Goal: Task Accomplishment & Management: Complete application form

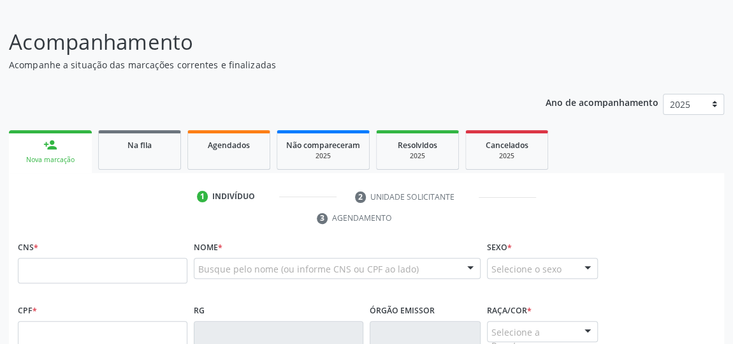
scroll to position [136, 0]
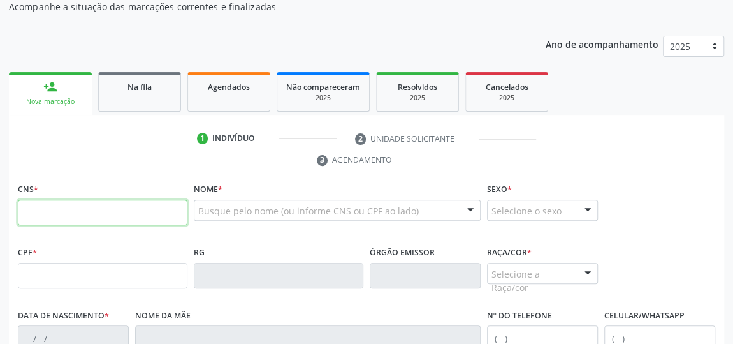
click at [139, 214] on input "text" at bounding box center [103, 213] width 170 height 26
type input "700 0016 1818 6609"
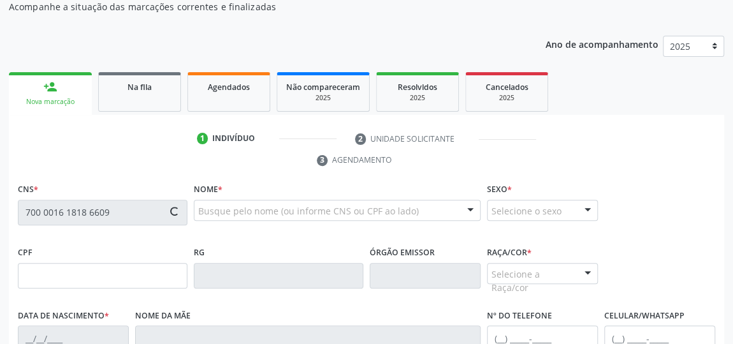
type input "046.847.744-65"
type input "[DATE]"
type input "[PERSON_NAME] da [PERSON_NAME]"
type input "[PHONE_NUMBER]"
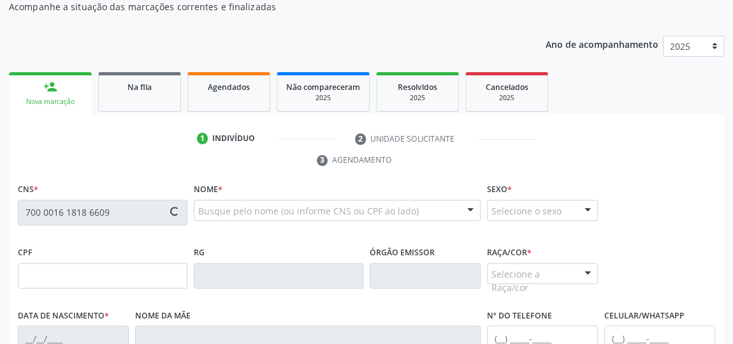
type input "03"
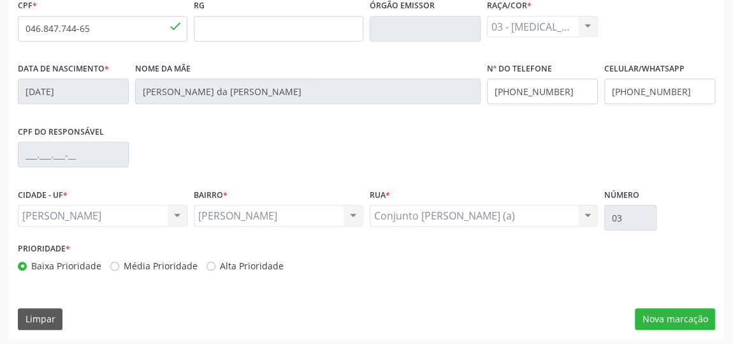
scroll to position [385, 0]
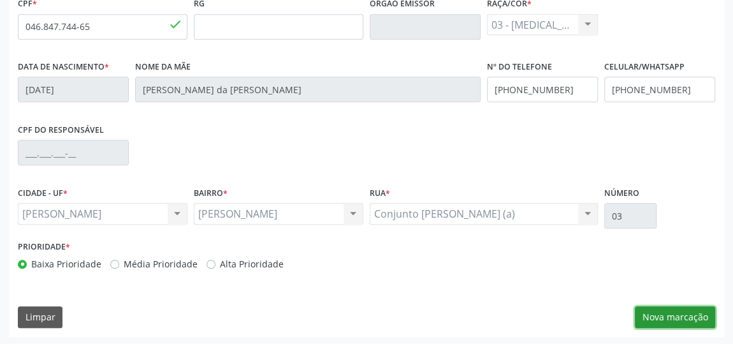
click at [680, 312] on button "Nova marcação" at bounding box center [675, 317] width 80 height 22
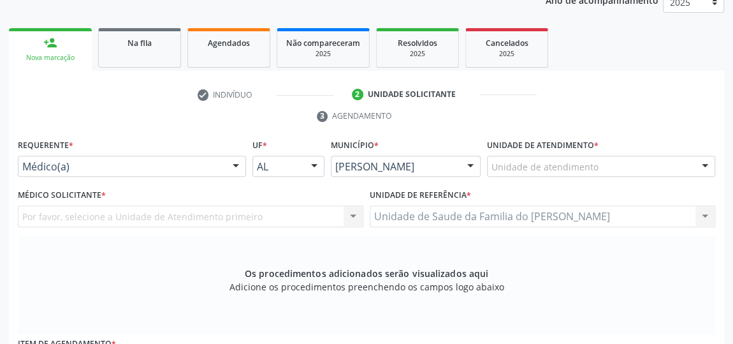
scroll to position [153, 0]
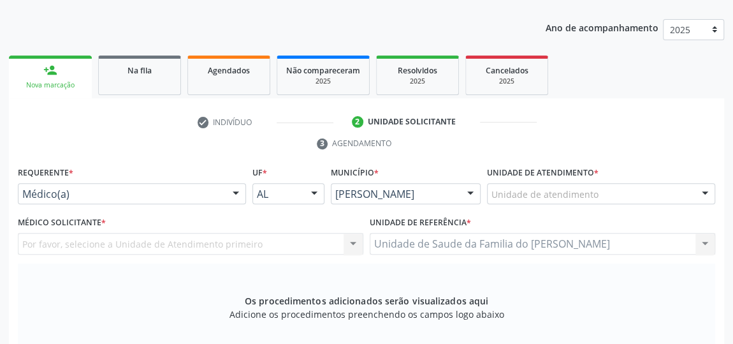
click at [233, 185] on div at bounding box center [235, 195] width 19 height 22
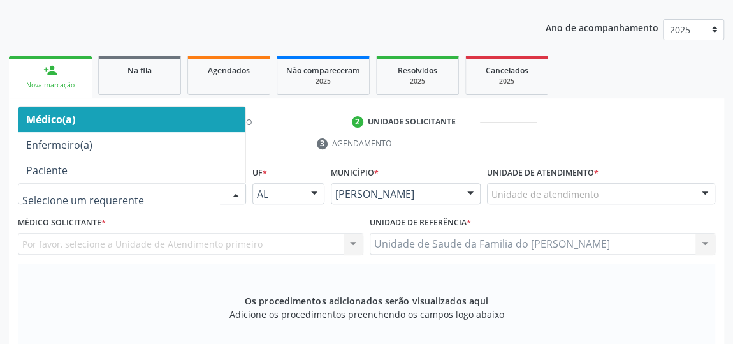
click at [200, 125] on span "Médico(a)" at bounding box center [131, 119] width 227 height 26
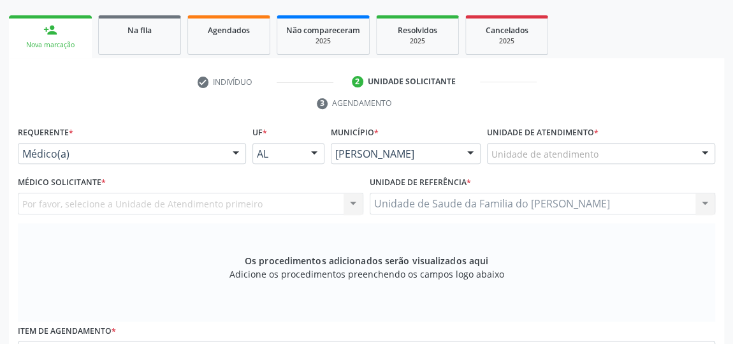
scroll to position [211, 0]
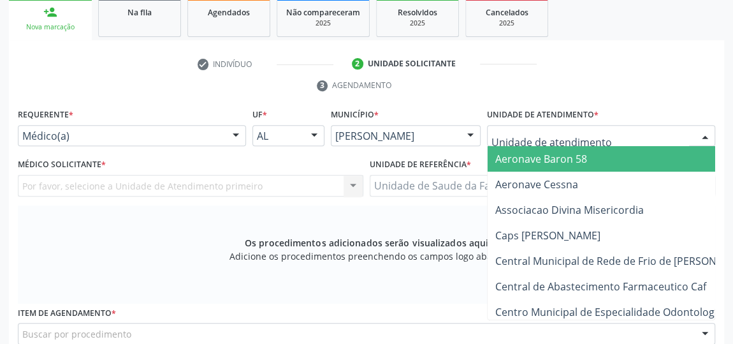
type input "J"
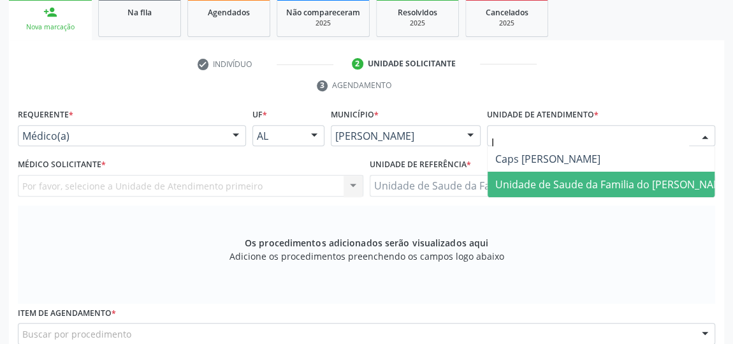
click at [576, 183] on span "Unidade de Saude da Familia do [PERSON_NAME]" at bounding box center [613, 184] width 236 height 14
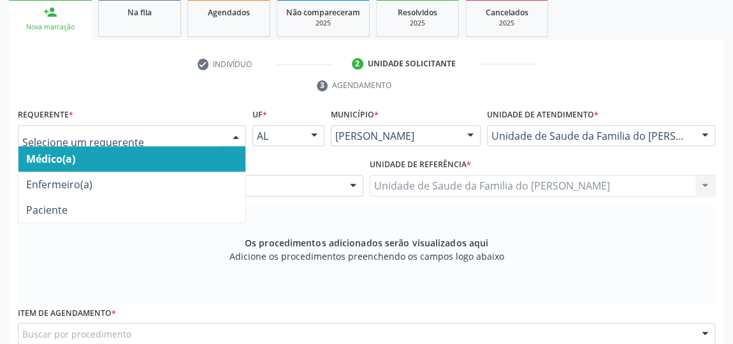
click at [228, 131] on div at bounding box center [235, 137] width 19 height 22
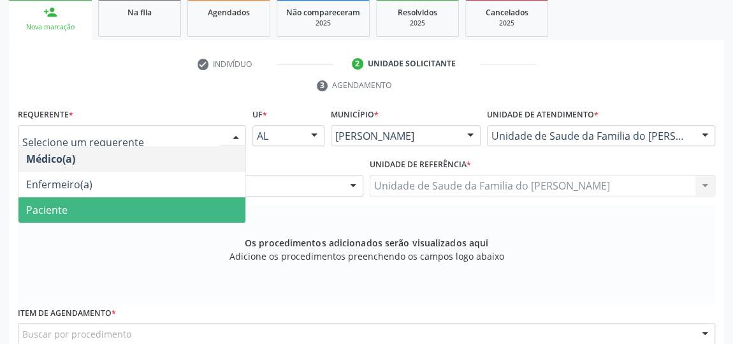
click at [184, 203] on span "Paciente" at bounding box center [131, 210] width 227 height 26
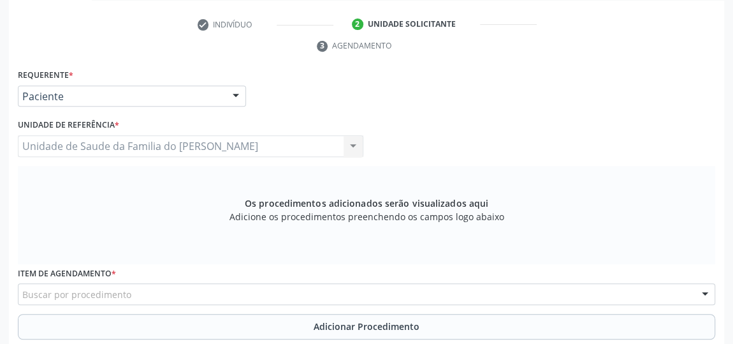
scroll to position [269, 0]
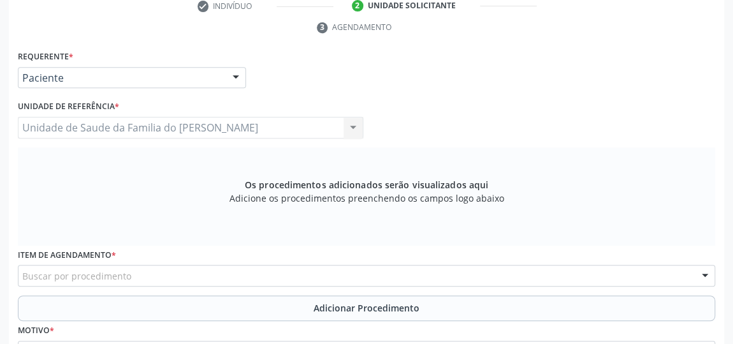
click at [167, 273] on div "Buscar por procedimento" at bounding box center [366, 276] width 697 height 22
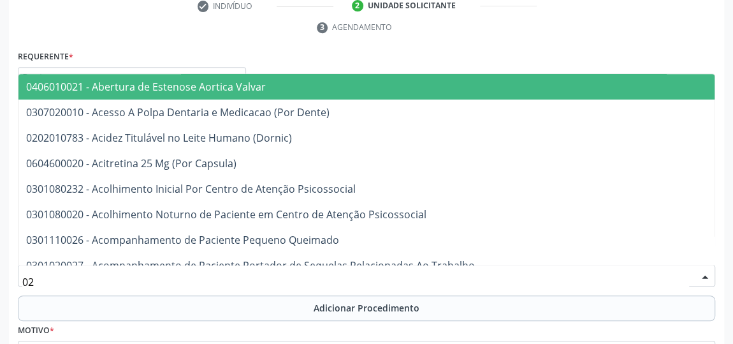
type input "0"
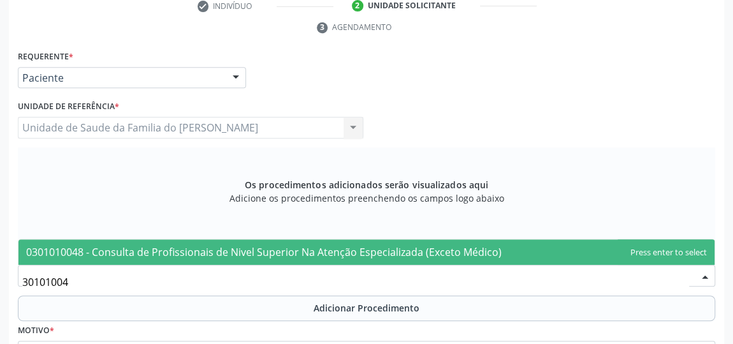
type input "301010048"
click at [182, 246] on span "0301010048 - Consulta de Profissionais de Nivel Superior Na Atenção Especializa…" at bounding box center [264, 252] width 476 height 14
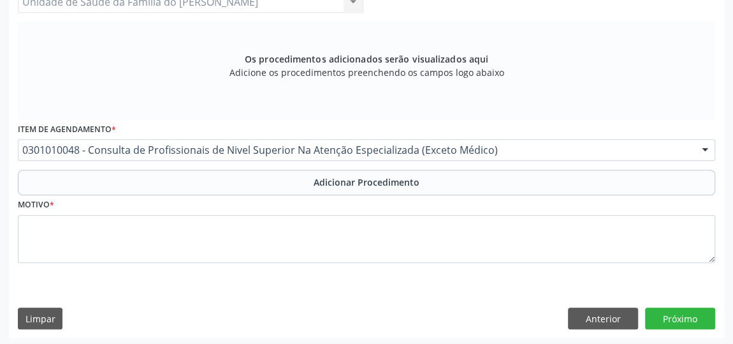
scroll to position [395, 0]
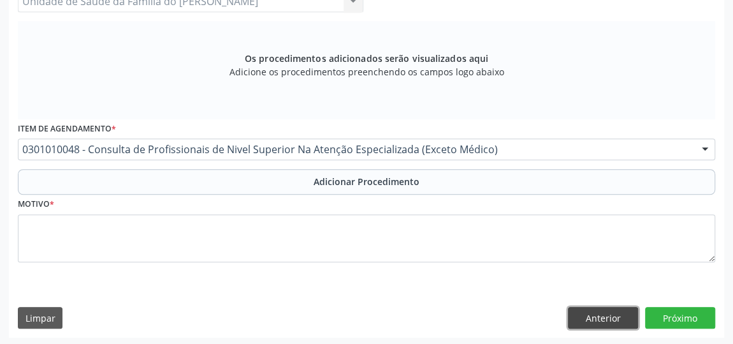
click at [602, 310] on button "Anterior" at bounding box center [603, 318] width 70 height 22
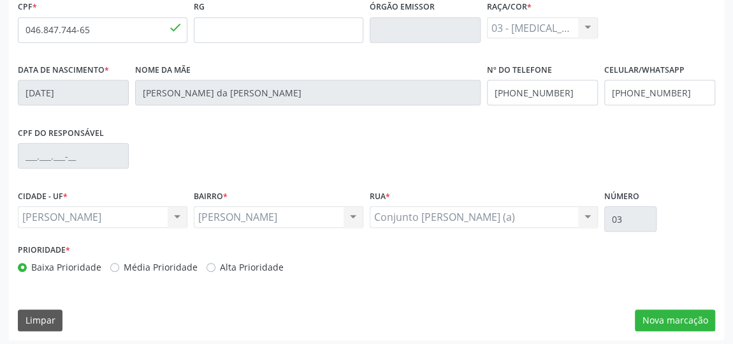
scroll to position [385, 0]
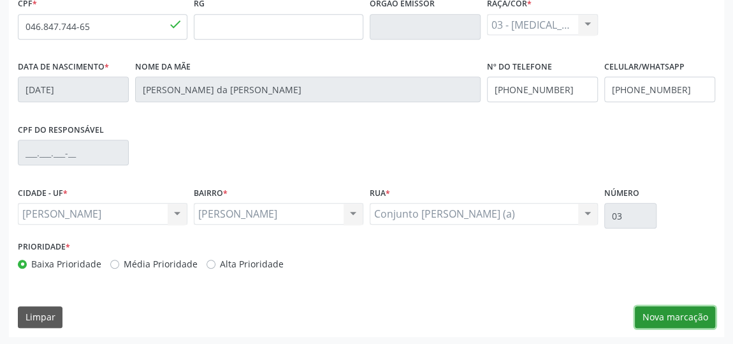
click at [674, 319] on button "Nova marcação" at bounding box center [675, 317] width 80 height 22
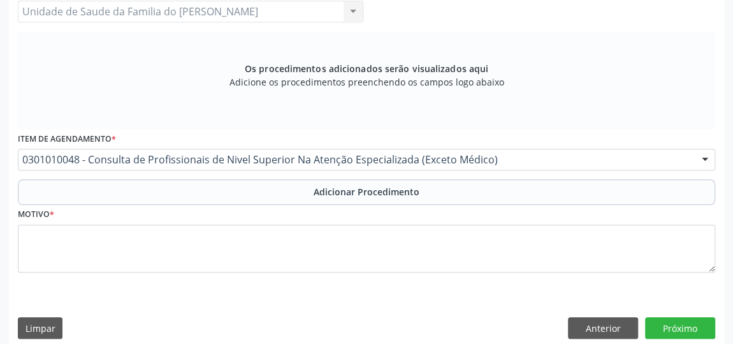
click at [536, 195] on button "Adicionar Procedimento" at bounding box center [366, 192] width 697 height 26
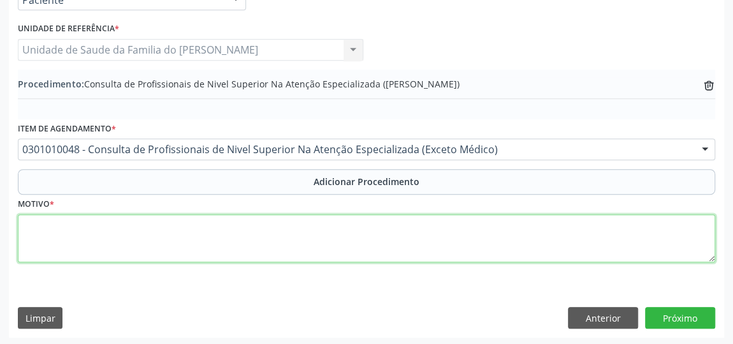
click at [378, 228] on textarea at bounding box center [366, 238] width 697 height 48
click at [128, 227] on textarea "FISIOTERAPIA ( 20 SESSOES )" at bounding box center [366, 238] width 697 height 48
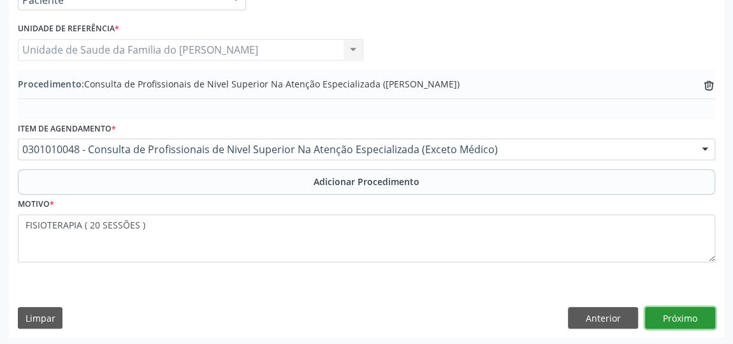
click at [677, 314] on button "Próximo" at bounding box center [680, 318] width 70 height 22
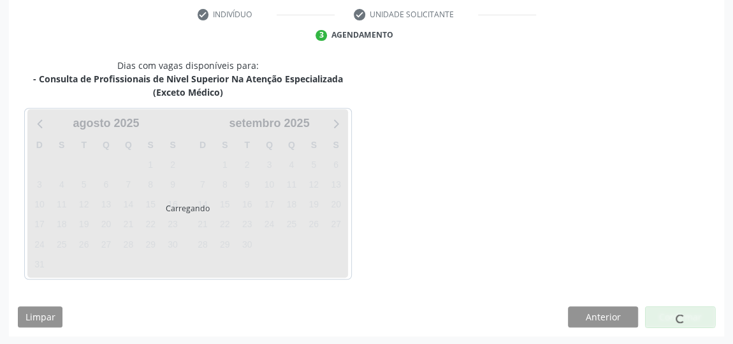
scroll to position [298, 0]
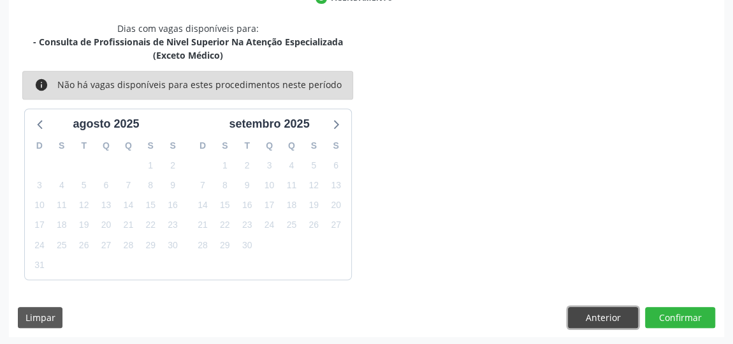
click at [608, 314] on button "Anterior" at bounding box center [603, 318] width 70 height 22
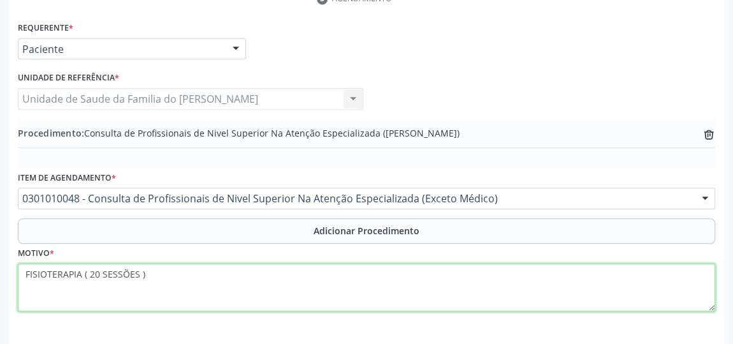
click at [261, 263] on textarea "FISIOTERAPIA ( 20 SESSÕES )" at bounding box center [366, 287] width 697 height 48
click at [173, 269] on textarea "FISIOTERAPIA ( 20 SESSÕES ) CONDROPATIA PATELAR" at bounding box center [366, 287] width 697 height 48
drag, startPoint x: 172, startPoint y: 269, endPoint x: 161, endPoint y: 293, distance: 26.8
click at [161, 293] on textarea "FISIOTERAPIA ( 20 SESSÕES ) CONDROPATIA PATELAR" at bounding box center [366, 287] width 697 height 48
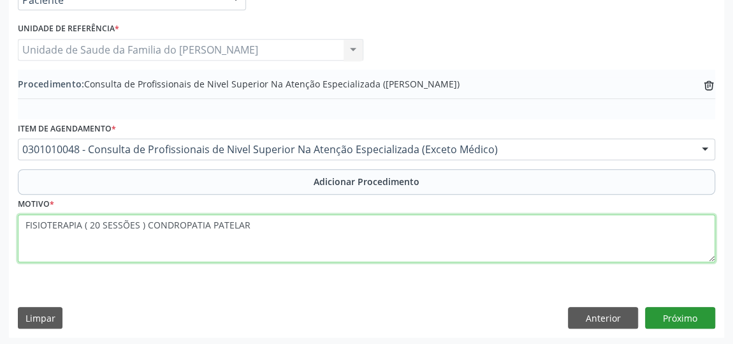
type textarea "FISIOTERAPIA ( 20 SESSÕES ) CONDROPATIA PATELAR"
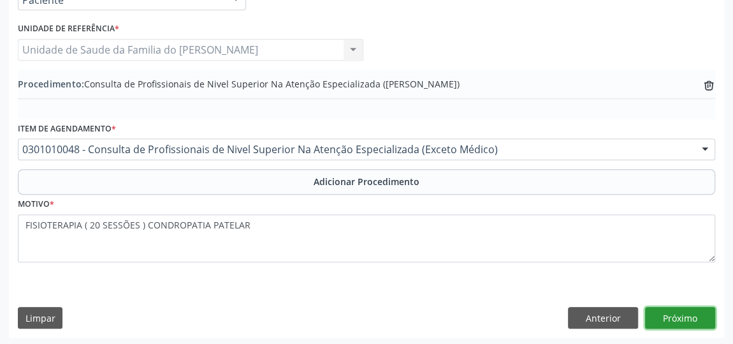
click at [697, 314] on button "Próximo" at bounding box center [680, 318] width 70 height 22
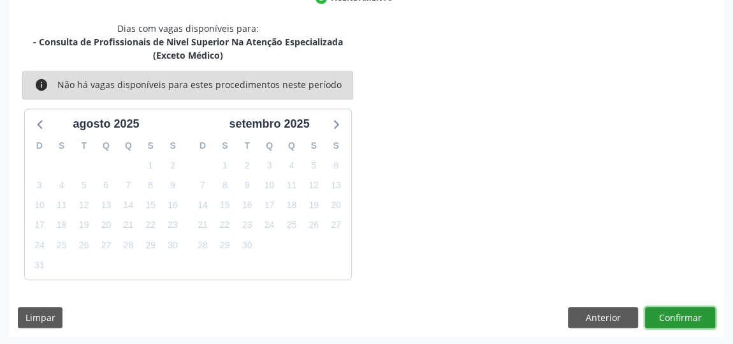
click at [697, 314] on button "Confirmar" at bounding box center [680, 318] width 70 height 22
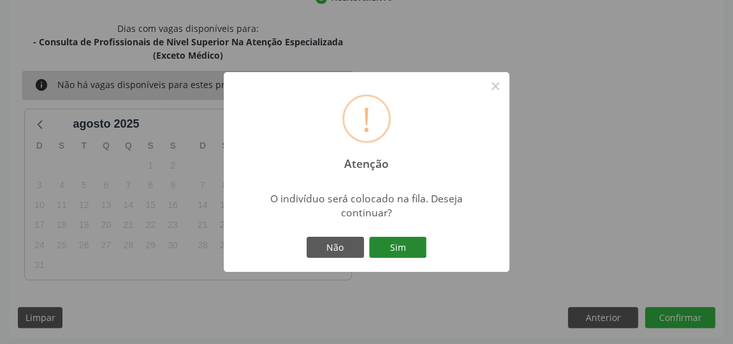
click at [411, 245] on button "Sim" at bounding box center [397, 248] width 57 height 22
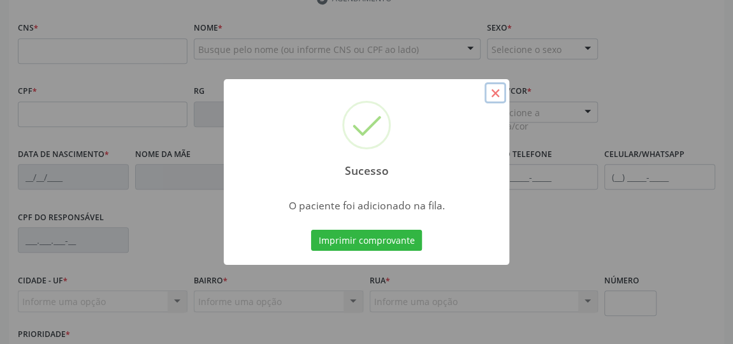
click at [496, 92] on button "×" at bounding box center [496, 93] width 22 height 22
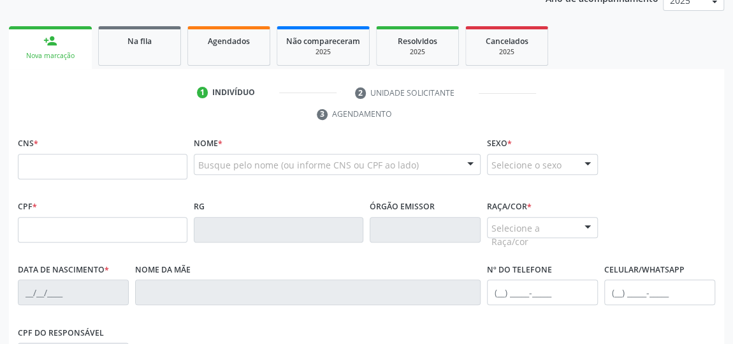
scroll to position [182, 0]
click at [126, 166] on input "text" at bounding box center [103, 167] width 170 height 26
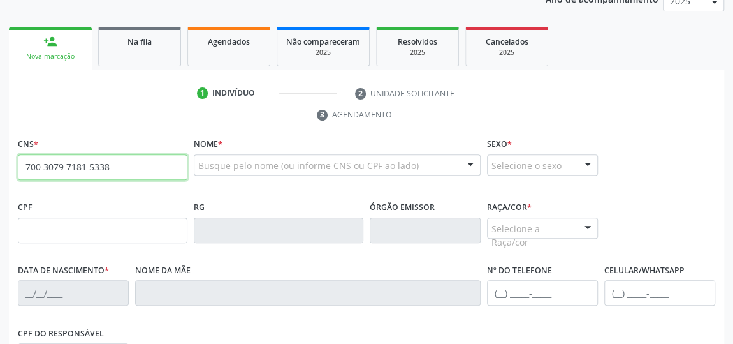
type input "700 3079 7181 5338"
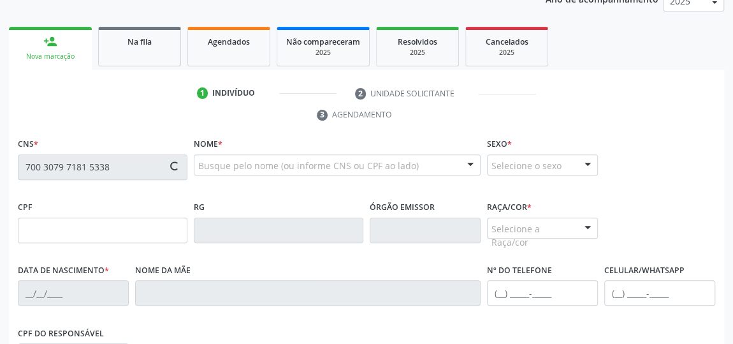
type input "110.063.924-16"
type input "23/09/1990"
type input "Maria Maysa Vieira dos Santos"
type input "(82) 98733-7903"
type input "34"
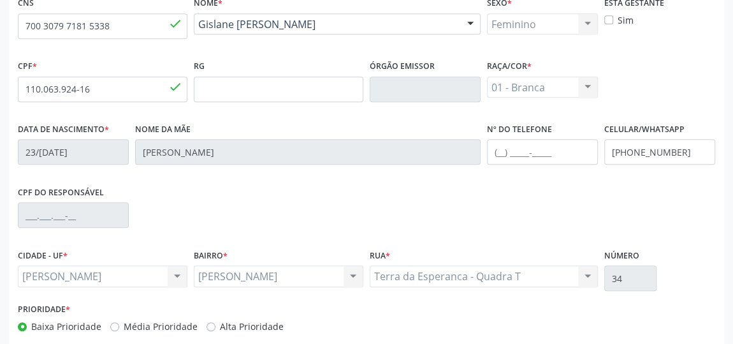
scroll to position [385, 0]
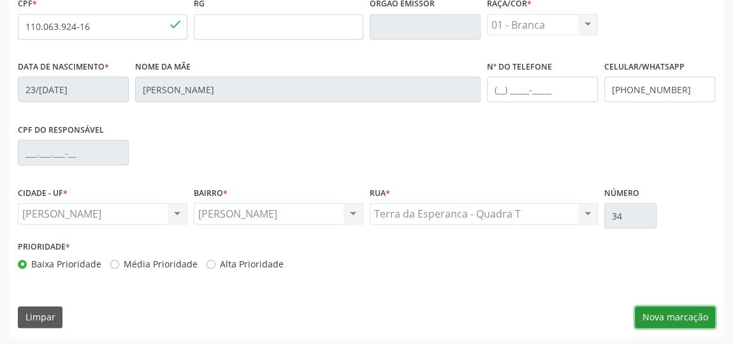
click at [674, 316] on button "Nova marcação" at bounding box center [675, 317] width 80 height 22
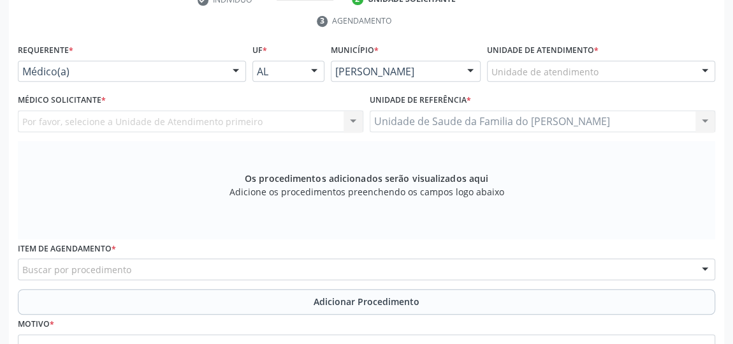
scroll to position [211, 0]
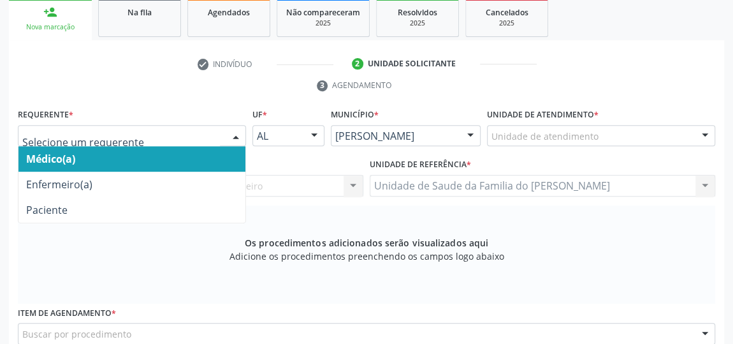
click at [232, 133] on div at bounding box center [235, 137] width 19 height 22
click at [204, 156] on span "Médico(a)" at bounding box center [131, 159] width 227 height 26
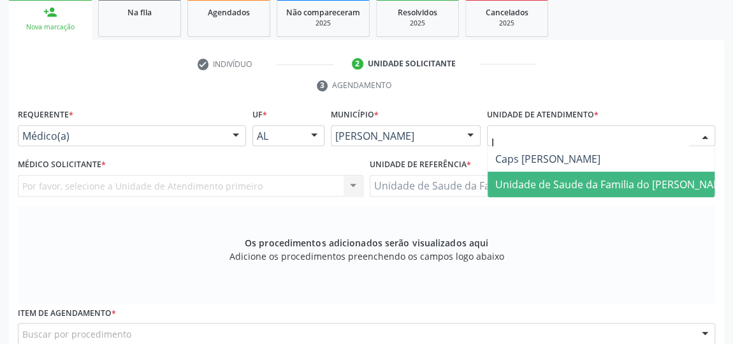
click at [537, 171] on span "Unidade de Saude da Familia do [PERSON_NAME]" at bounding box center [613, 184] width 251 height 26
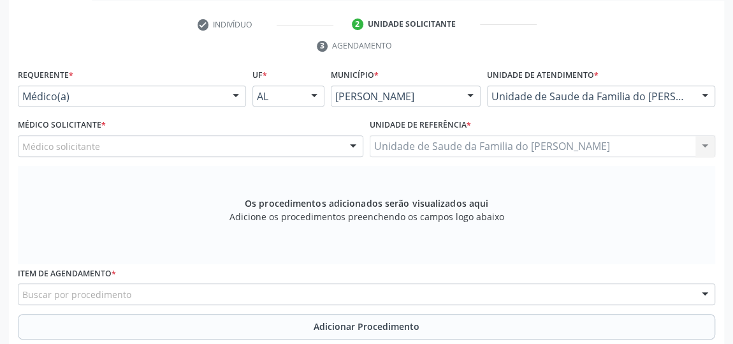
scroll to position [269, 0]
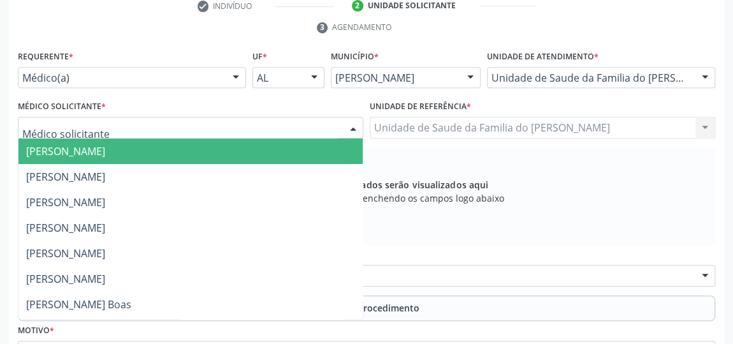
click at [345, 120] on div at bounding box center [353, 128] width 19 height 22
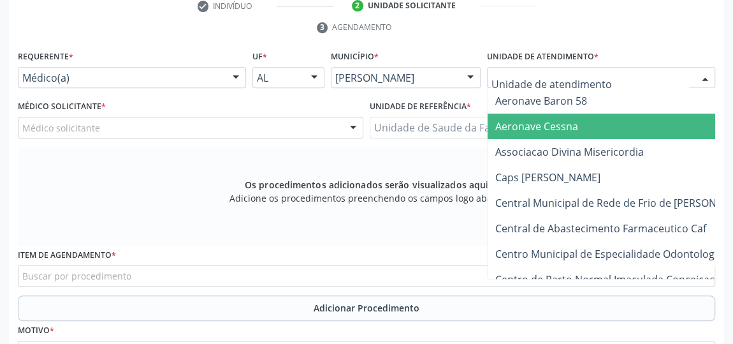
click at [699, 77] on div at bounding box center [705, 79] width 19 height 22
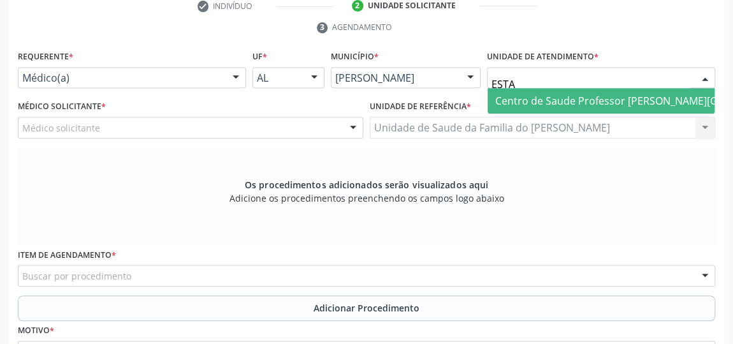
type input "ESTAC"
click at [645, 96] on span "Centro de Saude Professor [PERSON_NAME][GEOGRAPHIC_DATA]" at bounding box center [651, 101] width 313 height 14
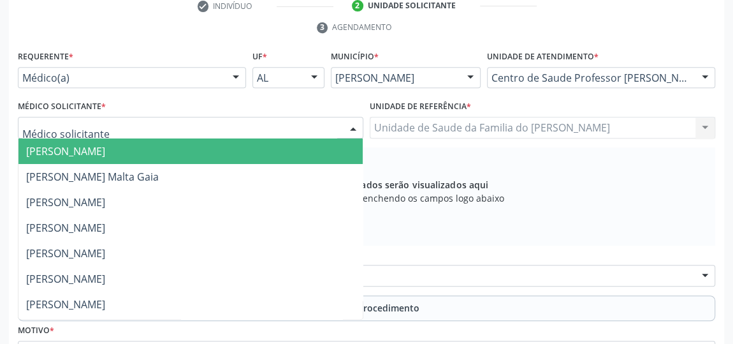
click at [356, 124] on div at bounding box center [353, 128] width 19 height 22
type input "LY"
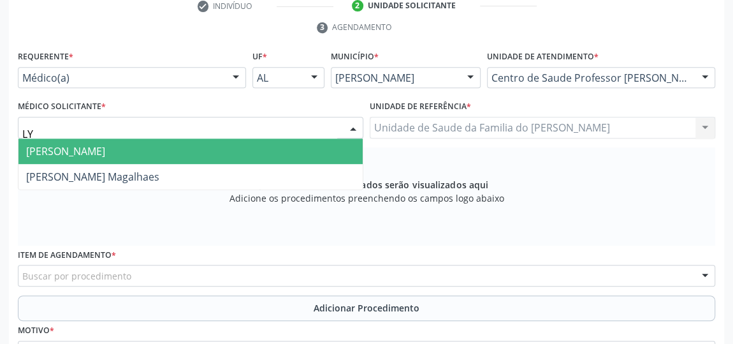
click at [285, 143] on span "Lycia Gama Martins" at bounding box center [190, 151] width 344 height 26
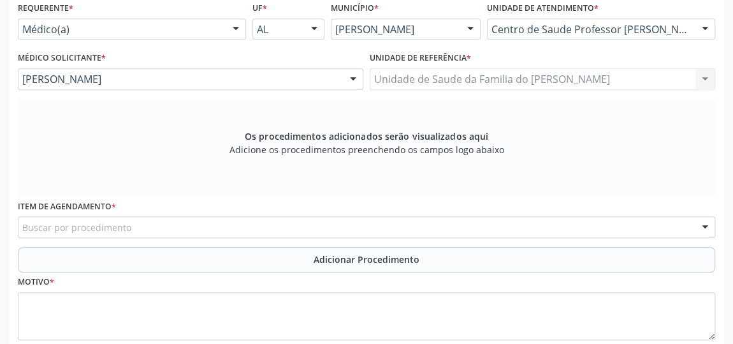
scroll to position [385, 0]
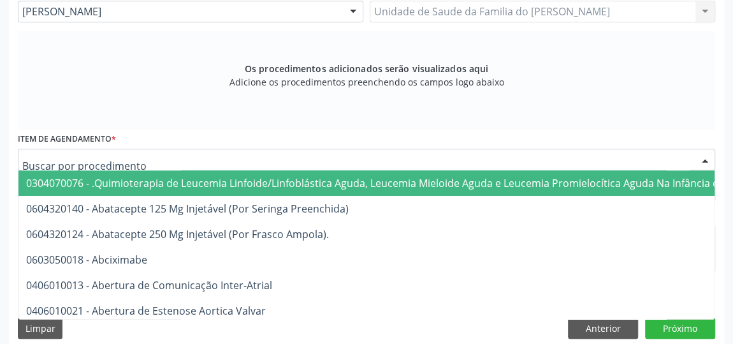
click at [228, 157] on div at bounding box center [366, 160] width 697 height 22
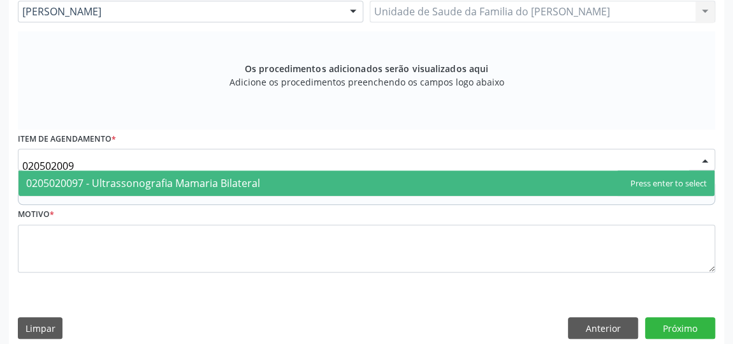
type input "0205020097"
click at [221, 182] on span "0205020097 - Ultrassonografia Mamaria Bilateral" at bounding box center [143, 183] width 234 height 14
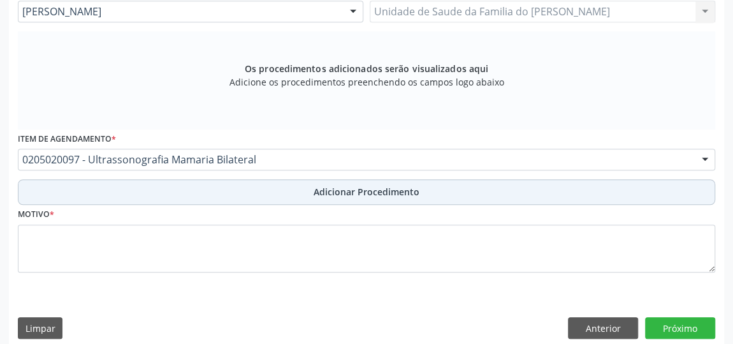
click at [217, 193] on button "Adicionar Procedimento" at bounding box center [366, 192] width 697 height 26
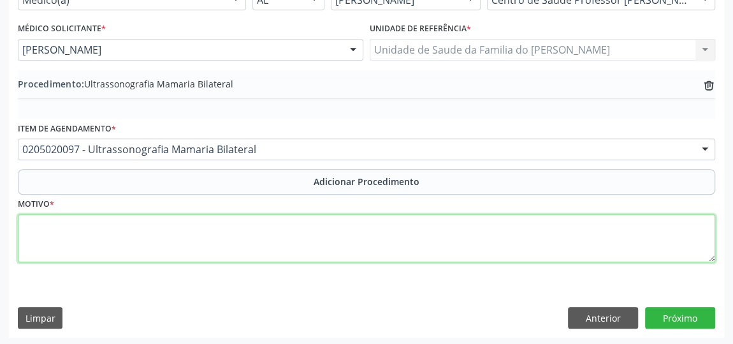
click at [193, 240] on textarea at bounding box center [366, 238] width 697 height 48
type textarea "ROTINA"
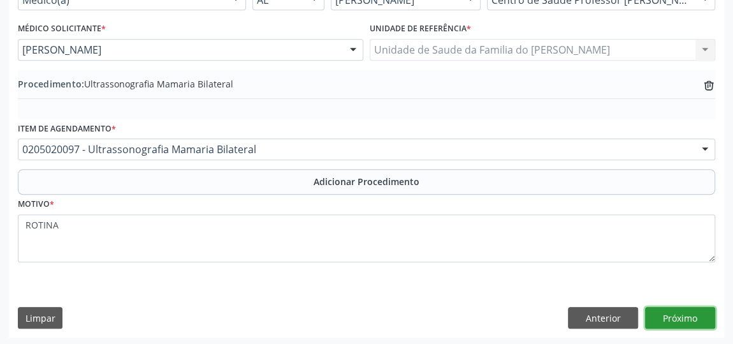
click at [676, 317] on button "Próximo" at bounding box center [680, 318] width 70 height 22
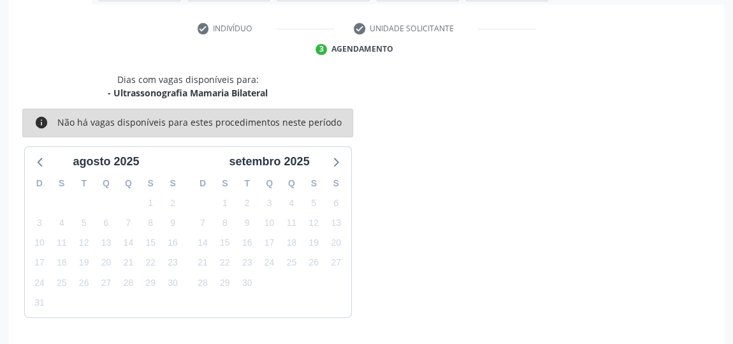
scroll to position [284, 0]
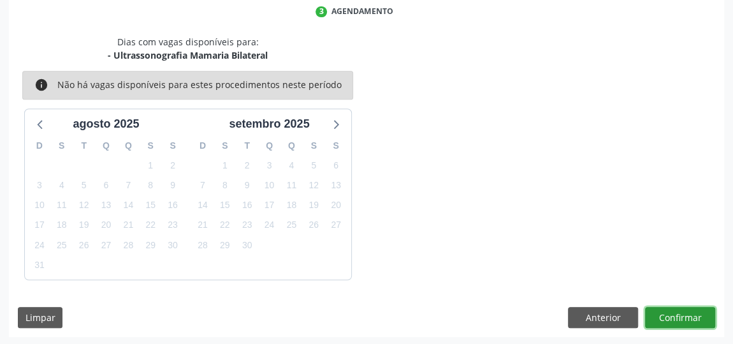
click at [676, 317] on button "Confirmar" at bounding box center [680, 318] width 70 height 22
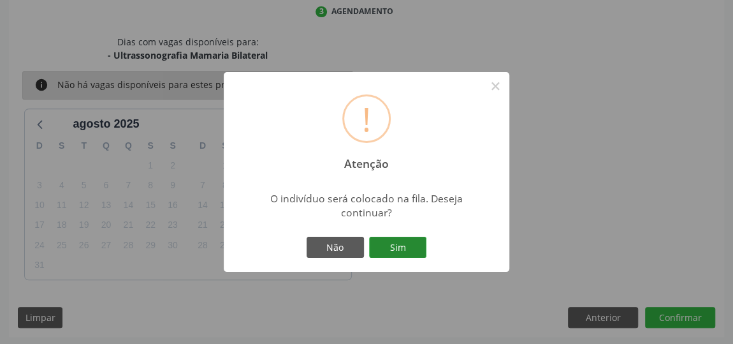
click at [409, 243] on button "Sim" at bounding box center [397, 248] width 57 height 22
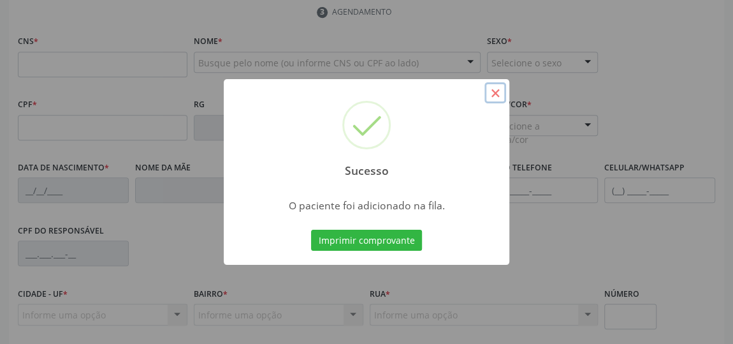
click at [495, 96] on button "×" at bounding box center [496, 93] width 22 height 22
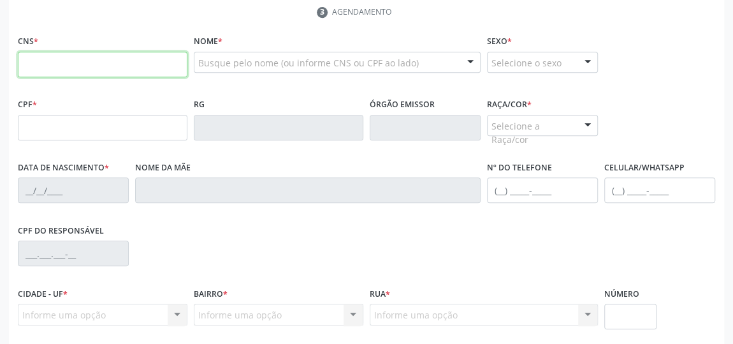
click at [91, 58] on input "text" at bounding box center [103, 65] width 170 height 26
type input "700 3079 7181 5338"
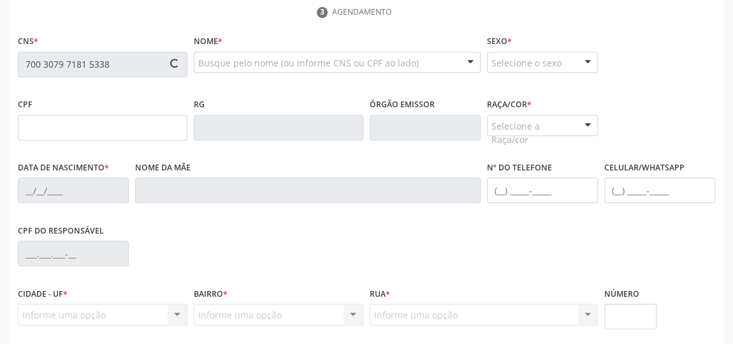
type input "110.063.924-16"
type input "23/09/1990"
type input "Maria Maysa Vieira dos Santos"
type input "(82) 98733-7903"
type input "34"
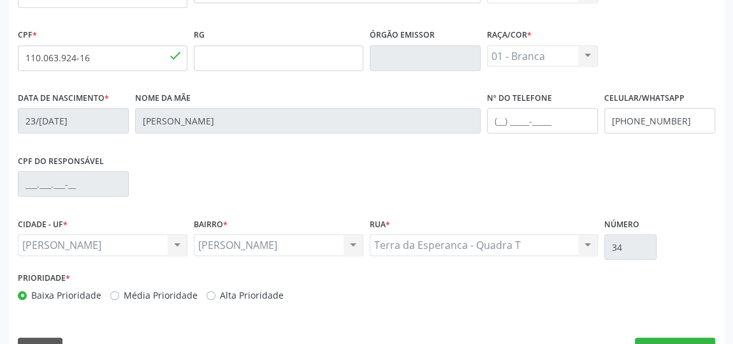
scroll to position [385, 0]
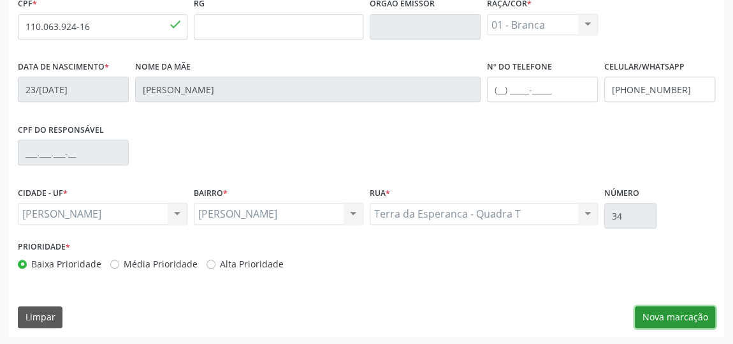
click at [667, 314] on button "Nova marcação" at bounding box center [675, 317] width 80 height 22
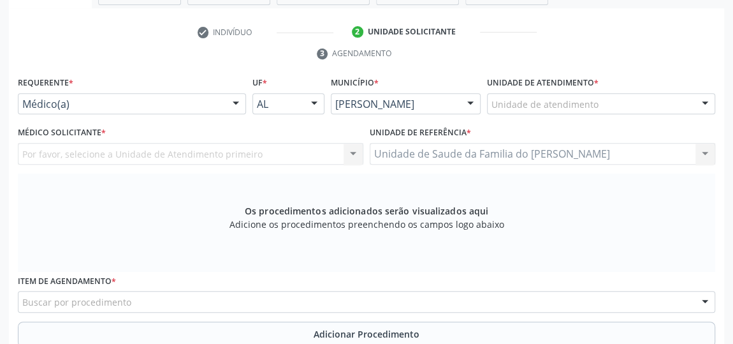
scroll to position [153, 0]
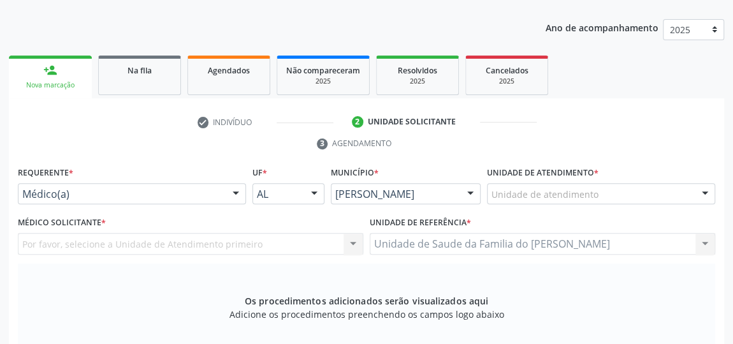
click at [228, 189] on div at bounding box center [235, 195] width 19 height 22
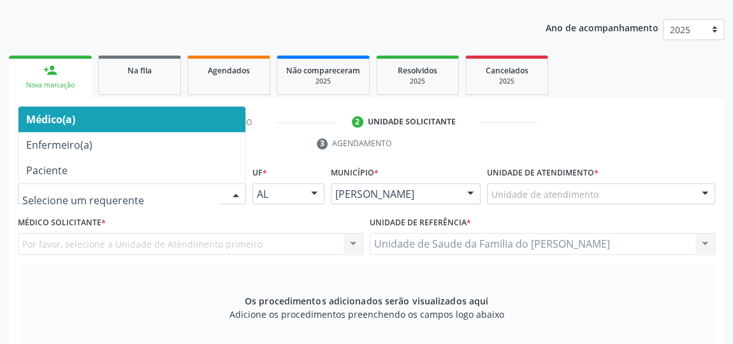
click at [210, 125] on span "Médico(a)" at bounding box center [131, 119] width 227 height 26
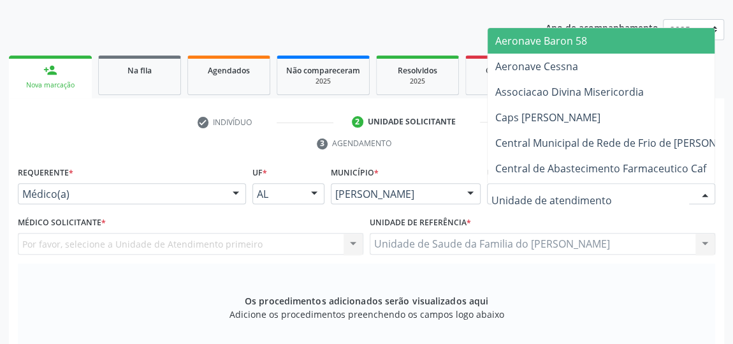
type input "J"
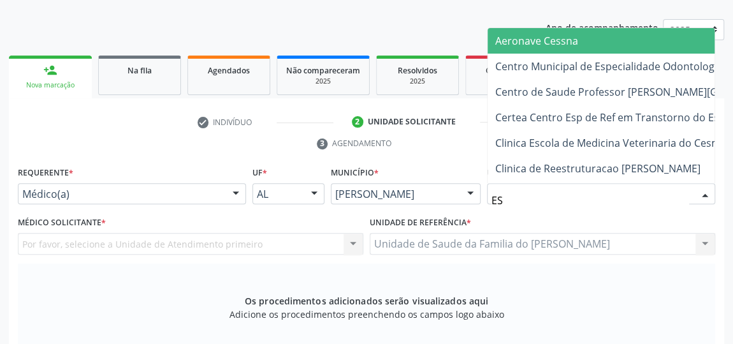
type input "EST"
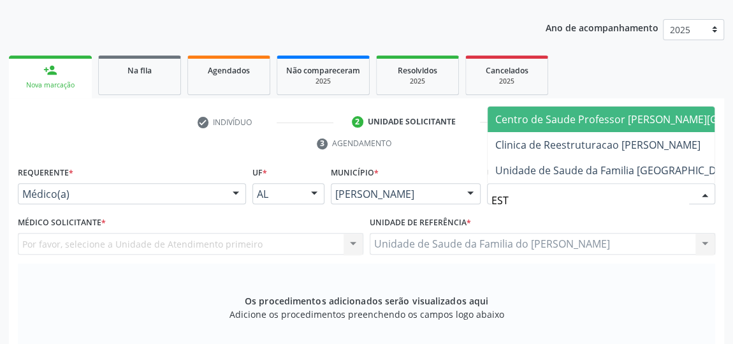
click at [566, 112] on span "Centro de Saude Professor [PERSON_NAME][GEOGRAPHIC_DATA]" at bounding box center [651, 119] width 313 height 14
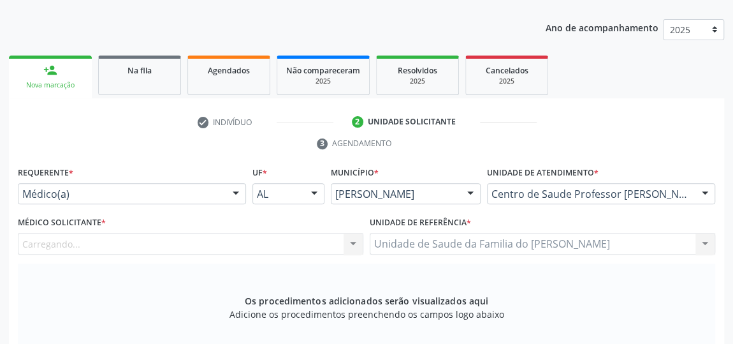
click at [356, 246] on div "Carregando... Nenhum resultado encontrado para: " " Não há nenhuma opção para s…" at bounding box center [191, 244] width 346 height 22
click at [354, 239] on div at bounding box center [353, 244] width 19 height 22
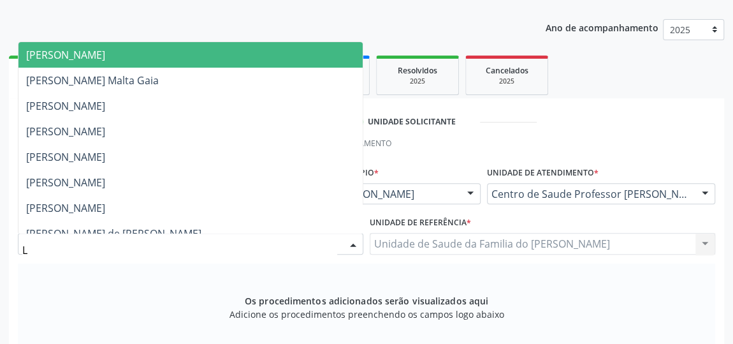
type input "LY"
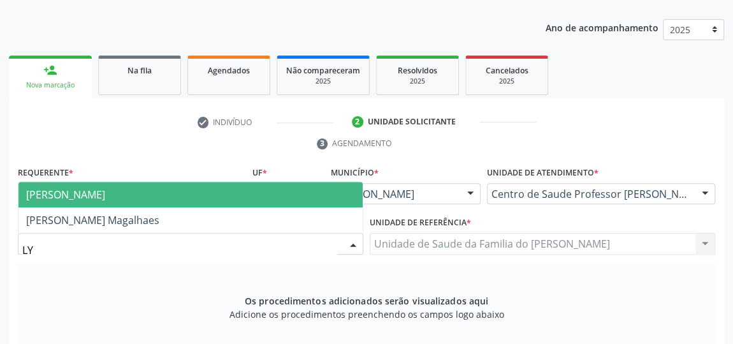
click at [244, 196] on span "Lycia Gama Martins" at bounding box center [190, 195] width 344 height 26
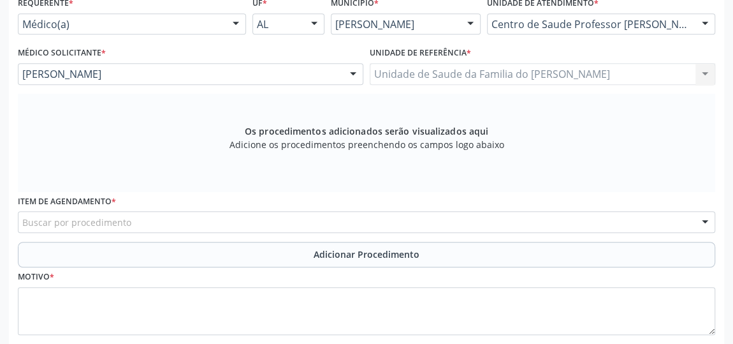
scroll to position [327, 0]
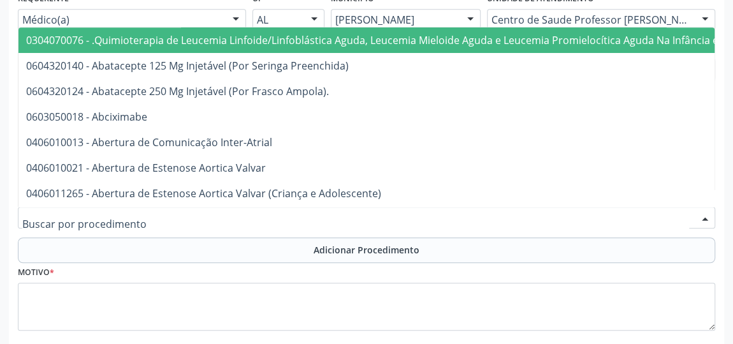
click at [234, 215] on div at bounding box center [366, 218] width 697 height 22
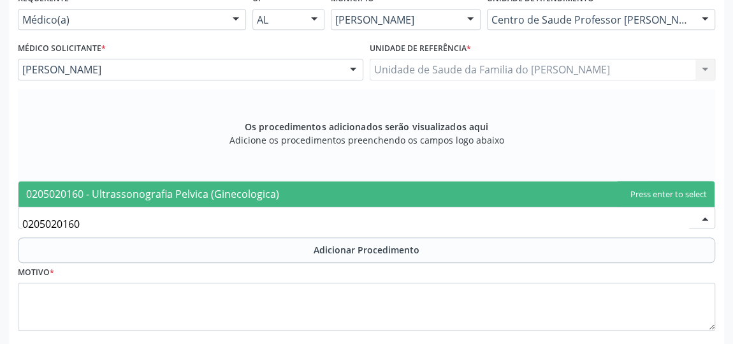
click at [242, 187] on span "0205020160 - Ultrassonografia Pelvica (Ginecologica)" at bounding box center [152, 194] width 253 height 14
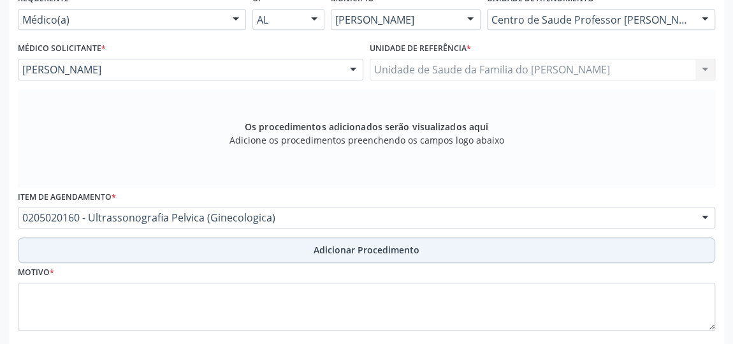
click at [230, 251] on button "Adicionar Procedimento" at bounding box center [366, 250] width 697 height 26
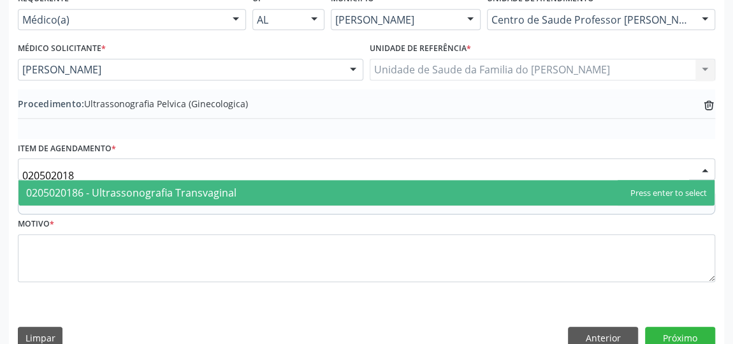
type input "0205020186"
click at [224, 187] on span "0205020186 - Ultrassonografia Transvaginal" at bounding box center [131, 193] width 210 height 14
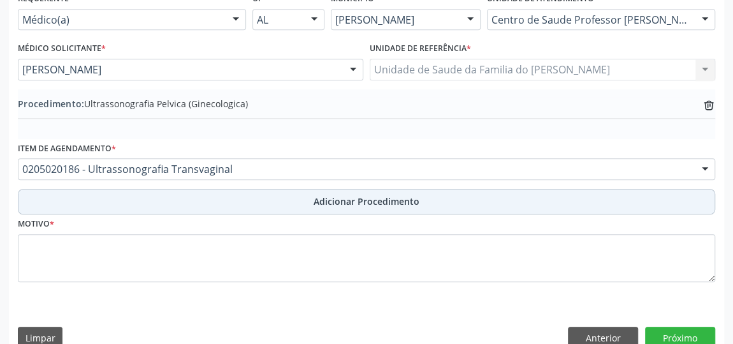
click at [237, 204] on button "Adicionar Procedimento" at bounding box center [366, 202] width 697 height 26
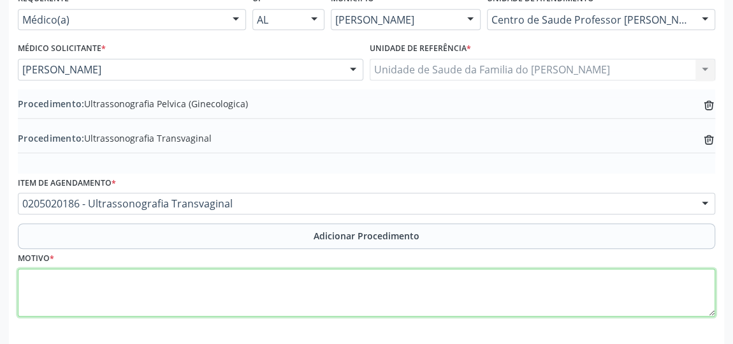
click at [206, 284] on textarea at bounding box center [366, 292] width 697 height 48
click at [206, 281] on textarea at bounding box center [366, 292] width 697 height 48
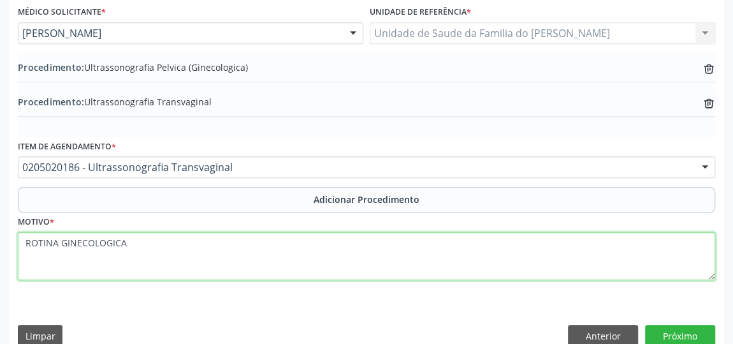
scroll to position [381, 0]
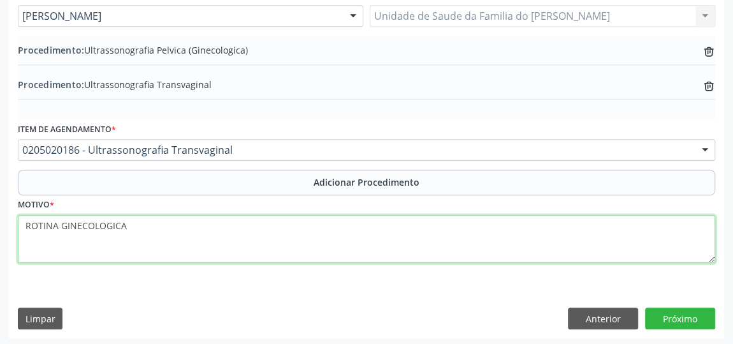
click at [96, 220] on textarea "ROTINA GINECOLOGICA" at bounding box center [366, 239] width 697 height 48
type textarea "ROTINA GINECOLÓGICA"
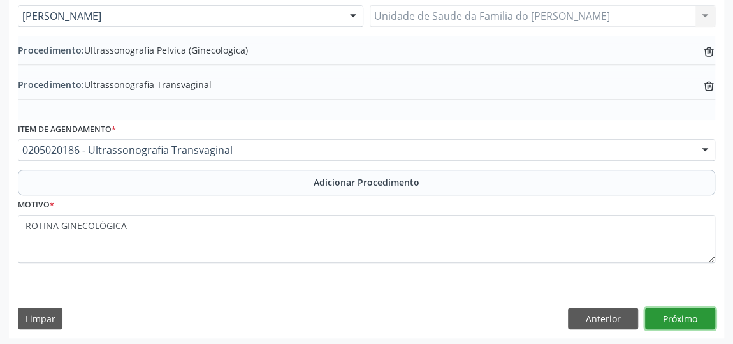
click at [662, 318] on button "Próximo" at bounding box center [680, 318] width 70 height 22
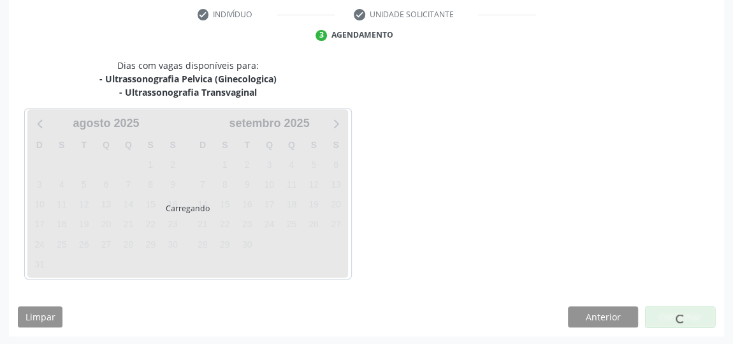
scroll to position [298, 0]
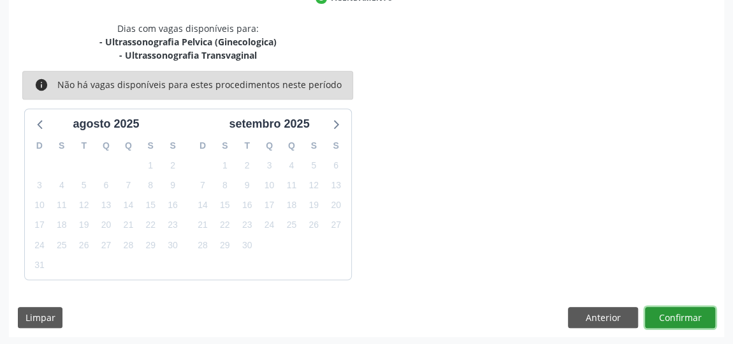
click at [662, 318] on button "Confirmar" at bounding box center [680, 318] width 70 height 22
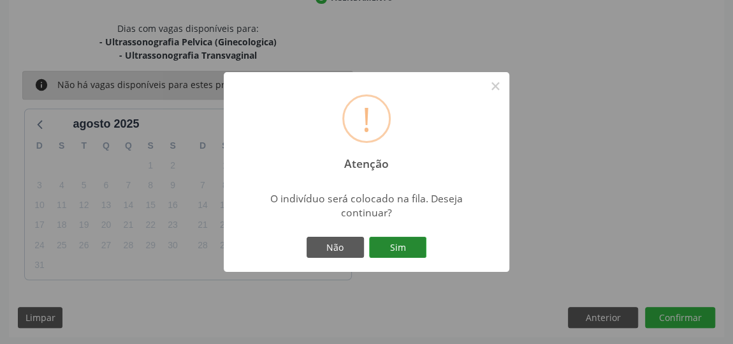
click at [417, 247] on button "Sim" at bounding box center [397, 248] width 57 height 22
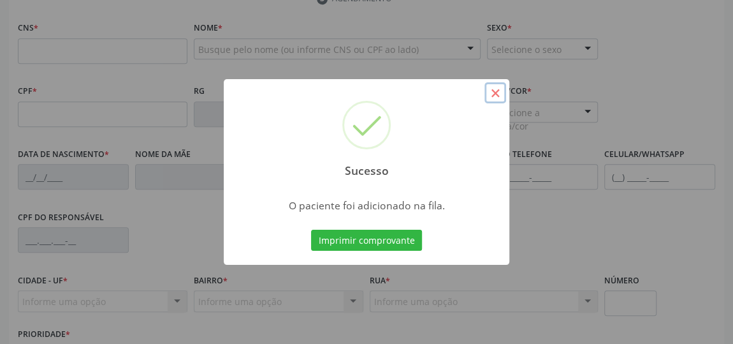
click at [498, 92] on button "×" at bounding box center [496, 93] width 22 height 22
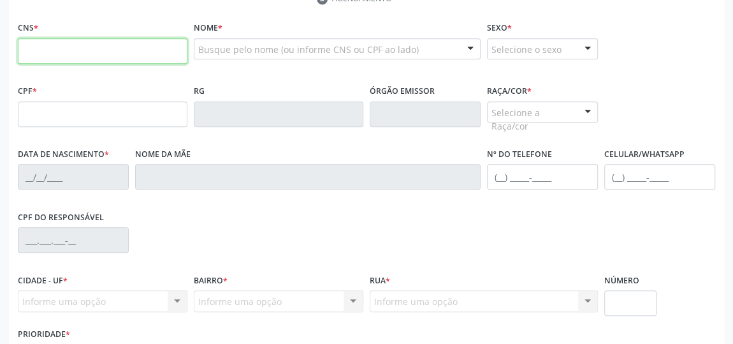
click at [157, 55] on input "text" at bounding box center [103, 51] width 170 height 26
type input "703 2006 1932 2990"
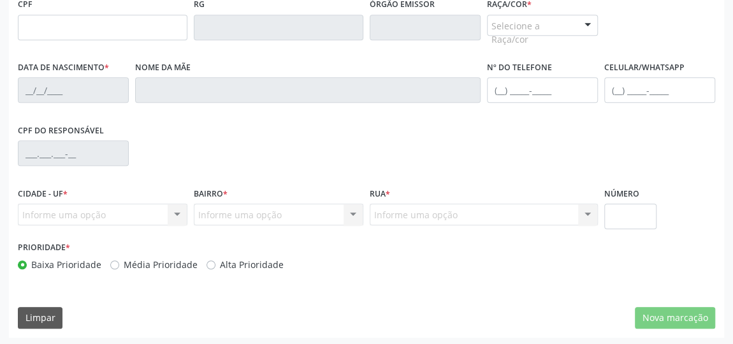
scroll to position [385, 0]
type input "02/05/2009"
type input "Francislane Conceicao Lopes Santos"
type input "(82) 99118-4792"
type input "8"
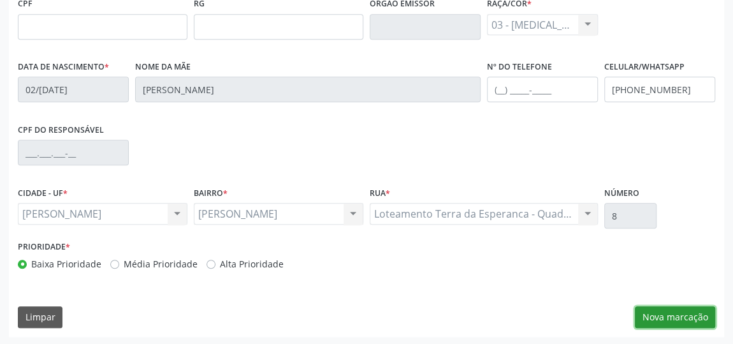
click at [657, 312] on button "Nova marcação" at bounding box center [675, 317] width 80 height 22
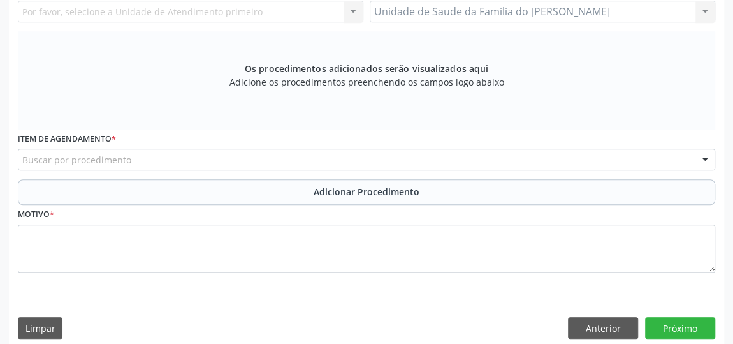
click at [246, 155] on div "Buscar por procedimento" at bounding box center [366, 160] width 697 height 22
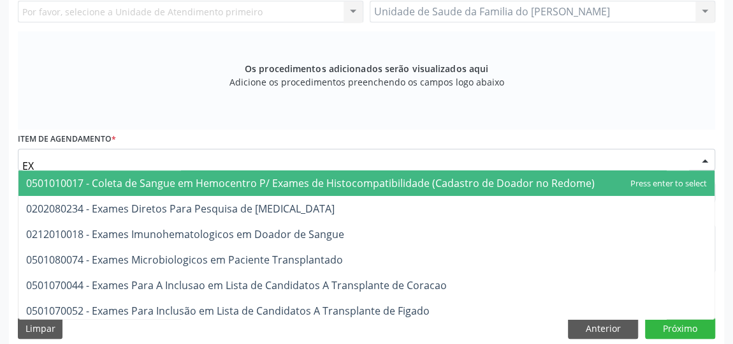
type input "E"
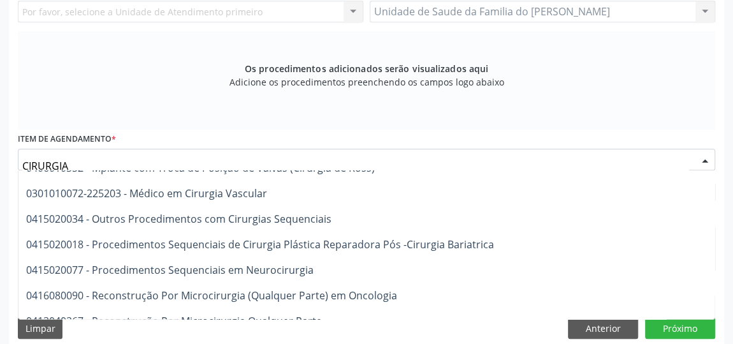
scroll to position [1687, 0]
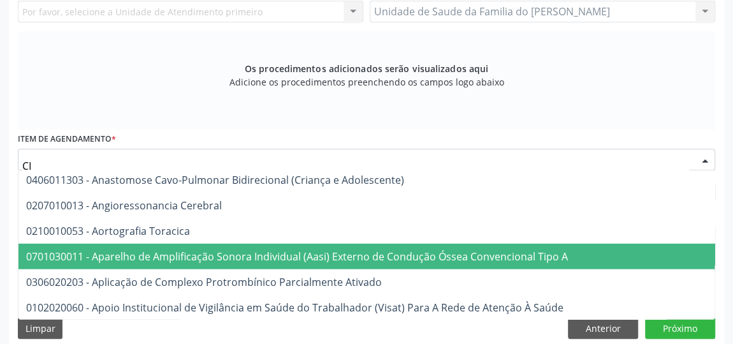
type input "C"
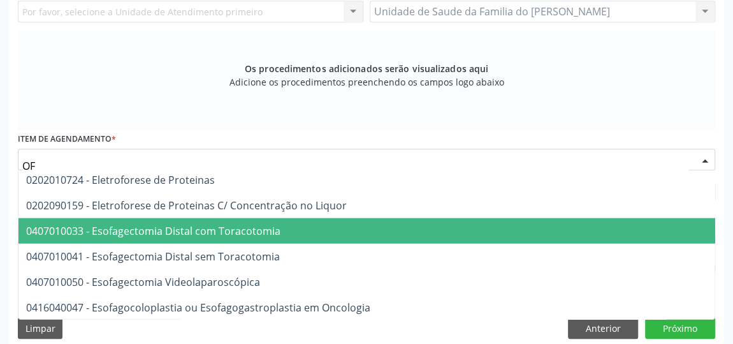
type input "O"
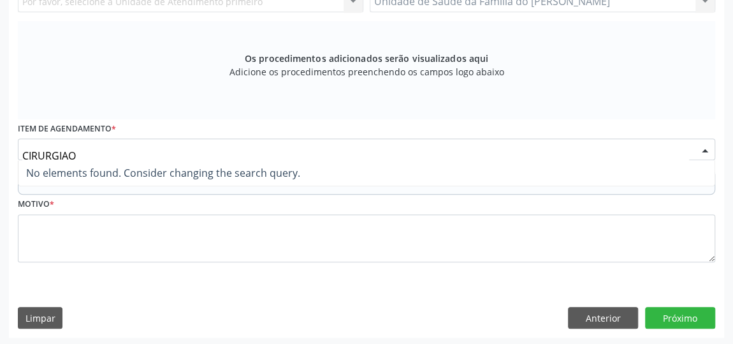
scroll to position [0, 0]
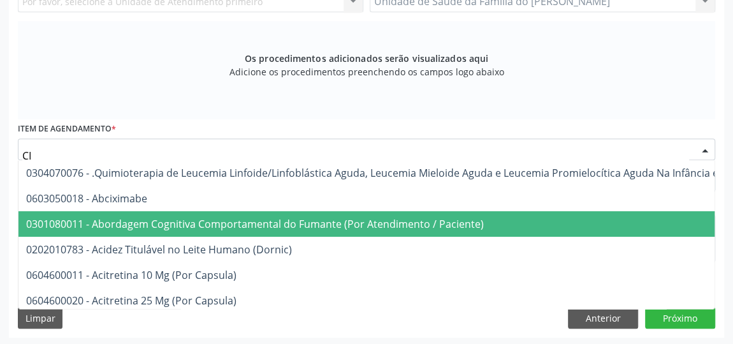
type input "C"
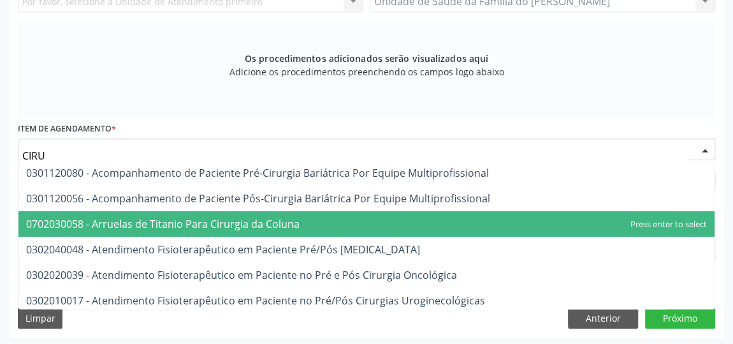
type input "CIRUR"
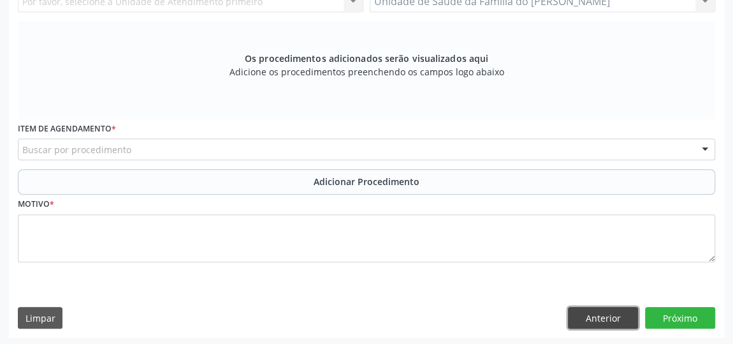
click at [589, 313] on button "Anterior" at bounding box center [603, 318] width 70 height 22
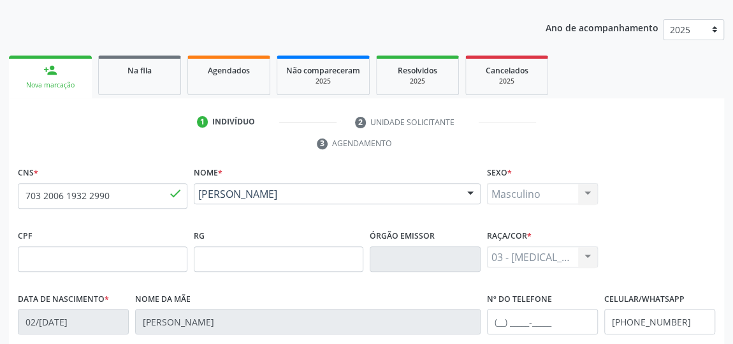
scroll to position [95, 0]
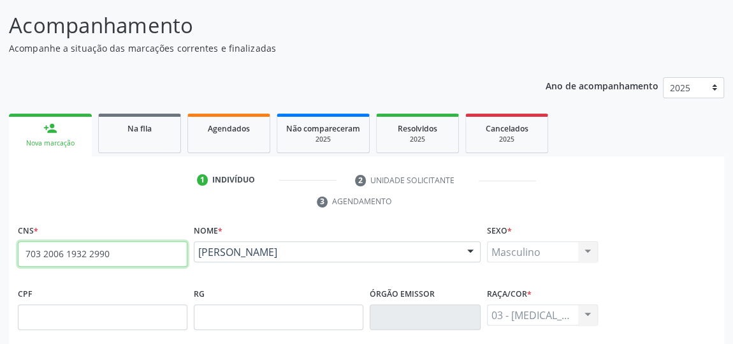
drag, startPoint x: 117, startPoint y: 257, endPoint x: 0, endPoint y: 252, distance: 116.8
click at [0, 252] on div "Acompanhamento Acompanhe a situação das marcações correntes e finalizadas Relat…" at bounding box center [366, 314] width 733 height 643
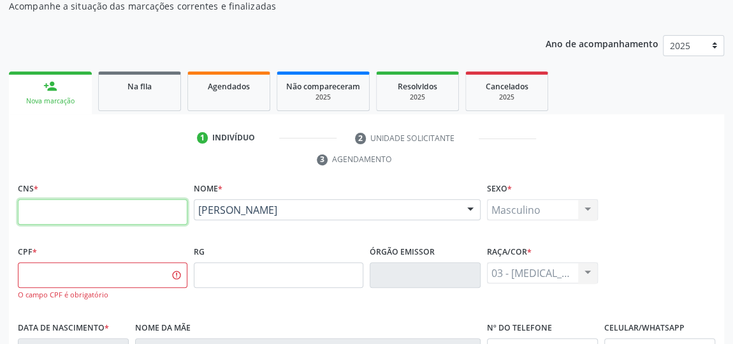
scroll to position [153, 0]
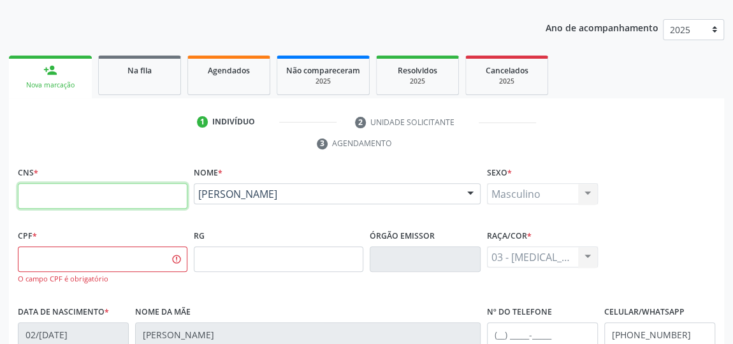
paste input "898 0063 2797 8276"
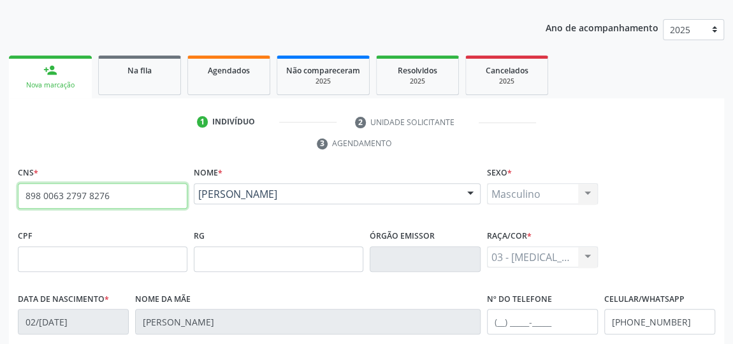
type input "898 0063 2797 8276"
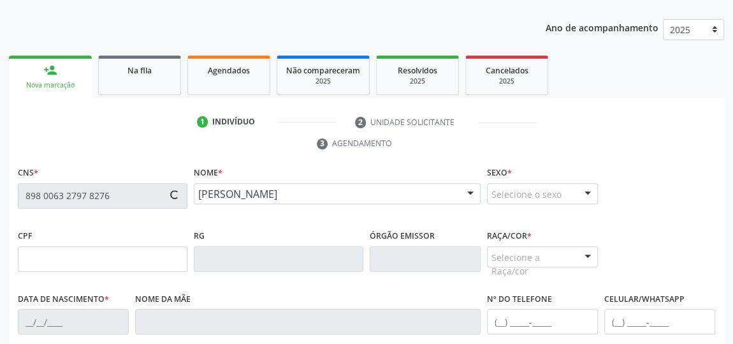
type input "23/06/2023"
type input "Waleska dos Santos Ribeiro"
type input "(82) 99609-3540"
type input "115"
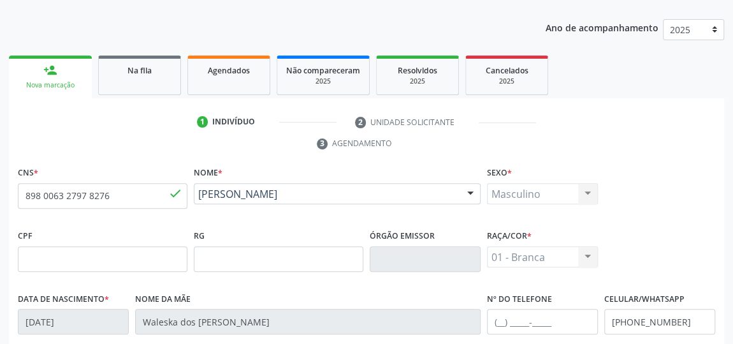
scroll to position [385, 0]
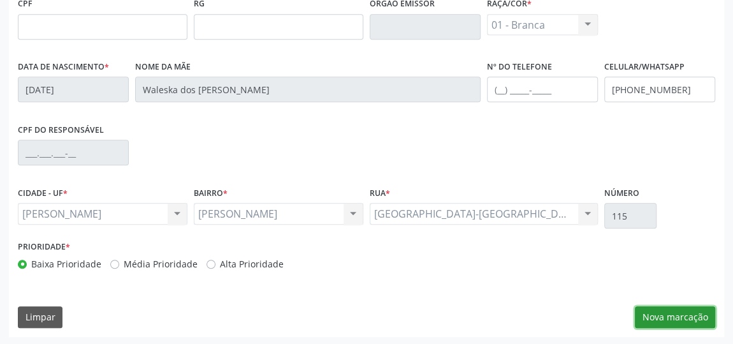
click at [690, 308] on button "Nova marcação" at bounding box center [675, 317] width 80 height 22
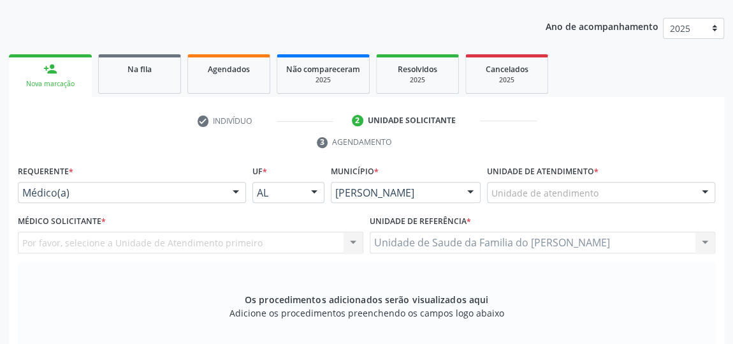
scroll to position [153, 0]
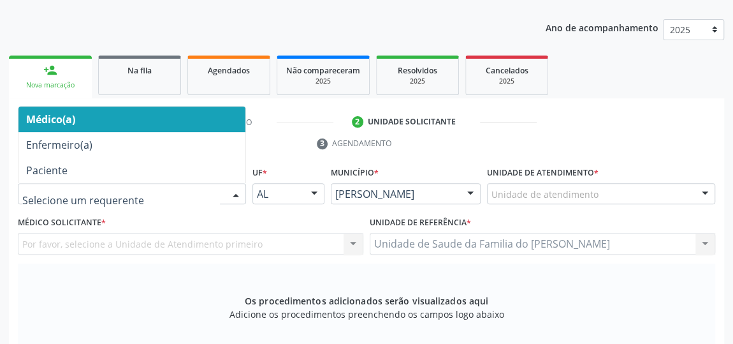
click at [236, 191] on div at bounding box center [235, 195] width 19 height 22
click at [120, 117] on span "Médico(a)" at bounding box center [131, 119] width 227 height 26
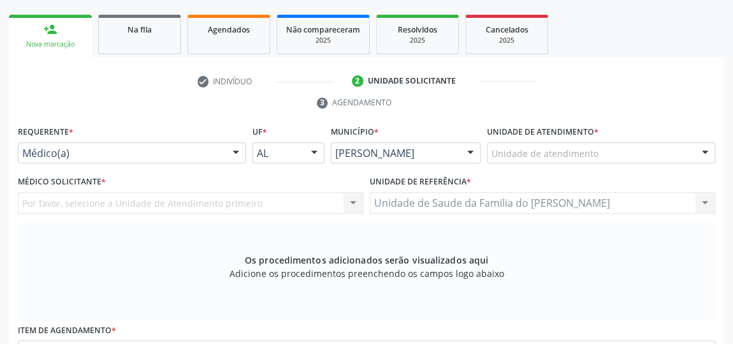
scroll to position [211, 0]
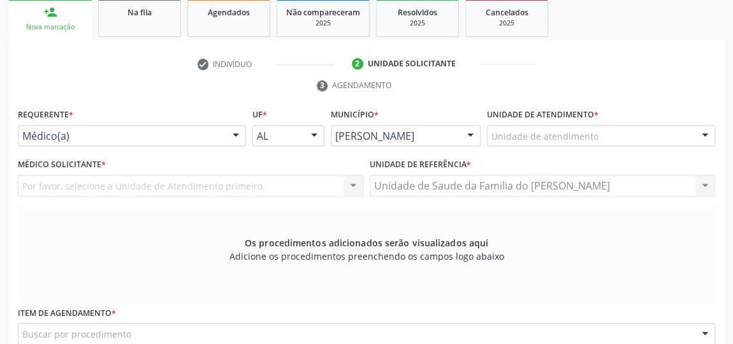
click at [230, 131] on div at bounding box center [235, 137] width 19 height 22
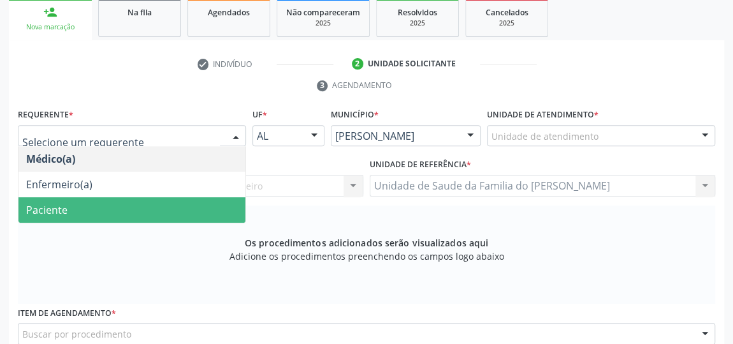
click at [144, 197] on span "Paciente" at bounding box center [131, 210] width 227 height 26
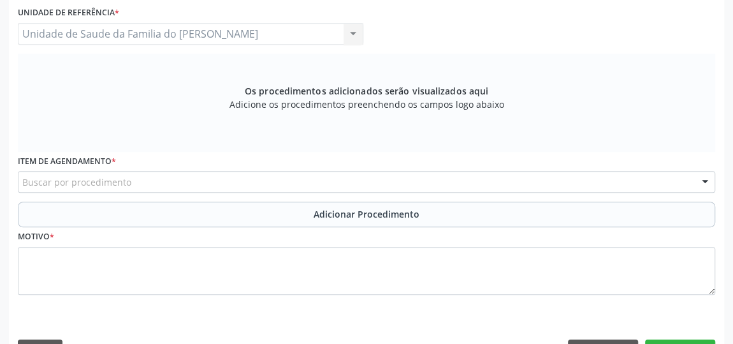
scroll to position [385, 0]
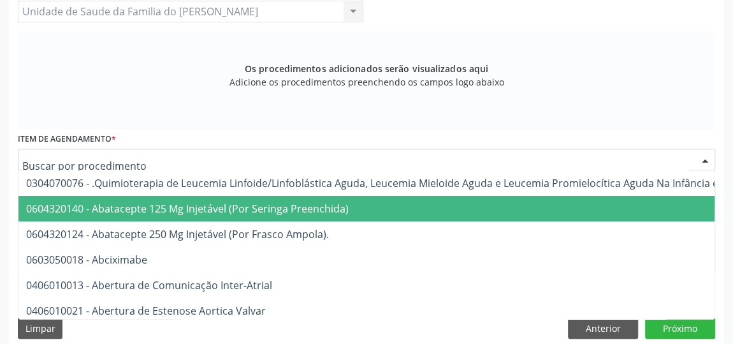
click at [158, 159] on div at bounding box center [366, 160] width 697 height 22
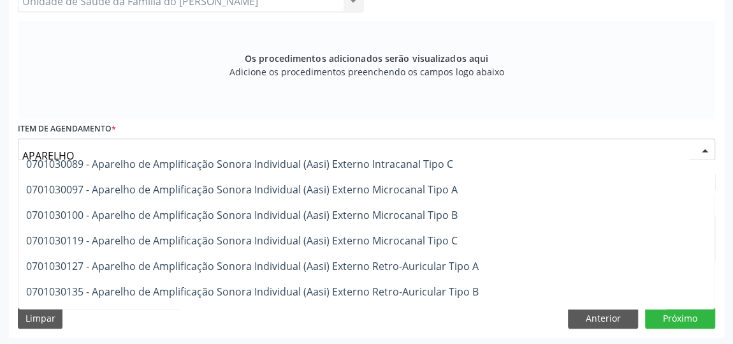
scroll to position [0, 0]
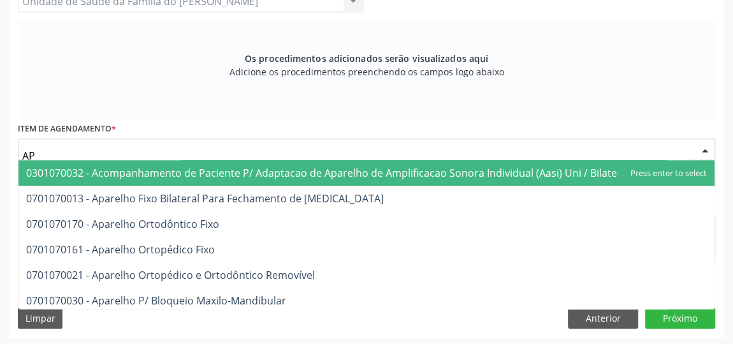
type input "A"
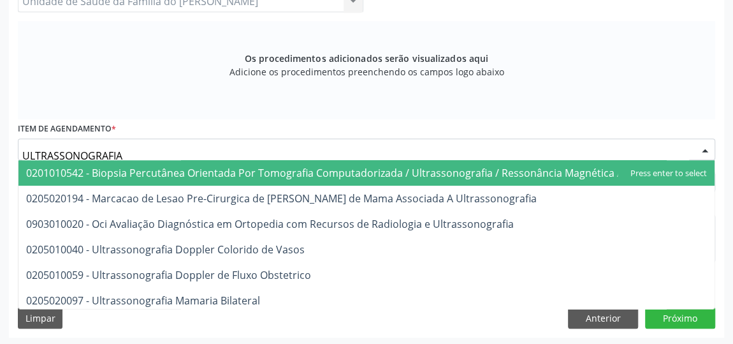
type input "ULTRASSONOGRAFIA"
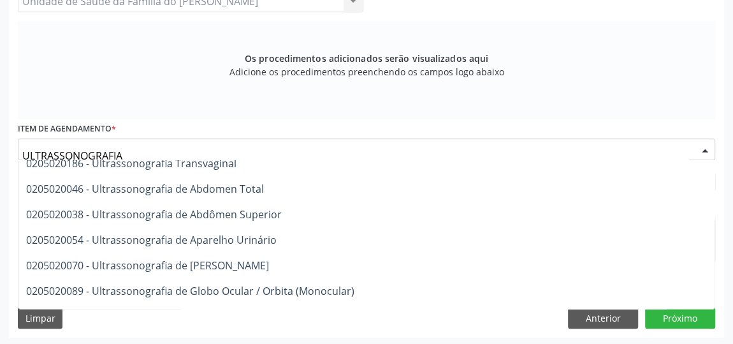
scroll to position [289, 0]
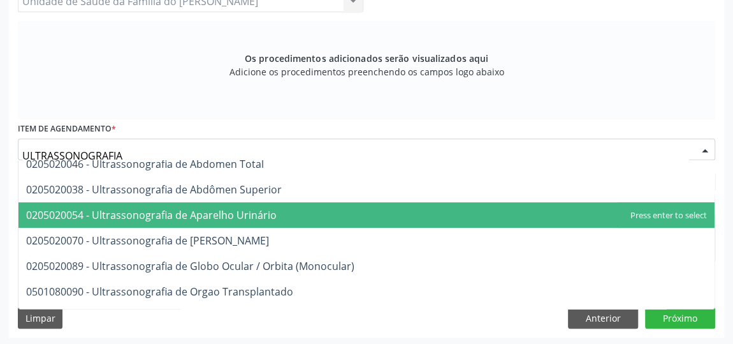
click at [278, 214] on span "0205020054 - Ultrassonografia de Aparelho Urinário" at bounding box center [366, 215] width 696 height 26
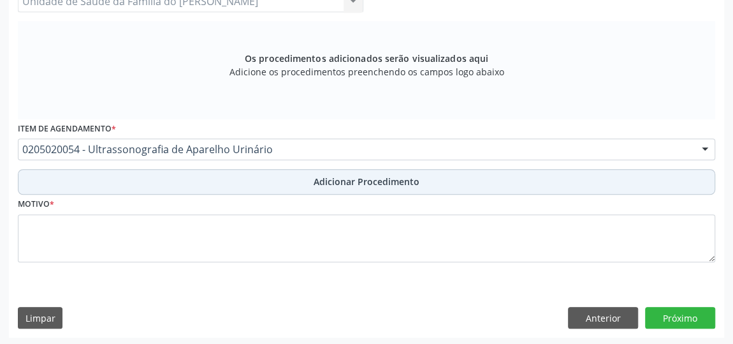
click at [284, 184] on button "Adicionar Procedimento" at bounding box center [366, 182] width 697 height 26
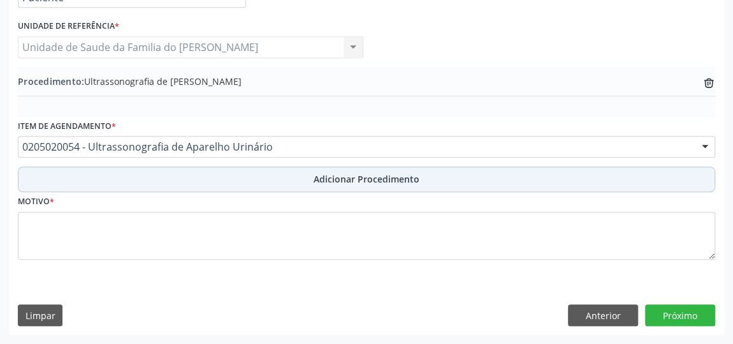
scroll to position [347, 0]
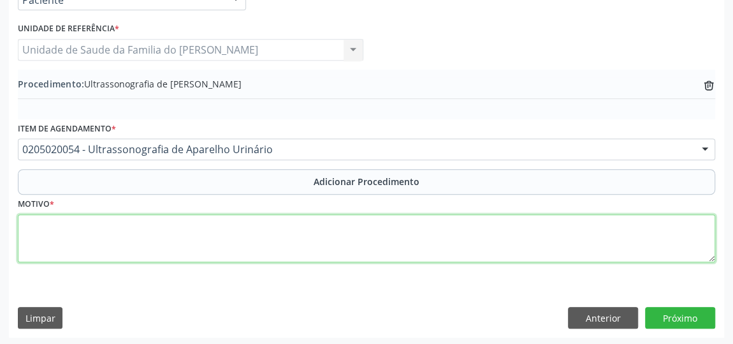
click at [284, 237] on textarea at bounding box center [366, 238] width 697 height 48
click at [142, 225] on textarea "URINANDO COM FREQUENCIA" at bounding box center [366, 238] width 697 height 48
type textarea "URINANDO COM FREQUÊNCIA"
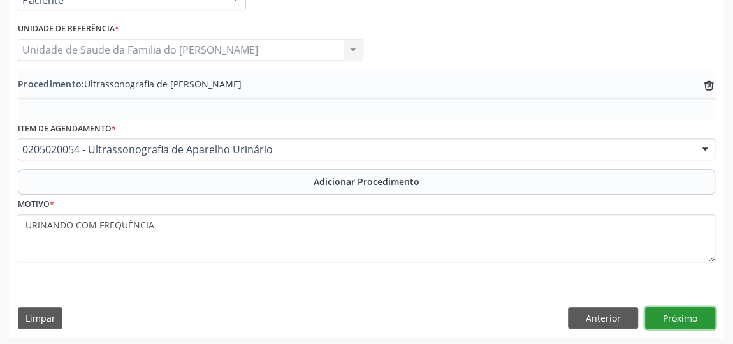
click at [672, 319] on button "Próximo" at bounding box center [680, 318] width 70 height 22
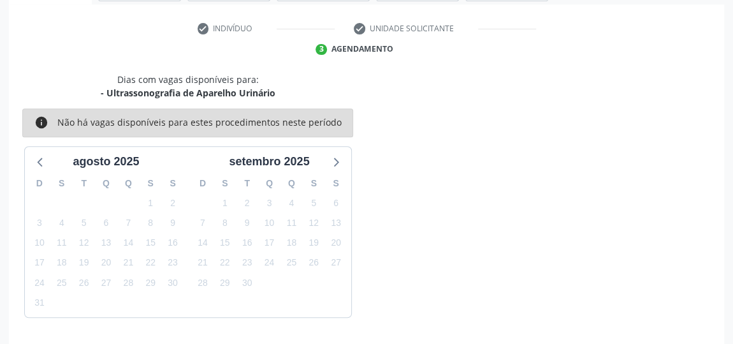
scroll to position [284, 0]
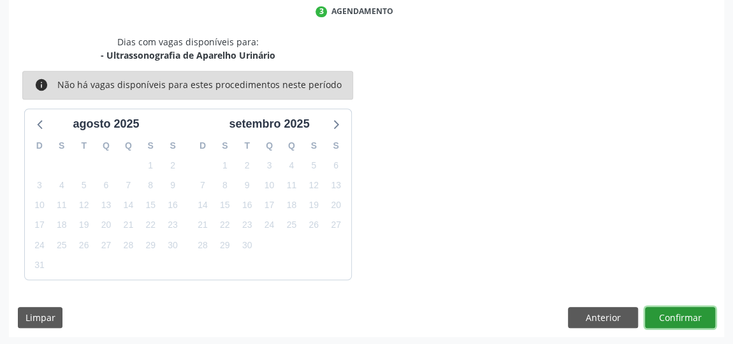
click at [672, 311] on button "Confirmar" at bounding box center [680, 318] width 70 height 22
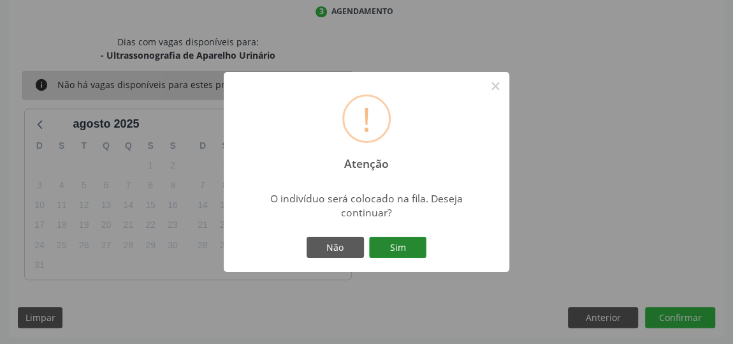
click at [399, 243] on button "Sim" at bounding box center [397, 248] width 57 height 22
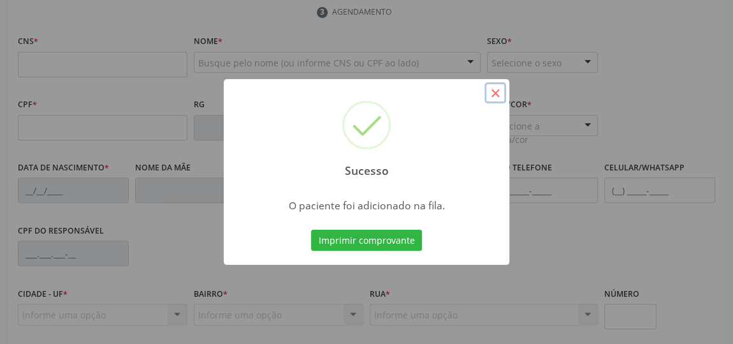
click at [500, 91] on button "×" at bounding box center [496, 93] width 22 height 22
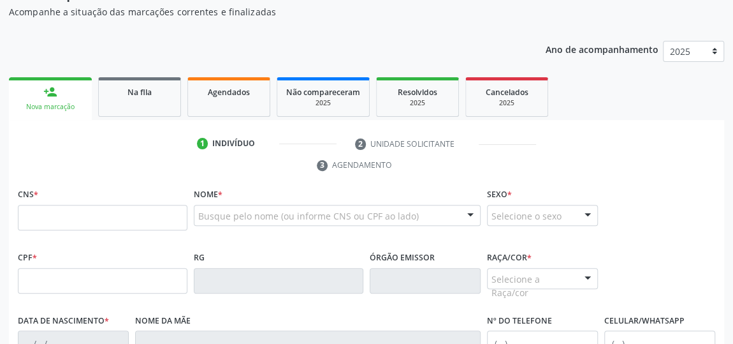
scroll to position [52, 0]
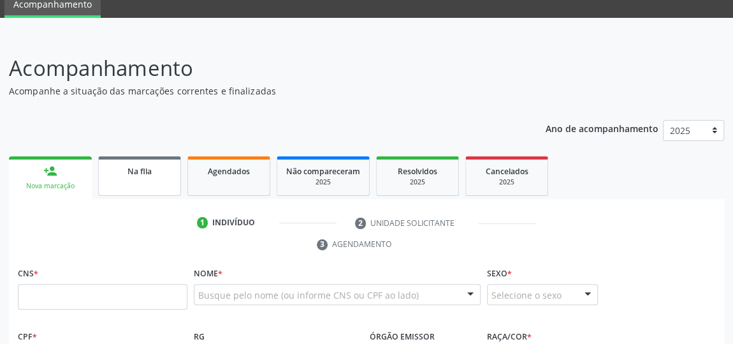
click at [128, 172] on span "Na fila" at bounding box center [140, 171] width 24 height 11
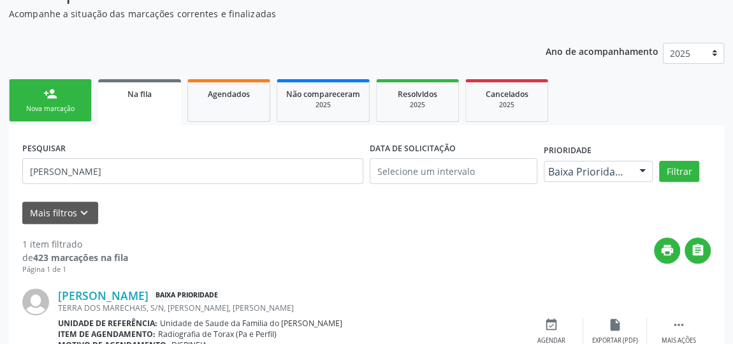
scroll to position [156, 0]
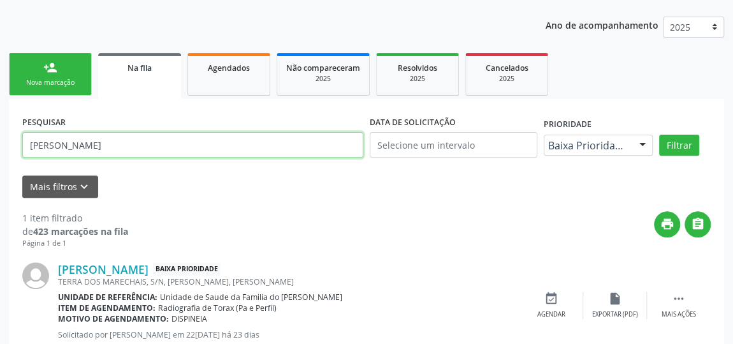
drag, startPoint x: 167, startPoint y: 147, endPoint x: 0, endPoint y: 145, distance: 167.0
click at [0, 145] on div "Acompanhamento Acompanhe a situação das marcações correntes e finalizadas Relat…" at bounding box center [366, 158] width 733 height 452
paste input "898006327978276"
type input "898006327978276"
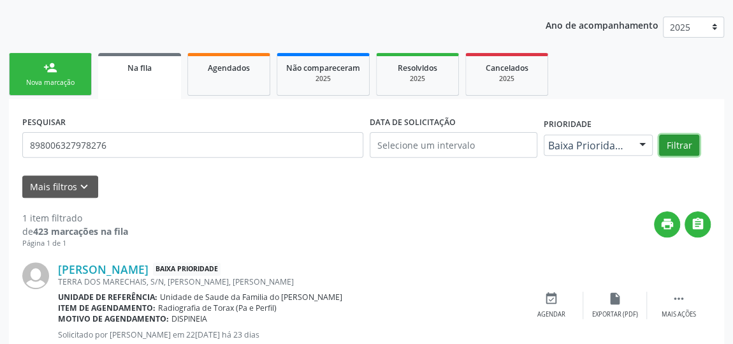
click at [673, 142] on button "Filtrar" at bounding box center [679, 146] width 40 height 22
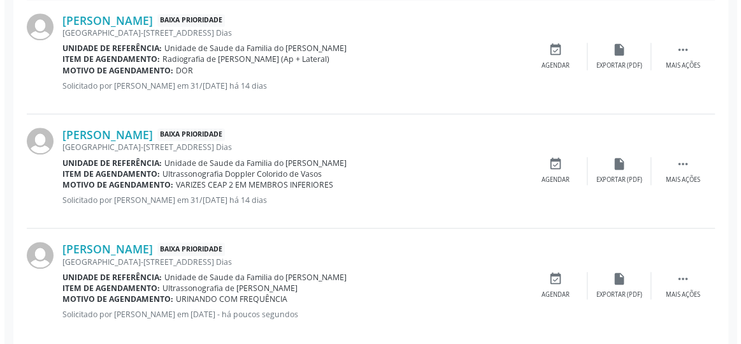
scroll to position [536, 0]
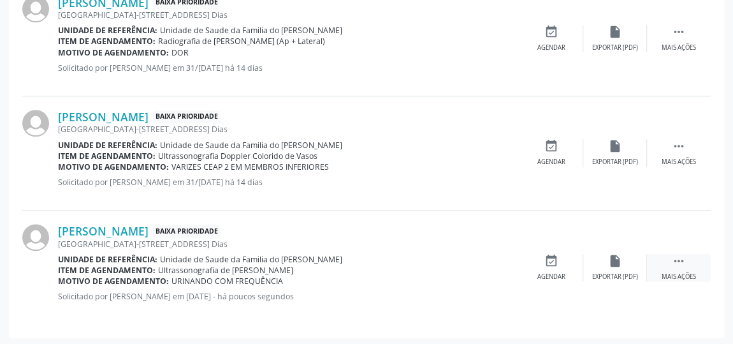
click at [679, 263] on icon "" at bounding box center [679, 261] width 14 height 14
click at [545, 272] on div "Cancelar" at bounding box center [551, 276] width 30 height 9
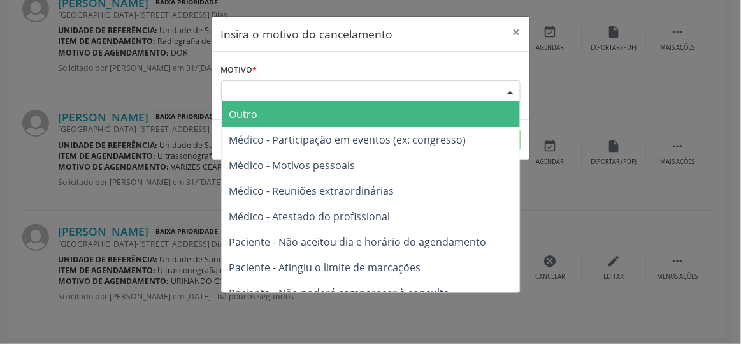
click at [500, 89] on div "Escolha o motivo" at bounding box center [371, 91] width 300 height 22
click at [333, 112] on span "Outro" at bounding box center [371, 114] width 298 height 26
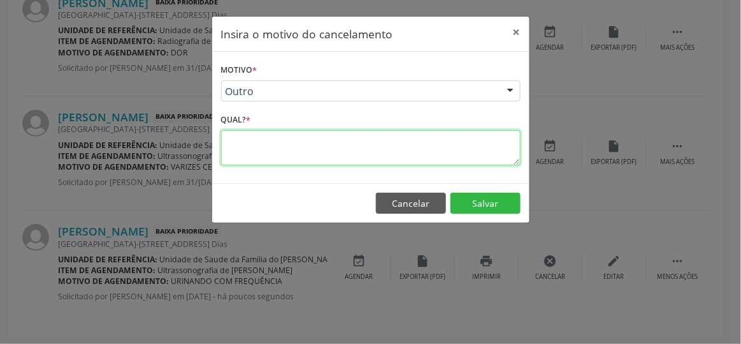
click at [314, 143] on textarea at bounding box center [371, 147] width 300 height 35
click at [257, 143] on textarea "MARCACCAO REPETIDA" at bounding box center [371, 147] width 300 height 35
drag, startPoint x: 257, startPoint y: 143, endPoint x: 251, endPoint y: 146, distance: 6.9
click at [251, 146] on textarea "MARCACCAO REPETIDA" at bounding box center [371, 147] width 300 height 35
click at [263, 144] on textarea "MARCACCAO REPETIDA" at bounding box center [371, 147] width 300 height 35
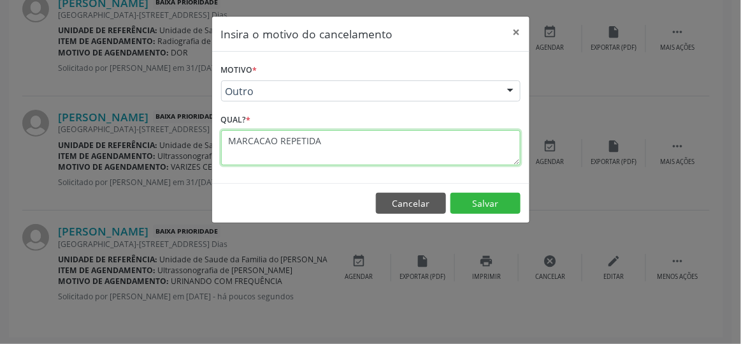
click at [245, 138] on textarea "MARCACAO REPETIDA" at bounding box center [371, 147] width 300 height 35
type textarea "MARCAÇÃO REPETIDA"
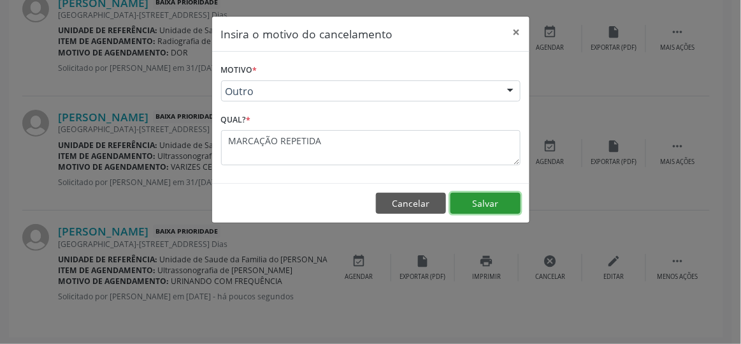
click at [484, 205] on button "Salvar" at bounding box center [486, 204] width 70 height 22
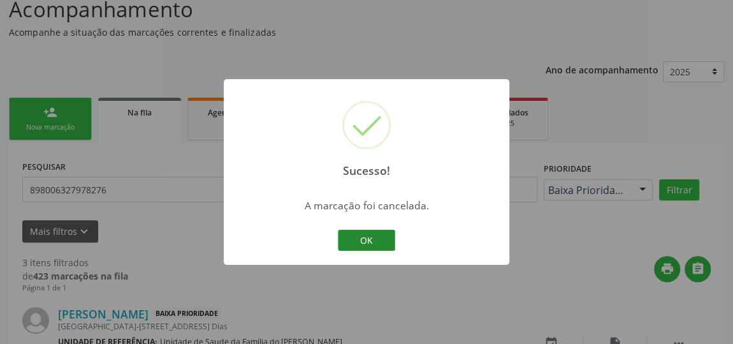
scroll to position [423, 0]
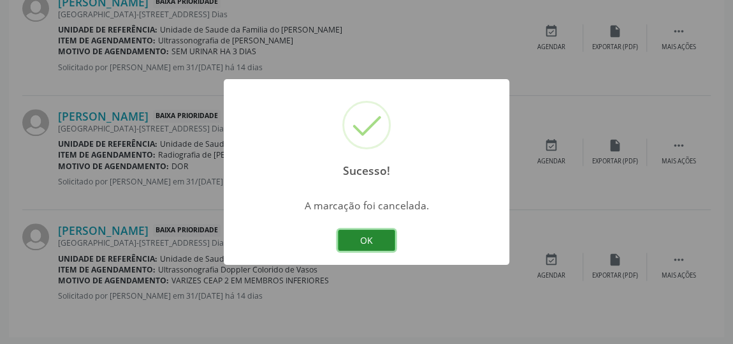
click at [368, 241] on button "OK" at bounding box center [366, 241] width 57 height 22
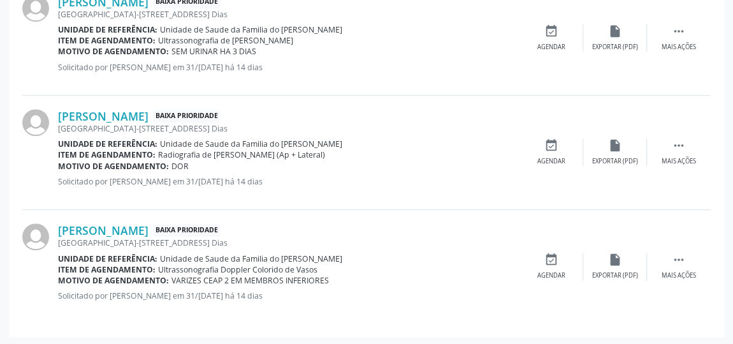
click at [368, 241] on div "Jardim do Carmo-Rua de Cima, 115, Jose Dias" at bounding box center [289, 242] width 462 height 11
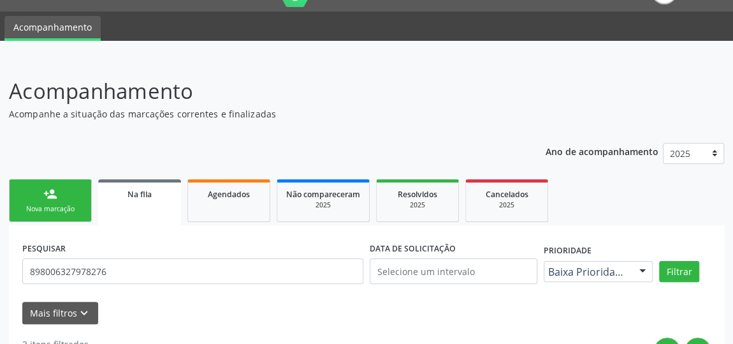
scroll to position [0, 0]
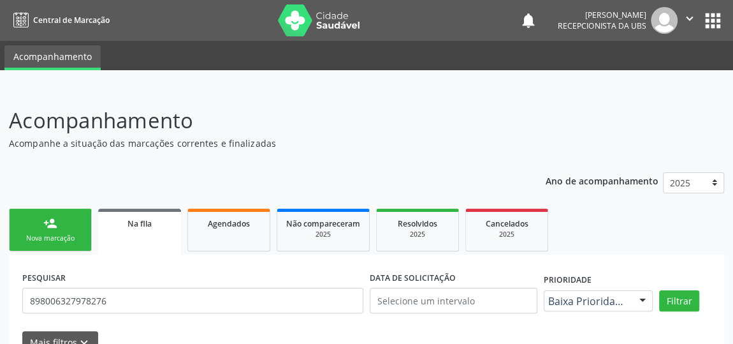
click at [58, 231] on link "person_add Nova marcação" at bounding box center [50, 229] width 83 height 43
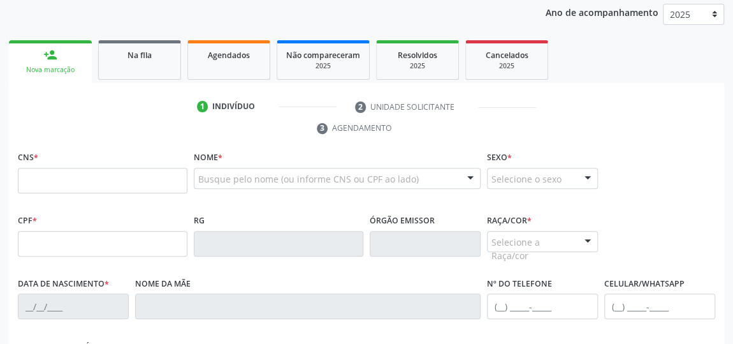
scroll to position [173, 0]
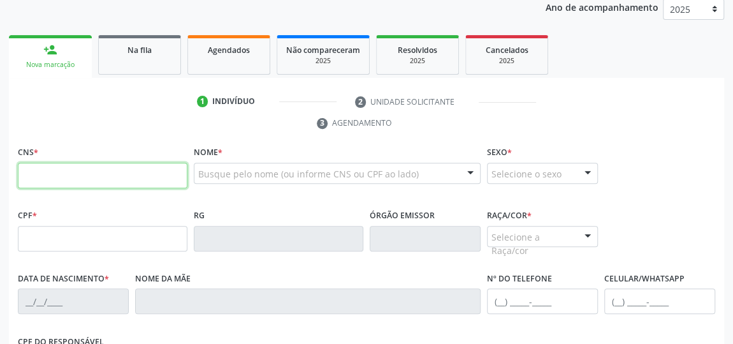
click at [113, 173] on input "text" at bounding box center [103, 176] width 170 height 26
type input "704 7060 8972 1140"
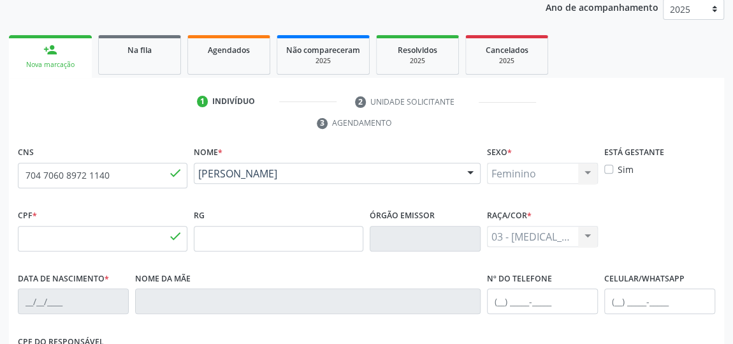
type input "679.052.504-15"
type input "22/10/1967"
type input "Josefa da Silva"
type input "(82) 99993-1520"
type input "S/N"
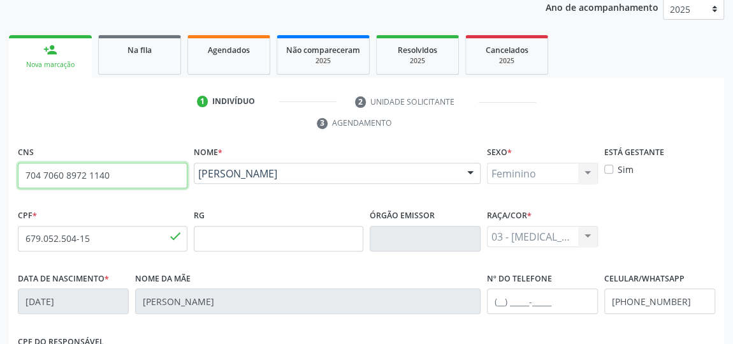
click at [75, 172] on input "704 7060 8972 1140" at bounding box center [103, 176] width 170 height 26
click at [75, 173] on input "704 7060 8972 1140" at bounding box center [103, 176] width 170 height 26
click at [160, 55] on div "Na fila" at bounding box center [140, 49] width 64 height 13
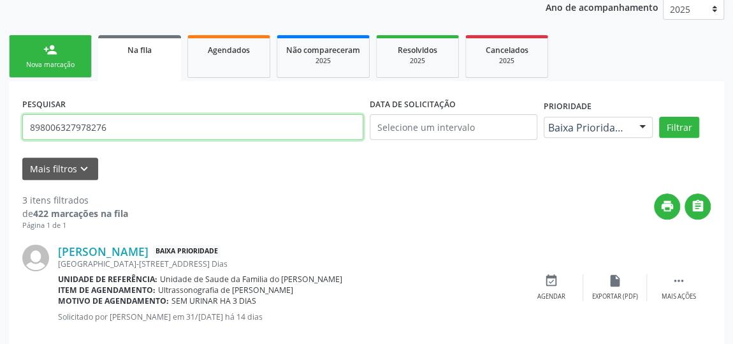
click at [81, 128] on input "898006327978276" at bounding box center [192, 127] width 341 height 26
paste input "704 7060 8972 1140"
type input "704 7060 8972 1140"
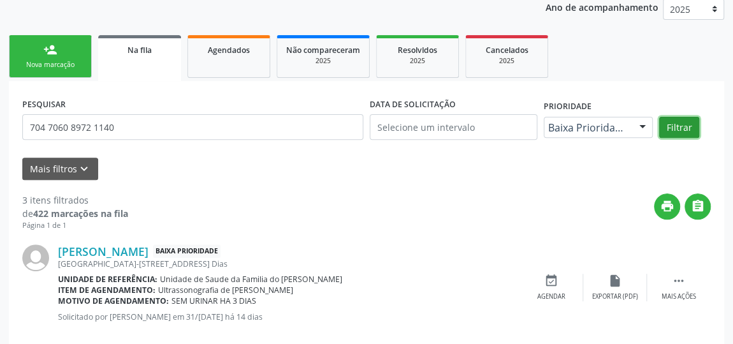
click at [691, 128] on button "Filtrar" at bounding box center [679, 128] width 40 height 22
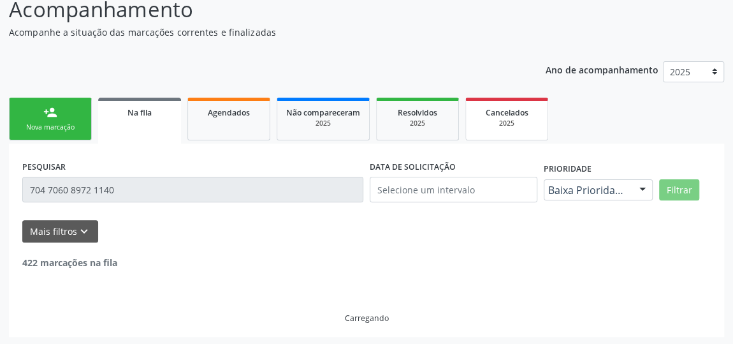
scroll to position [70, 0]
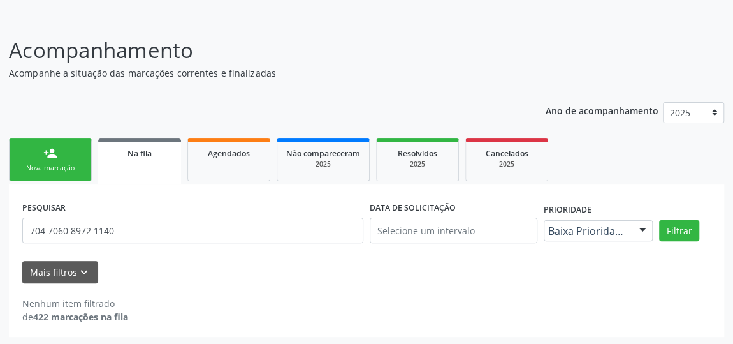
click at [73, 163] on div "Nova marcação" at bounding box center [50, 168] width 64 height 10
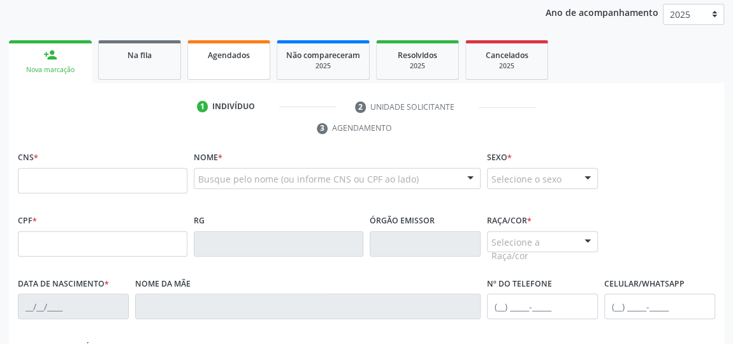
scroll to position [186, 0]
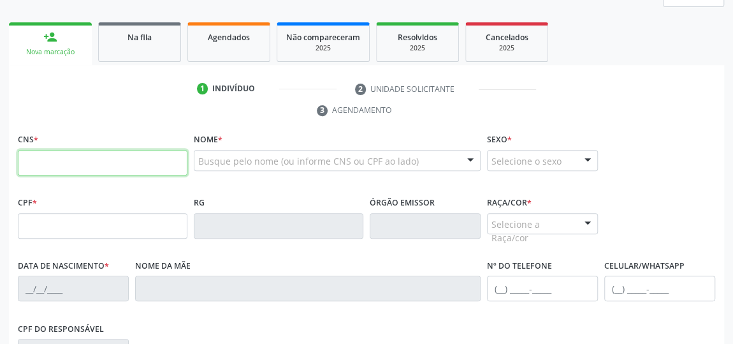
paste input "704 7060 8972 1140"
type input "704 7060 8972 1140"
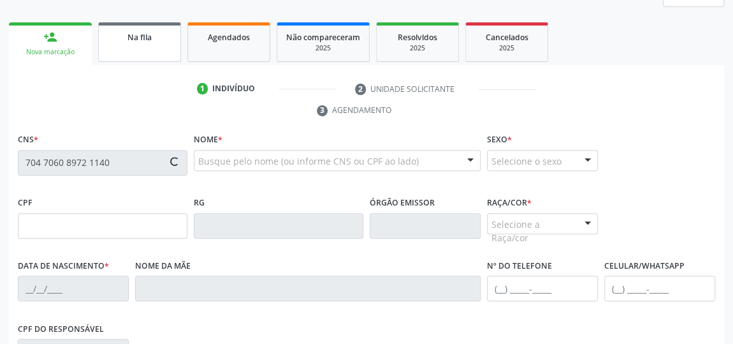
click at [127, 24] on link "Na fila" at bounding box center [139, 42] width 83 height 40
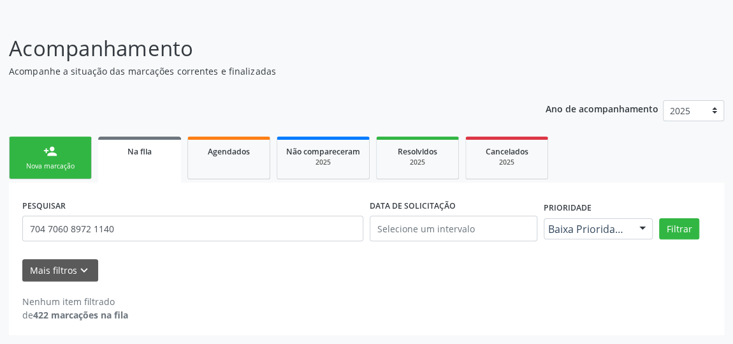
scroll to position [70, 0]
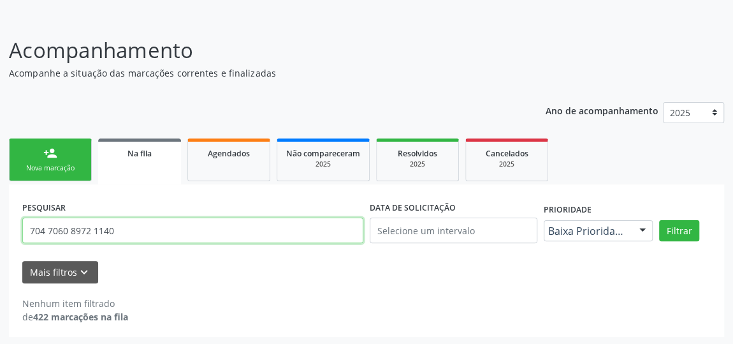
drag, startPoint x: 129, startPoint y: 229, endPoint x: 16, endPoint y: 225, distance: 112.9
click at [16, 225] on div "PESQUISAR 704 7060 8972 1140 DATA DE SOLICITAÇÃO Prioridade Baixa Prioridade To…" at bounding box center [366, 260] width 715 height 152
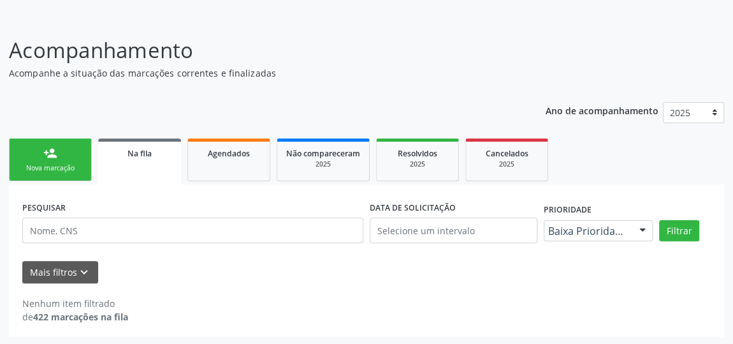
click at [46, 163] on div "Nova marcação" at bounding box center [50, 168] width 64 height 10
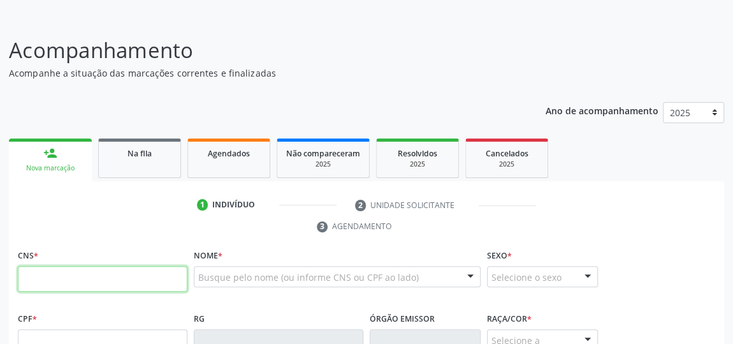
drag, startPoint x: 94, startPoint y: 291, endPoint x: 69, endPoint y: 277, distance: 28.0
click at [69, 277] on input "text" at bounding box center [103, 279] width 170 height 26
paste input "704 7060 8972 1140"
type input "704 7060 8972 1140"
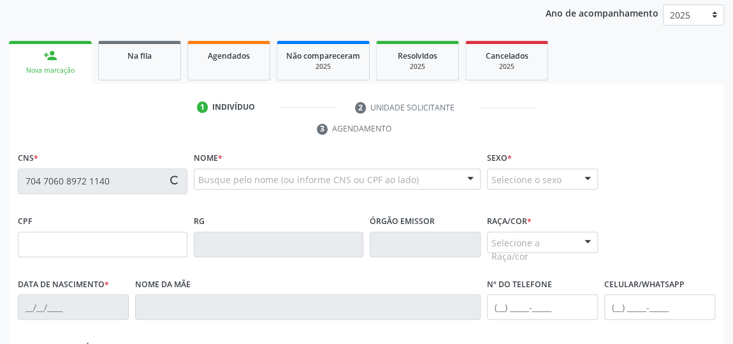
scroll to position [244, 0]
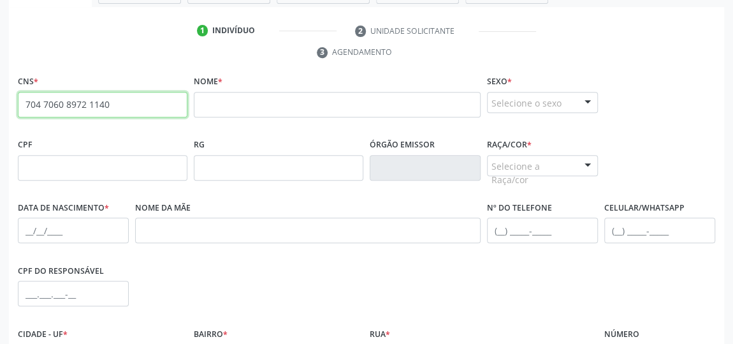
click at [65, 105] on input "704 7060 8972 1140" at bounding box center [103, 105] width 170 height 26
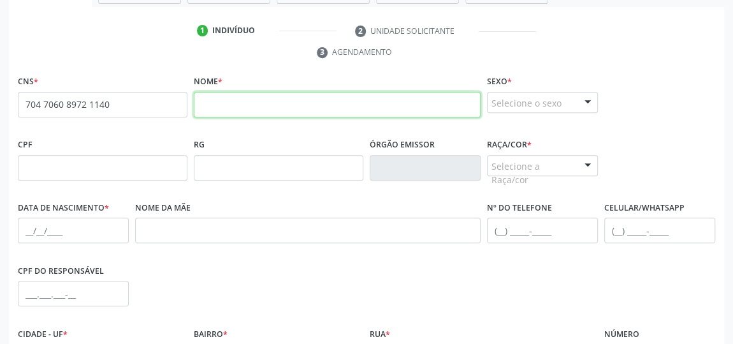
paste input "Neide da Silva"
type input "Neide da Silva"
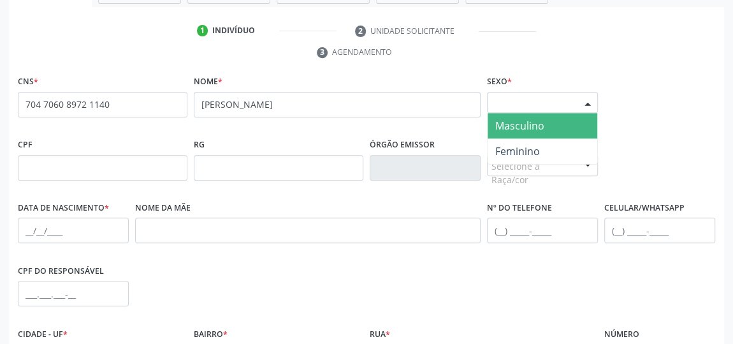
click at [583, 100] on div at bounding box center [587, 103] width 19 height 22
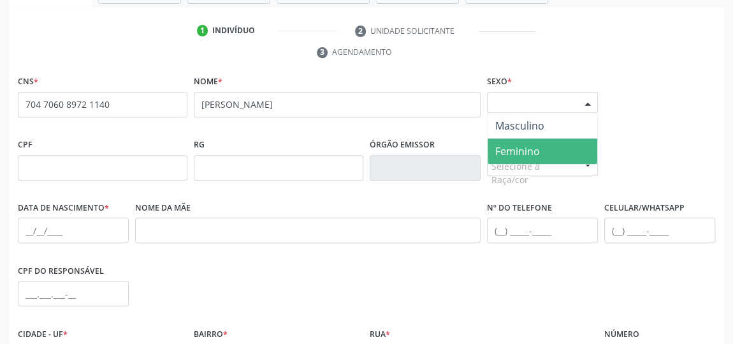
click at [559, 140] on span "Feminino" at bounding box center [543, 151] width 110 height 26
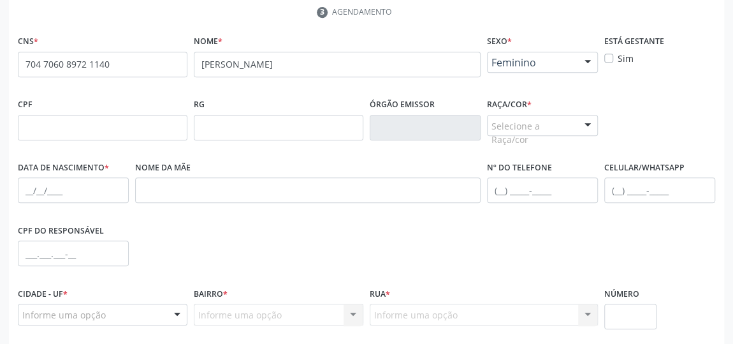
scroll to position [302, 0]
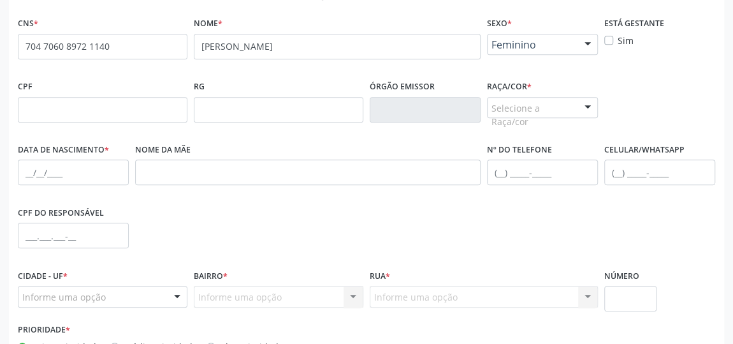
click at [570, 101] on div "Selecione a Raça/cor" at bounding box center [542, 108] width 111 height 22
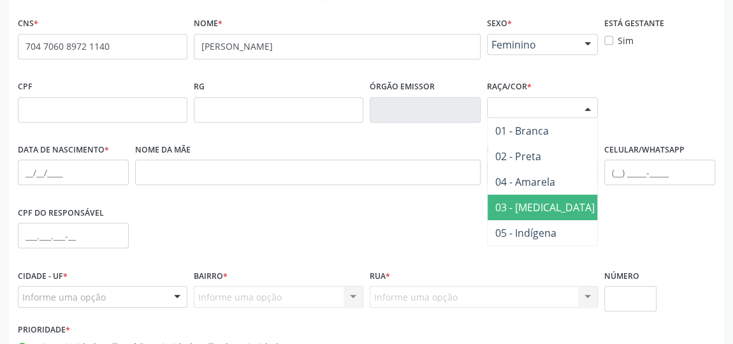
click at [545, 196] on span "03 - [MEDICAL_DATA]" at bounding box center [545, 207] width 115 height 26
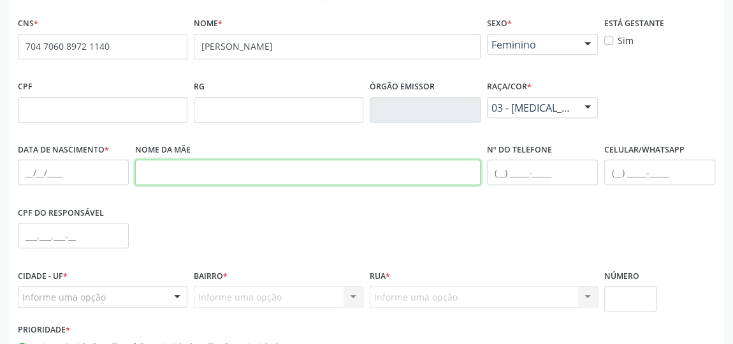
click at [148, 171] on input "text" at bounding box center [308, 172] width 346 height 26
type input "JOSEFA DA SILVA"
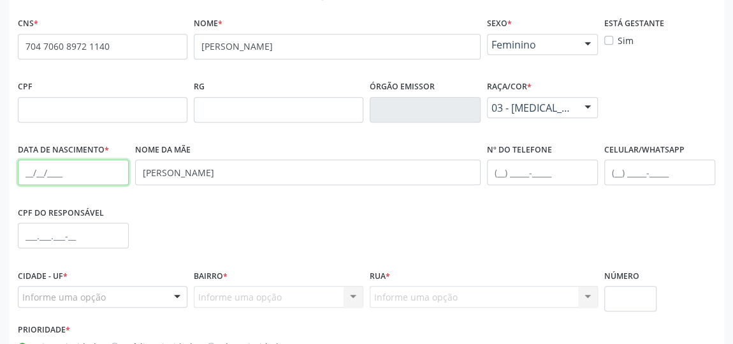
click at [28, 170] on input "text" at bounding box center [73, 172] width 111 height 26
click at [27, 169] on input "text" at bounding box center [73, 172] width 111 height 26
type input "22/10/1967"
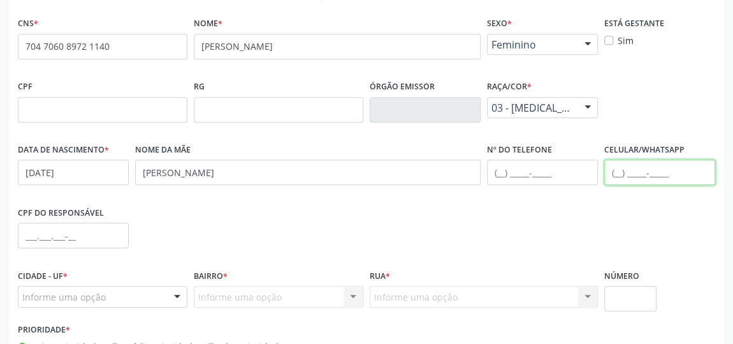
click at [618, 173] on input "text" at bounding box center [659, 172] width 111 height 26
click at [655, 175] on input "(82" at bounding box center [659, 172] width 111 height 26
click at [631, 170] on input "(82) 9993-1520" at bounding box center [659, 172] width 111 height 26
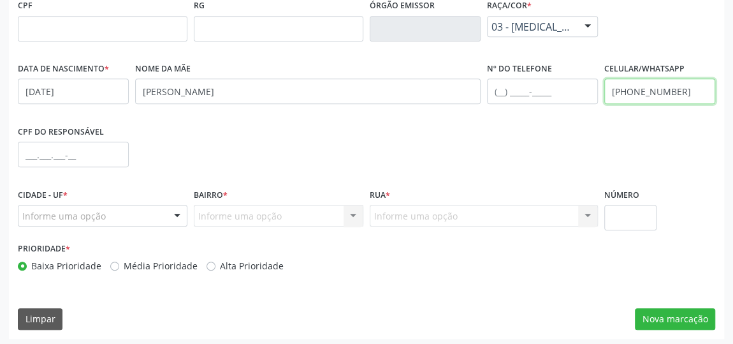
scroll to position [385, 0]
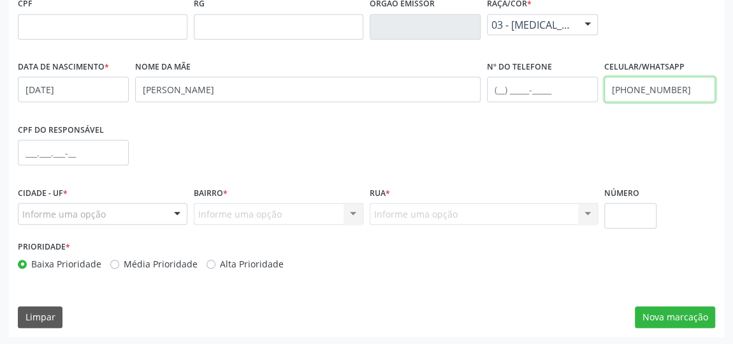
type input "(82) 99993-1520"
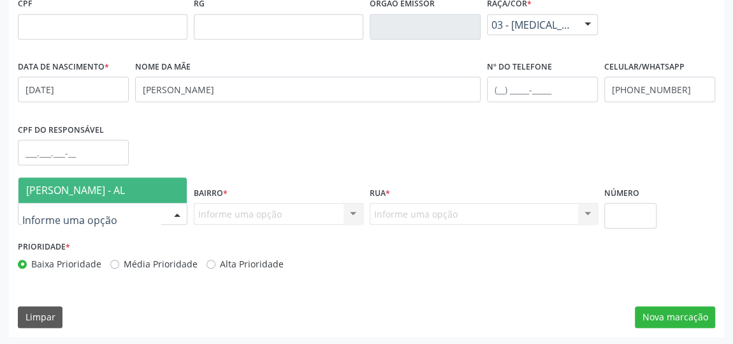
click at [178, 209] on div at bounding box center [177, 214] width 19 height 22
click at [137, 189] on span "[PERSON_NAME] - AL" at bounding box center [102, 190] width 168 height 26
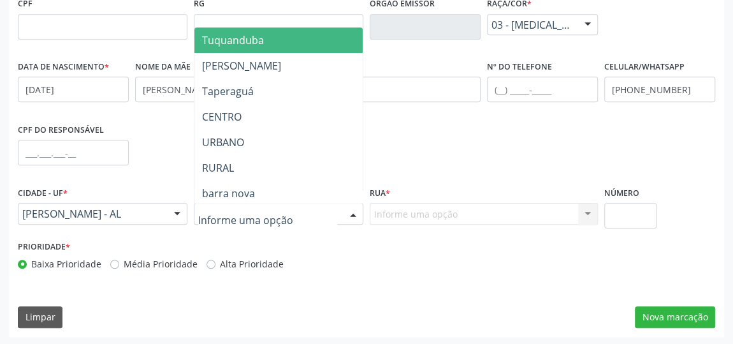
click at [352, 210] on div at bounding box center [353, 214] width 19 height 22
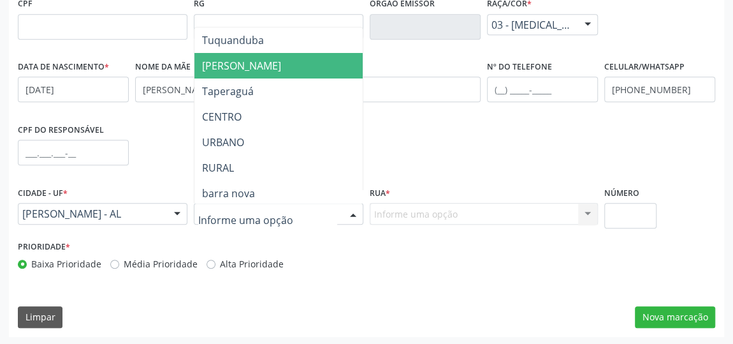
click at [300, 65] on span "JOSE DIAS" at bounding box center [278, 66] width 168 height 26
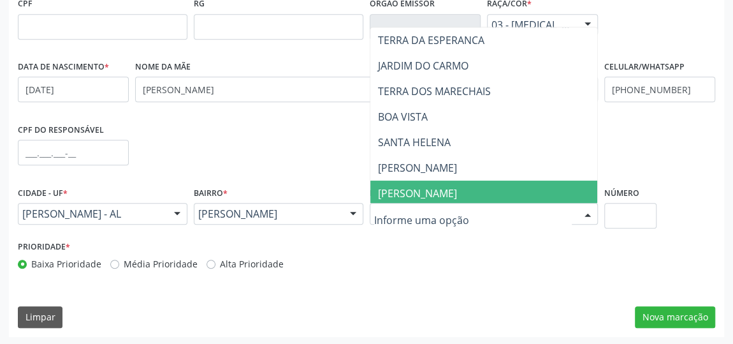
type input "N"
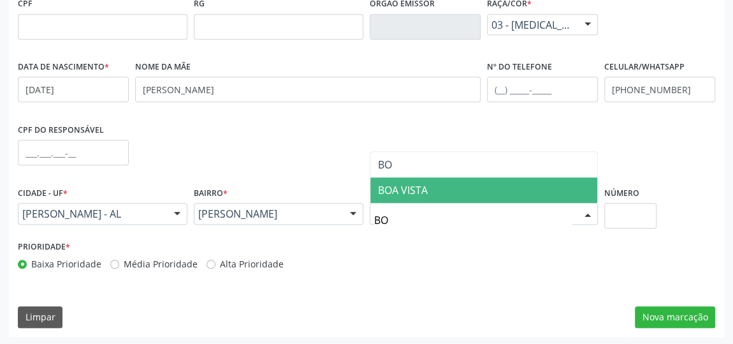
type input "BOA"
click at [424, 193] on span "BOA VISTA" at bounding box center [403, 190] width 50 height 14
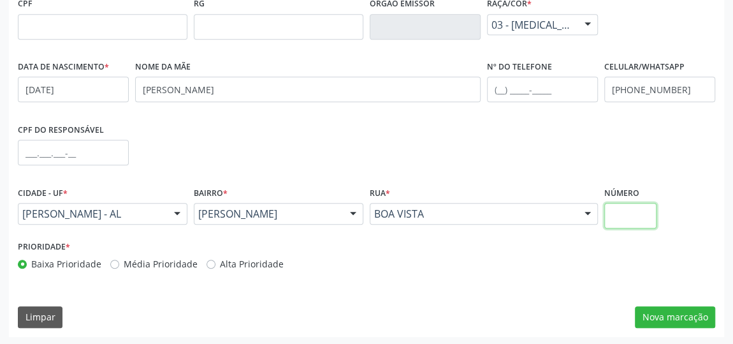
click at [632, 216] on input "text" at bounding box center [630, 216] width 52 height 26
type input "S/N"
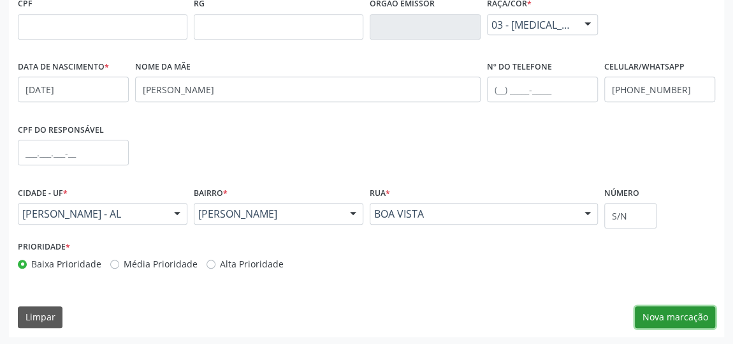
click at [658, 316] on button "Nova marcação" at bounding box center [675, 317] width 80 height 22
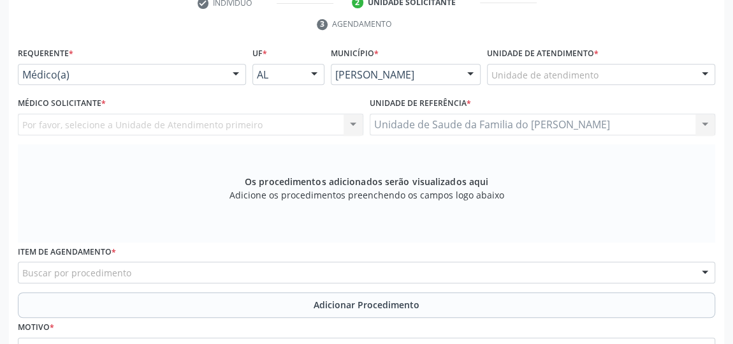
scroll to position [327, 0]
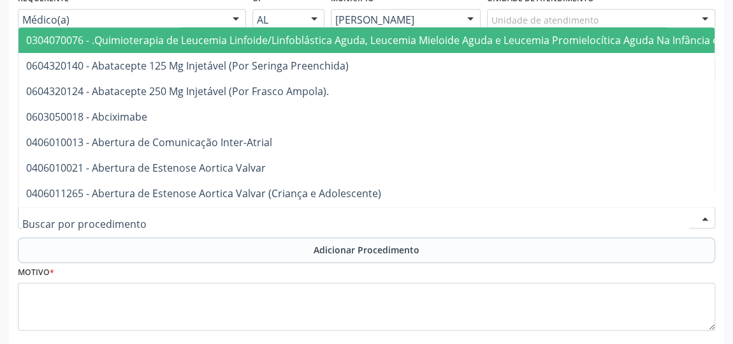
click at [177, 220] on div at bounding box center [366, 218] width 697 height 22
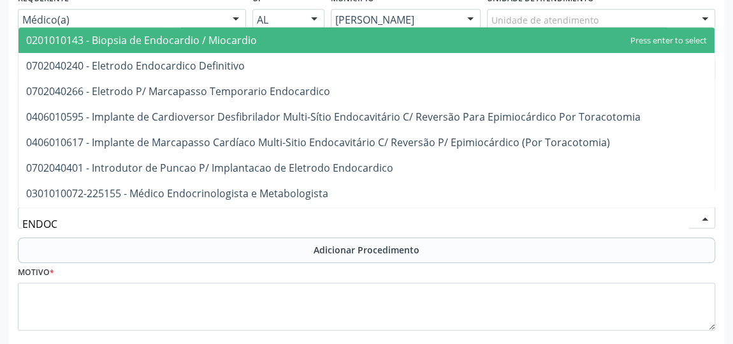
type input "ENDOCR"
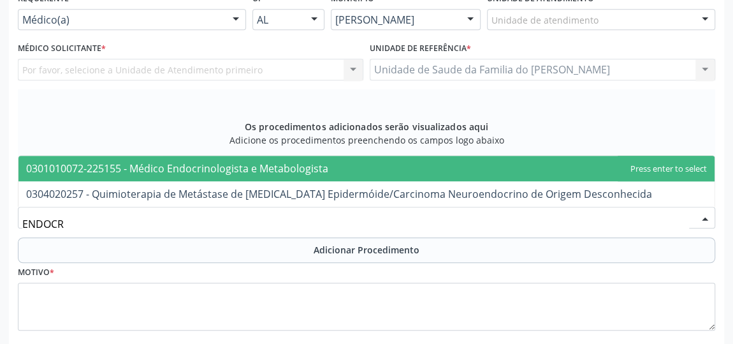
click at [217, 170] on span "0301010072-225155 - Médico Endocrinologista e Metabologista" at bounding box center [177, 168] width 302 height 14
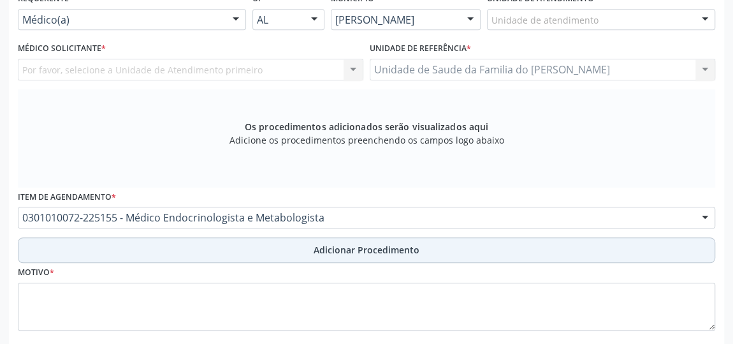
click at [214, 251] on button "Adicionar Procedimento" at bounding box center [366, 250] width 697 height 26
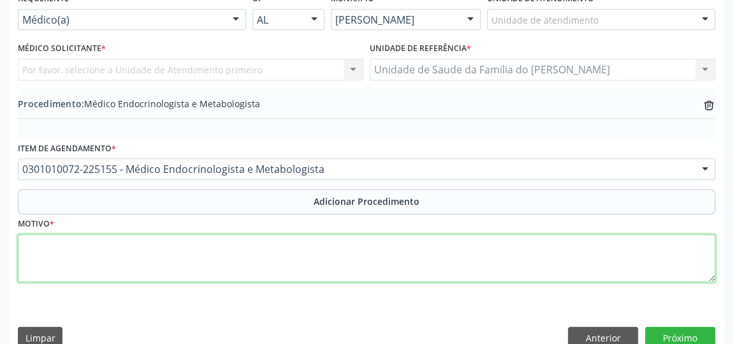
click at [194, 264] on textarea at bounding box center [366, 258] width 697 height 48
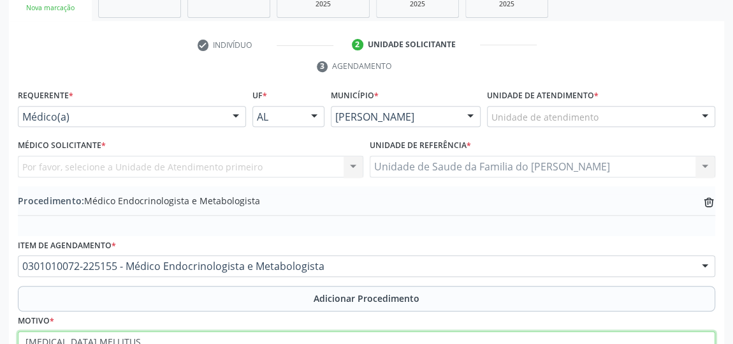
scroll to position [347, 0]
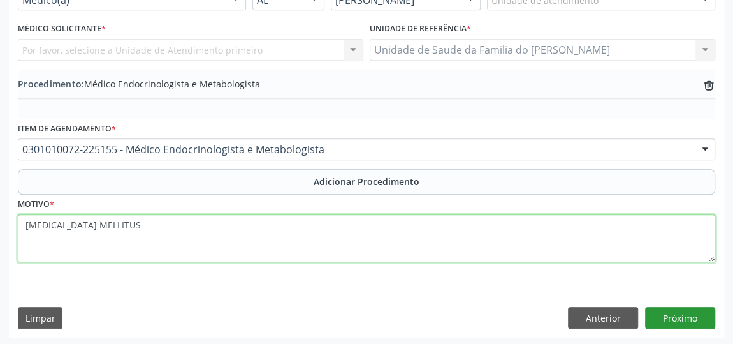
type textarea "DIABETES MELLITUS"
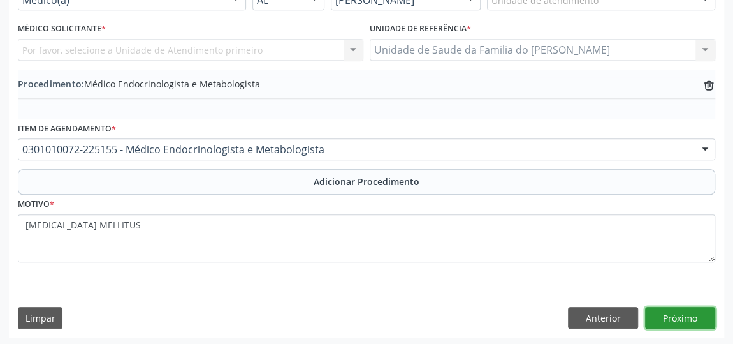
click at [688, 317] on button "Próximo" at bounding box center [680, 318] width 70 height 22
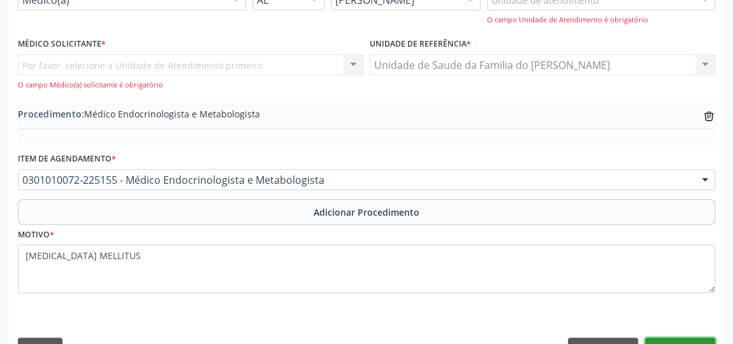
scroll to position [231, 0]
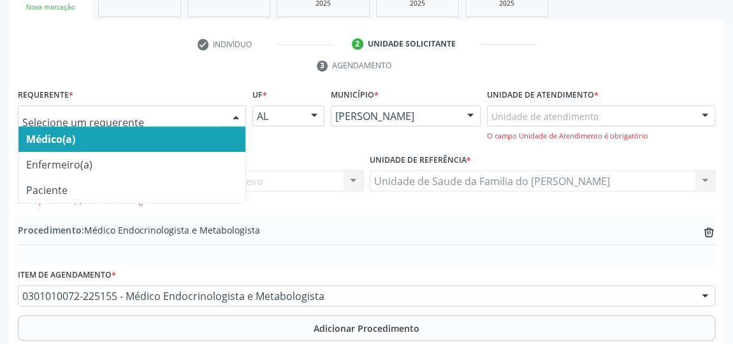
click at [234, 113] on div at bounding box center [235, 117] width 19 height 22
click at [197, 138] on span "Médico(a)" at bounding box center [131, 139] width 227 height 26
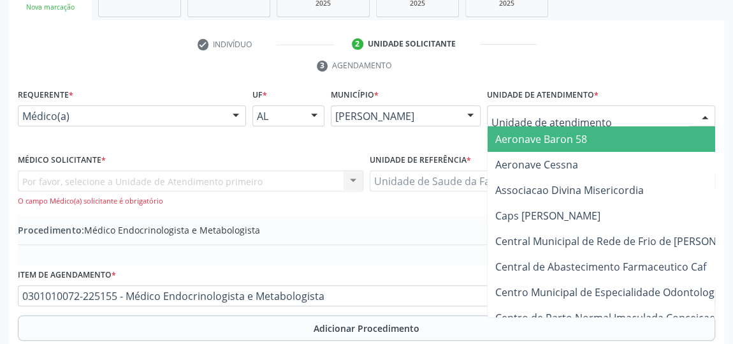
type input "J"
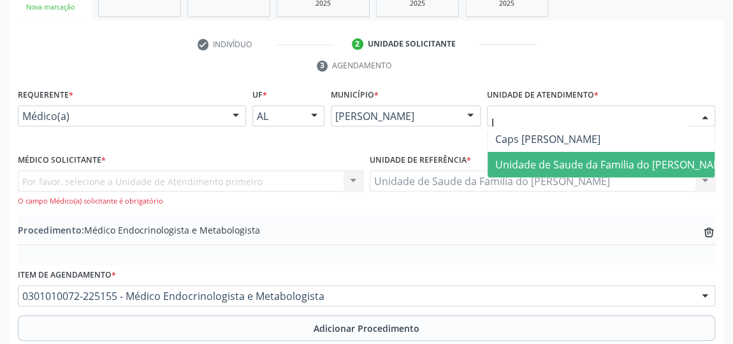
click at [534, 157] on span "Unidade de Saude da Familia do [PERSON_NAME]" at bounding box center [613, 164] width 236 height 14
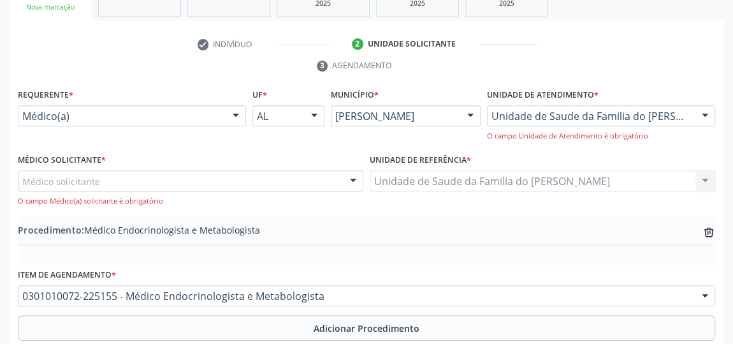
click at [350, 179] on div at bounding box center [353, 182] width 19 height 22
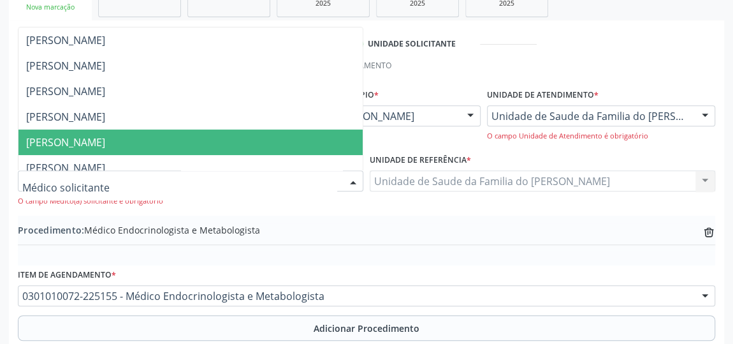
click at [286, 140] on span "[PERSON_NAME]" at bounding box center [190, 142] width 344 height 26
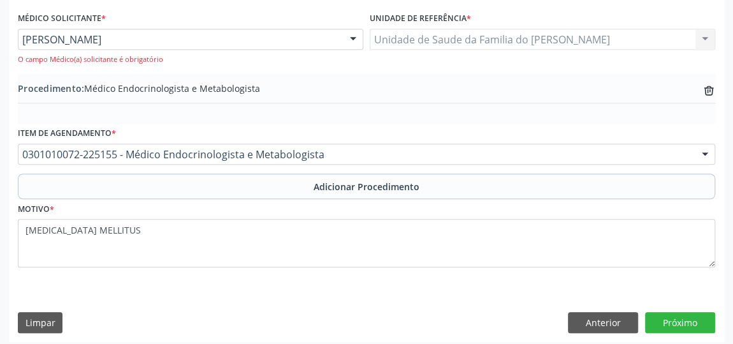
scroll to position [377, 0]
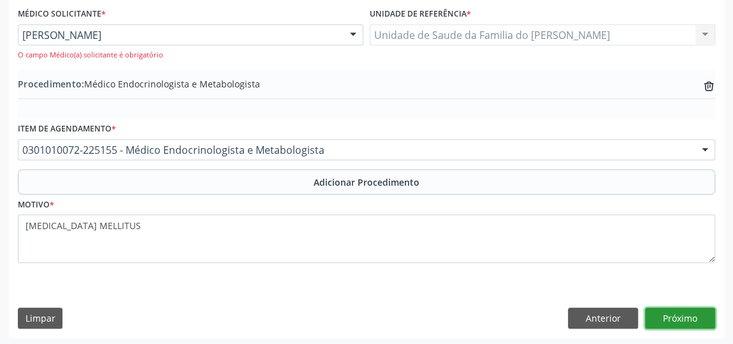
click at [669, 317] on button "Próximo" at bounding box center [680, 318] width 70 height 22
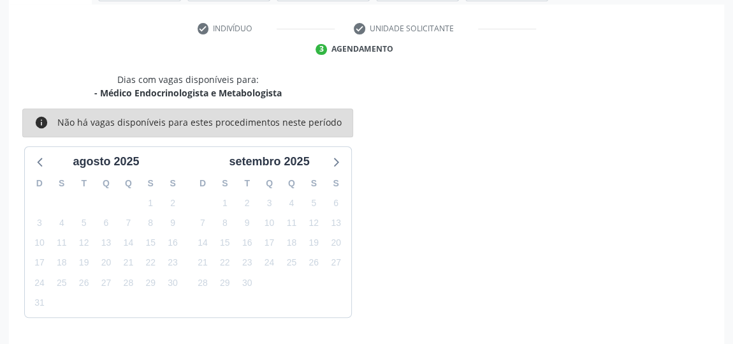
scroll to position [284, 0]
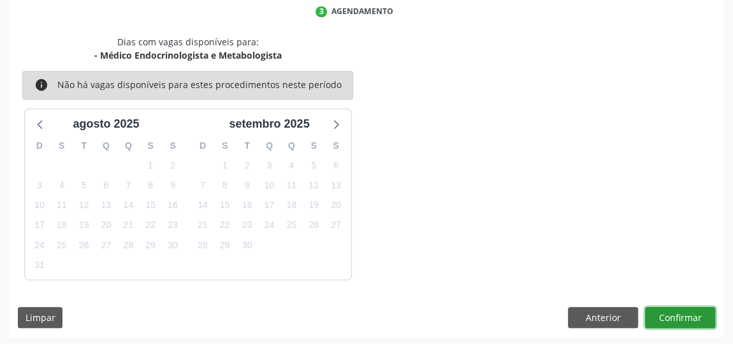
click at [673, 315] on button "Confirmar" at bounding box center [680, 318] width 70 height 22
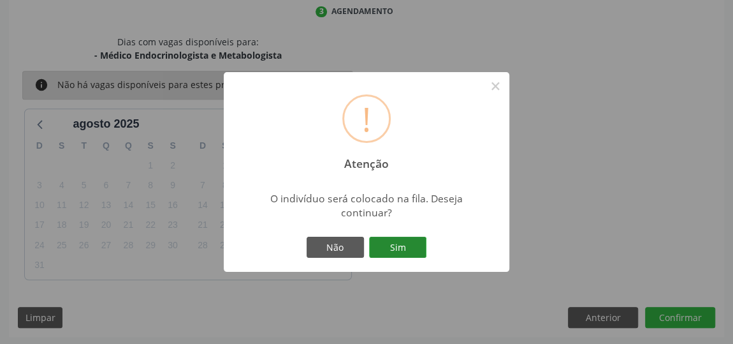
click at [399, 251] on button "Sim" at bounding box center [397, 248] width 57 height 22
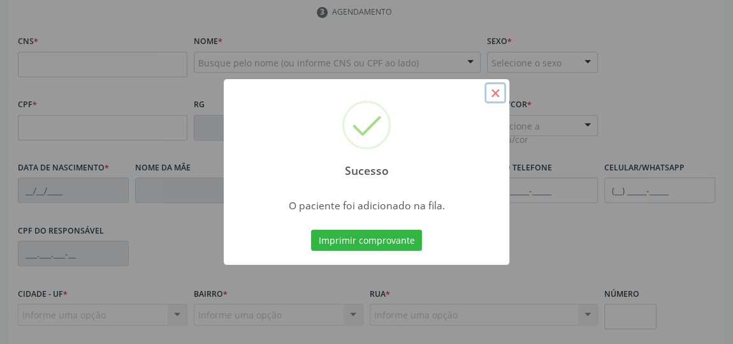
click at [496, 93] on button "×" at bounding box center [496, 93] width 22 height 22
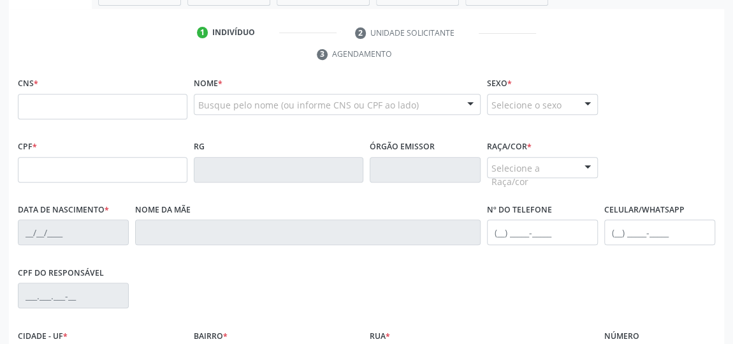
scroll to position [226, 0]
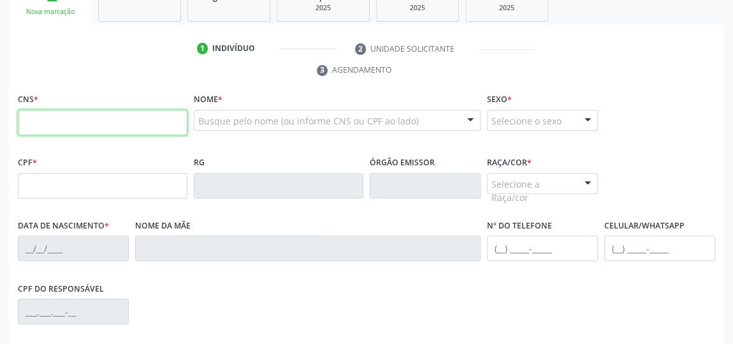
click at [85, 120] on input "text" at bounding box center [103, 123] width 170 height 26
type input "704 7060 8972 1140"
type input "22/10/1967"
type input "Josefa da Silva"
type input "(82) 99993-1520"
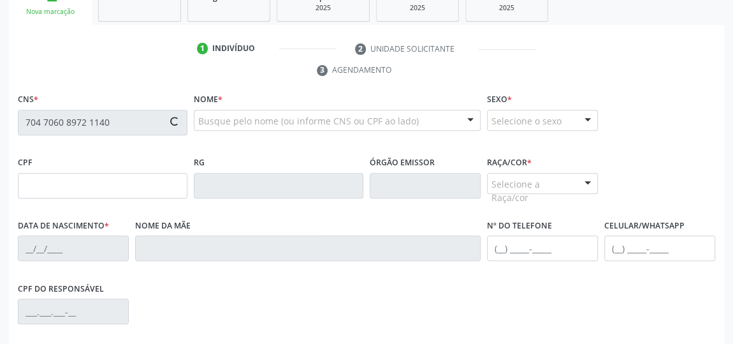
type input "S/N"
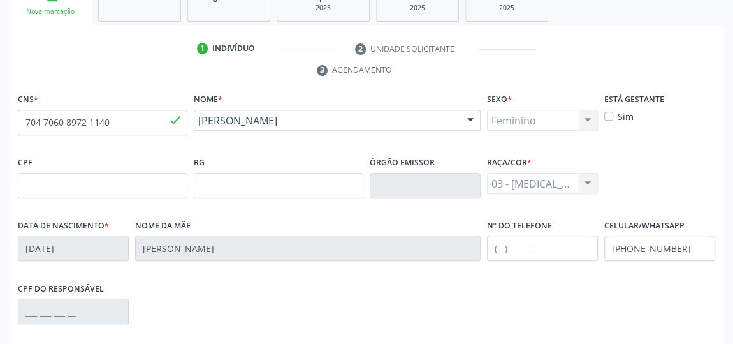
scroll to position [385, 0]
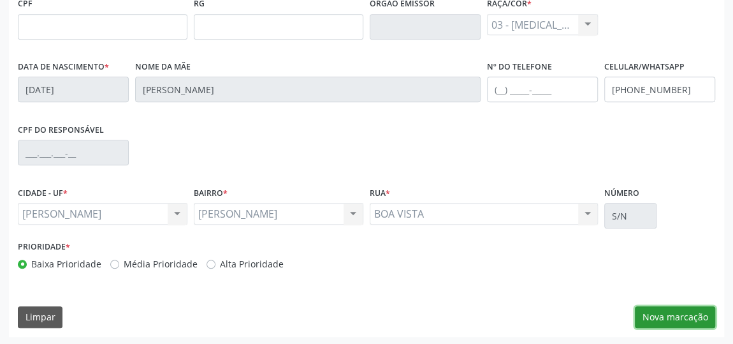
click at [680, 317] on button "Nova marcação" at bounding box center [675, 317] width 80 height 22
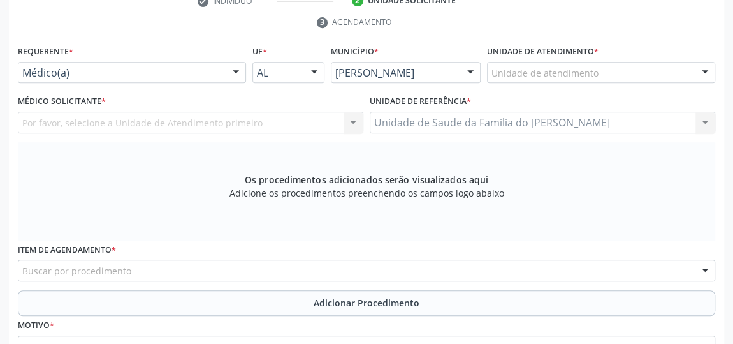
scroll to position [269, 0]
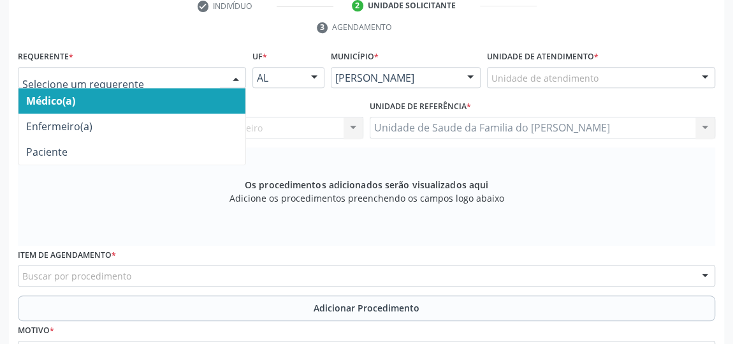
click at [233, 76] on div at bounding box center [235, 79] width 19 height 22
click at [185, 99] on span "Médico(a)" at bounding box center [131, 101] width 227 height 26
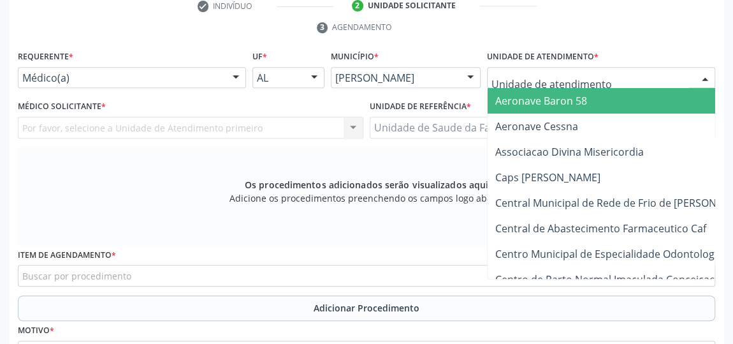
scroll to position [211, 0]
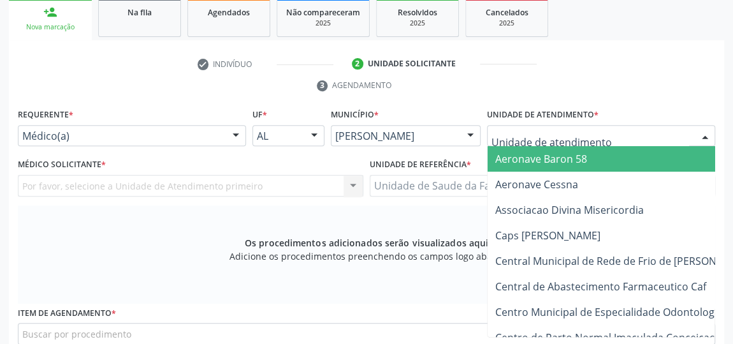
type input "J"
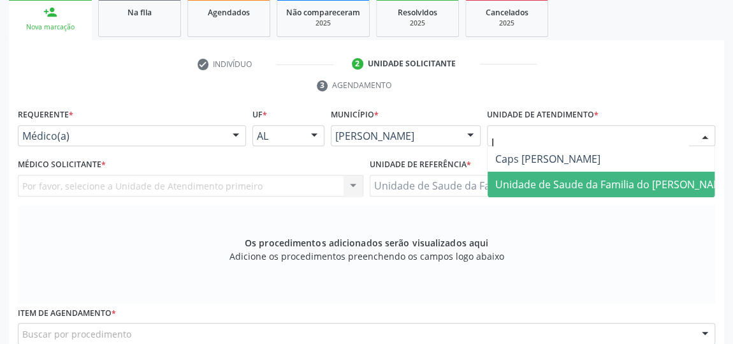
click at [537, 185] on span "Unidade de Saude da Familia do [PERSON_NAME]" at bounding box center [613, 184] width 236 height 14
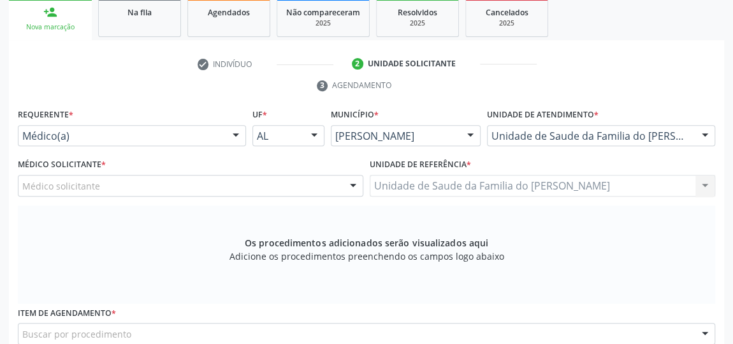
click at [342, 184] on div "Médico solicitante" at bounding box center [191, 186] width 346 height 22
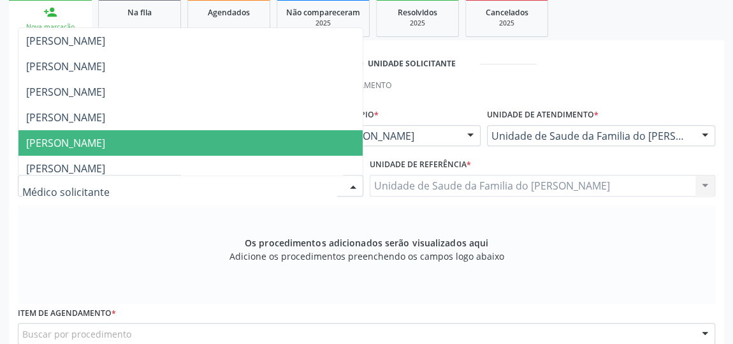
click at [311, 145] on span "[PERSON_NAME]" at bounding box center [190, 143] width 344 height 26
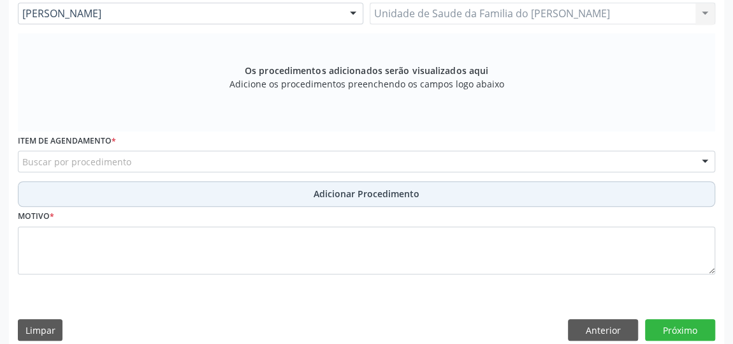
scroll to position [385, 0]
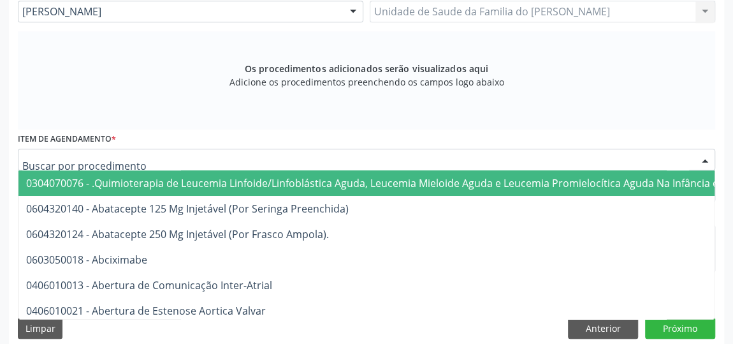
click at [312, 158] on div at bounding box center [366, 160] width 697 height 22
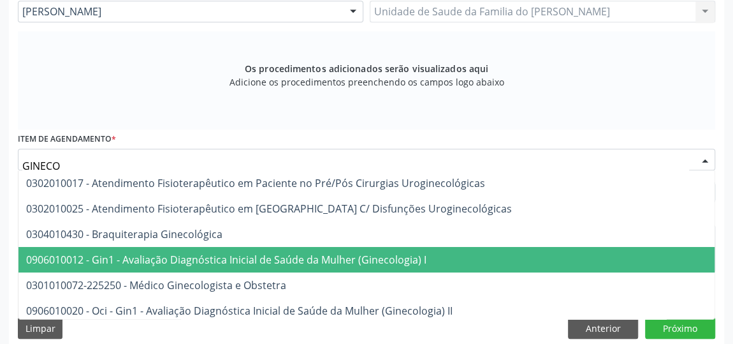
type input "GINECOL"
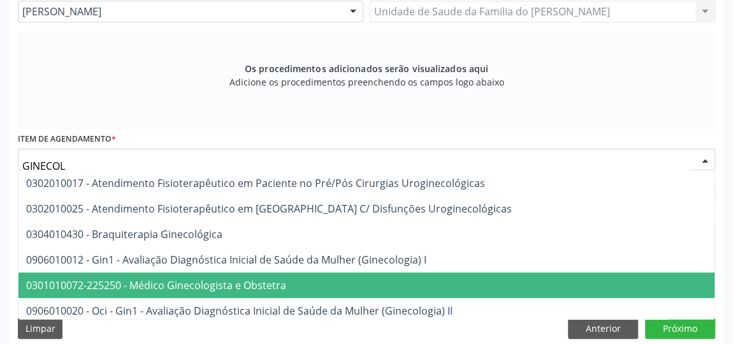
click at [252, 285] on span "0301010072-225250 - Médico Ginecologista e Obstetra" at bounding box center [156, 285] width 260 height 14
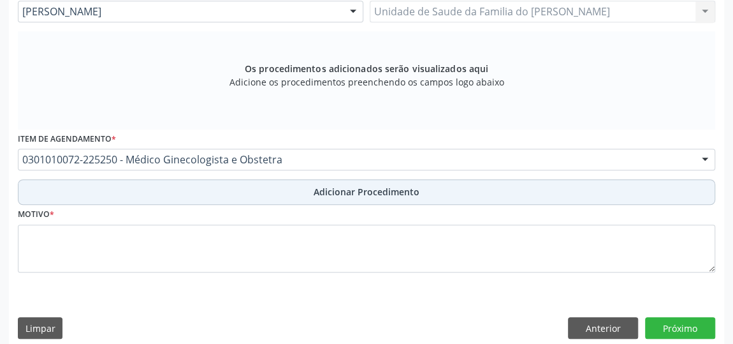
click at [309, 189] on button "Adicionar Procedimento" at bounding box center [366, 192] width 697 height 26
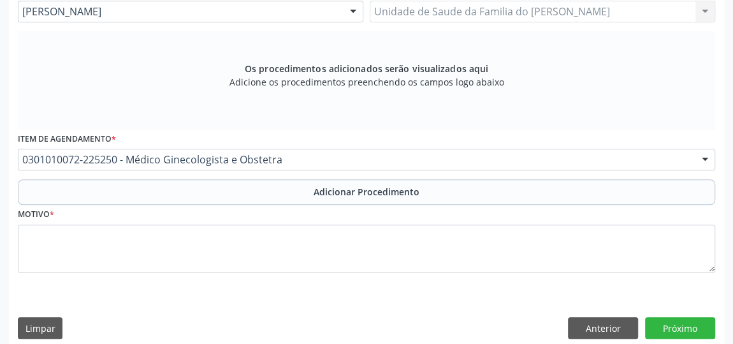
scroll to position [347, 0]
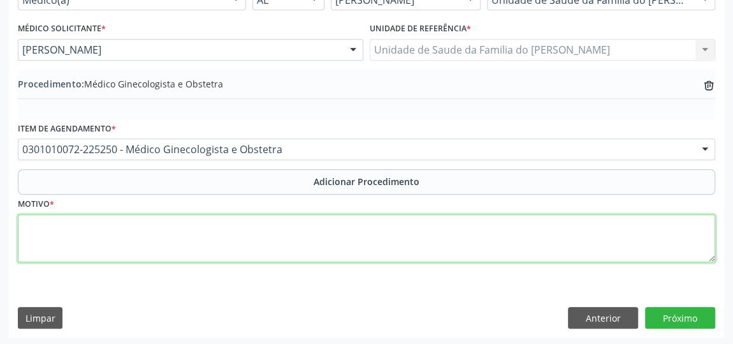
click at [286, 226] on textarea at bounding box center [366, 238] width 697 height 48
type textarea "DISPAREUNIA"
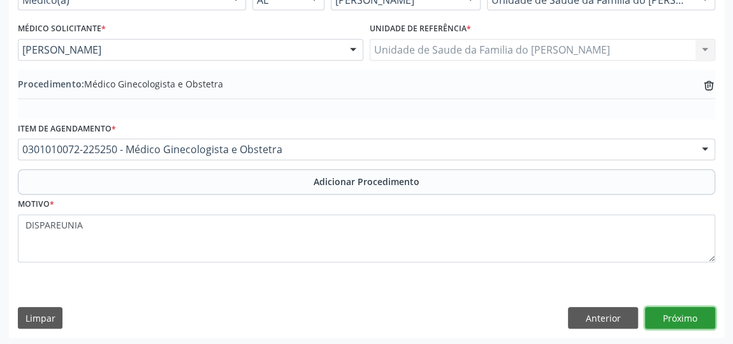
click at [664, 317] on button "Próximo" at bounding box center [680, 318] width 70 height 22
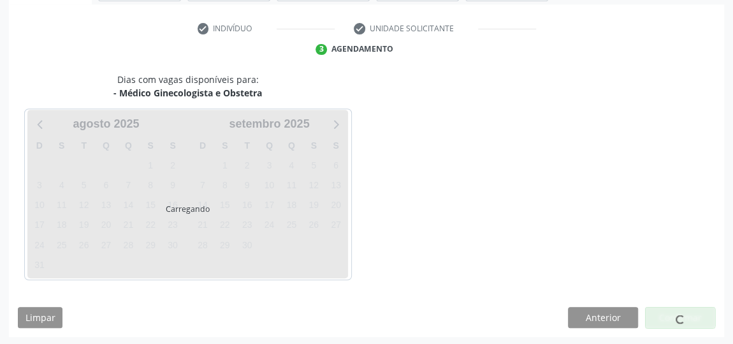
scroll to position [284, 0]
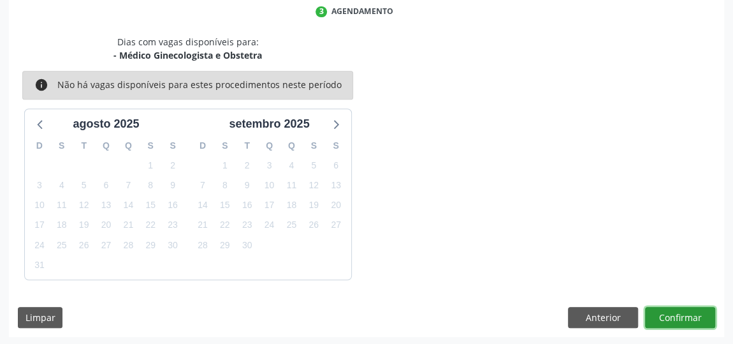
click at [664, 317] on button "Confirmar" at bounding box center [680, 318] width 70 height 22
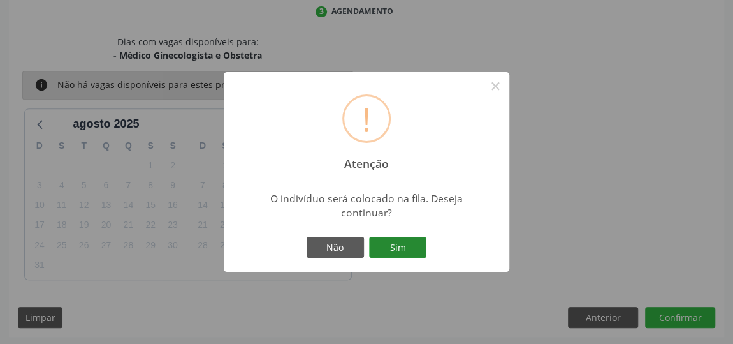
click at [382, 248] on button "Sim" at bounding box center [397, 248] width 57 height 22
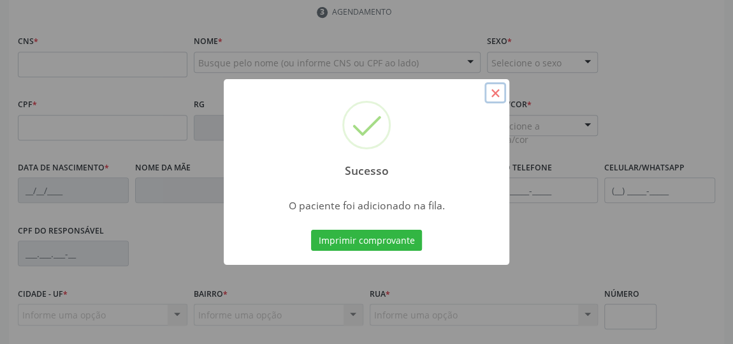
click at [497, 94] on button "×" at bounding box center [496, 93] width 22 height 22
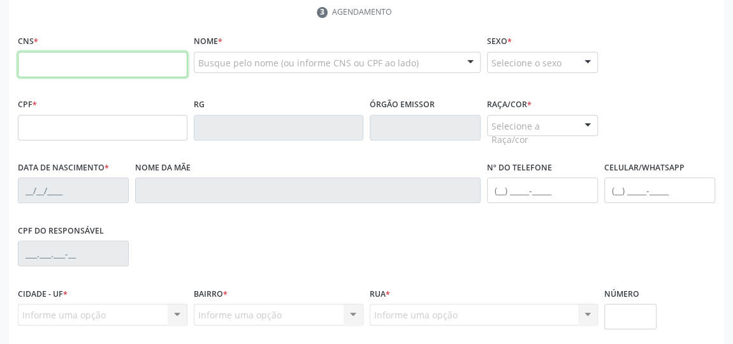
click at [44, 61] on input "text" at bounding box center [103, 65] width 170 height 26
type input "704 7060 8972 1140"
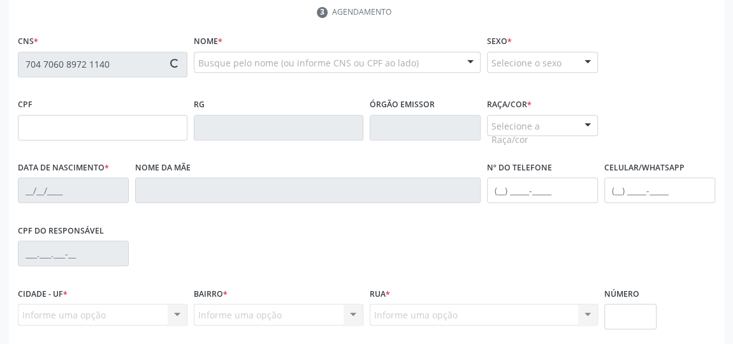
type input "22/10/1967"
type input "Josefa da Silva"
type input "(82) 99993-1520"
type input "S/N"
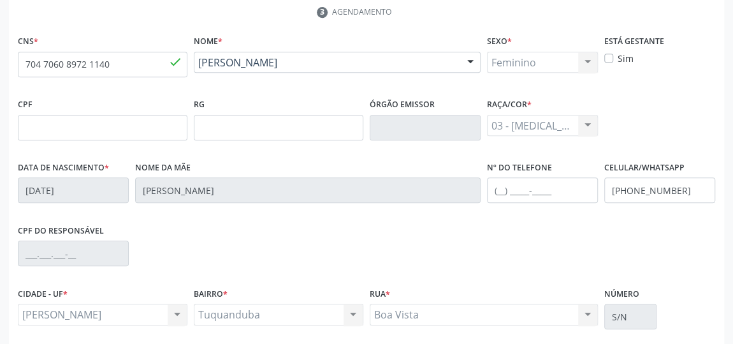
scroll to position [385, 0]
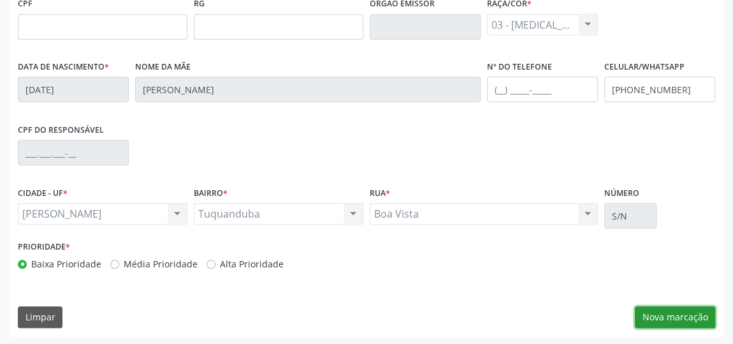
click at [662, 317] on button "Nova marcação" at bounding box center [675, 317] width 80 height 22
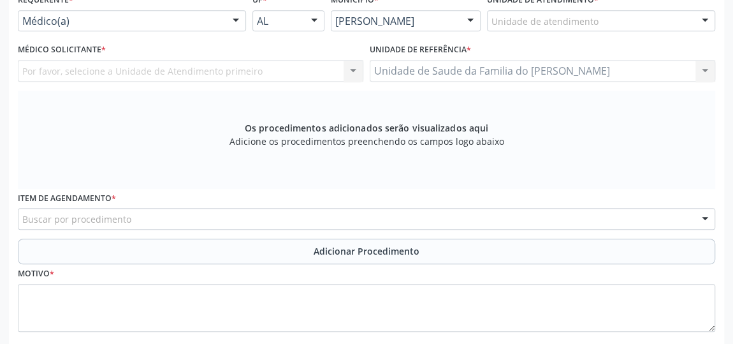
scroll to position [269, 0]
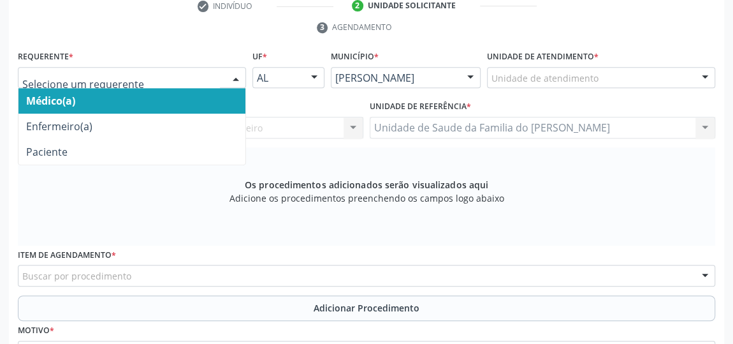
click at [173, 99] on span "Médico(a)" at bounding box center [131, 101] width 227 height 26
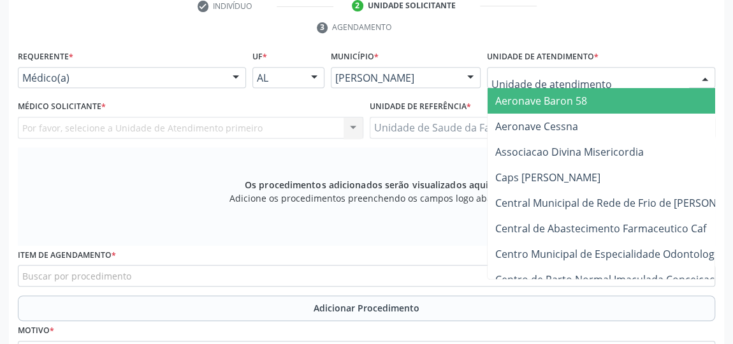
type input "J"
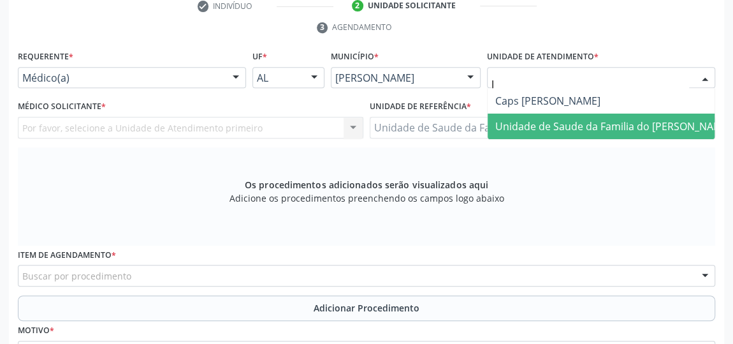
click at [560, 124] on span "Unidade de Saude da Familia do [PERSON_NAME]" at bounding box center [613, 126] width 236 height 14
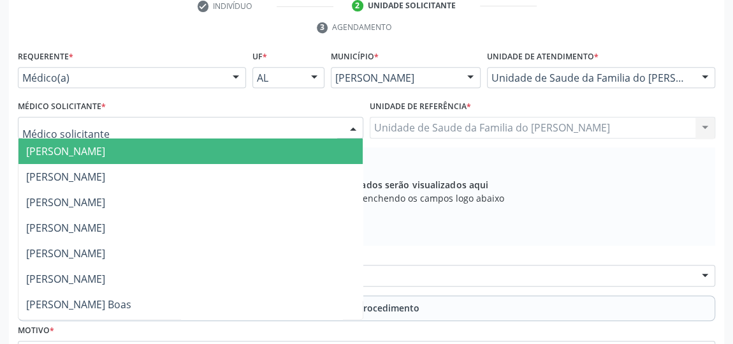
click at [356, 131] on div at bounding box center [353, 128] width 19 height 22
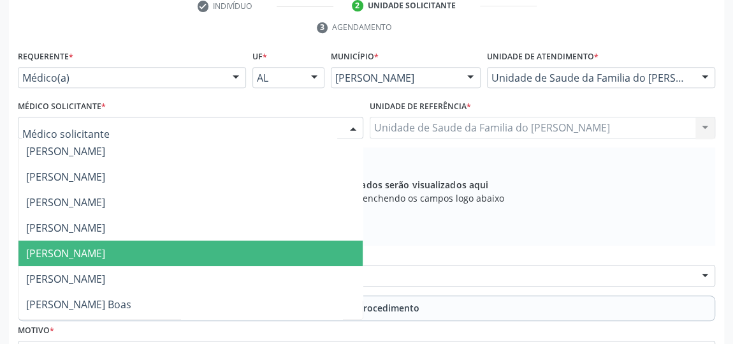
click at [231, 249] on span "[PERSON_NAME]" at bounding box center [190, 253] width 344 height 26
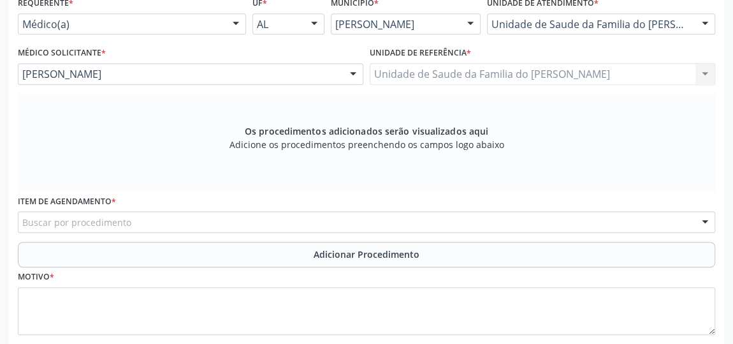
scroll to position [385, 0]
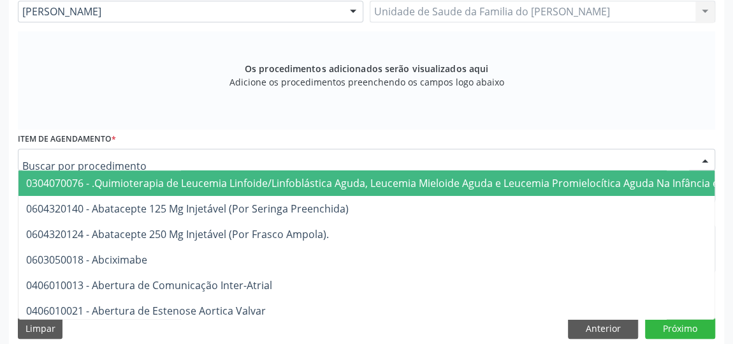
click at [222, 161] on div at bounding box center [366, 160] width 697 height 22
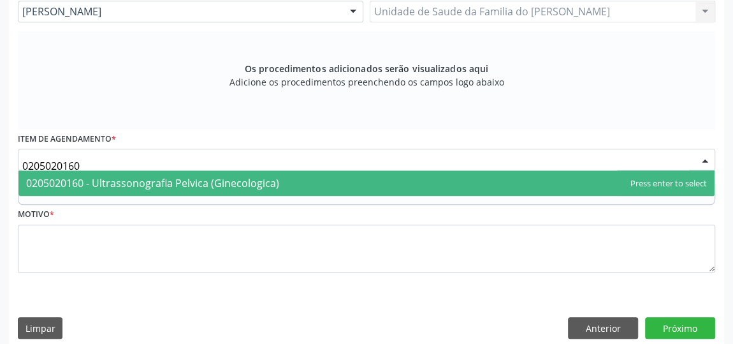
click at [217, 173] on span "0205020160 - Ultrassonografia Pelvica (Ginecologica)" at bounding box center [366, 183] width 696 height 26
type input "0205020160"
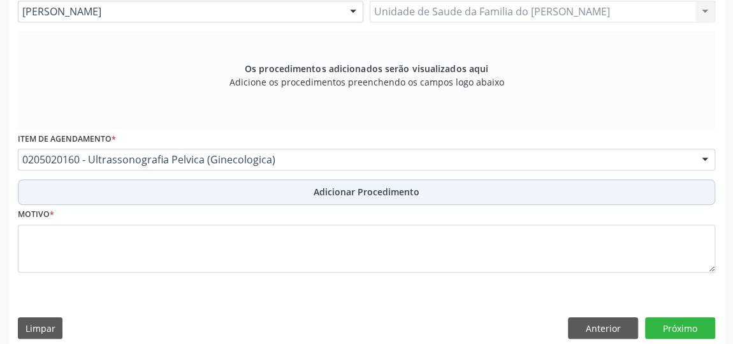
click at [215, 190] on button "Adicionar Procedimento" at bounding box center [366, 192] width 697 height 26
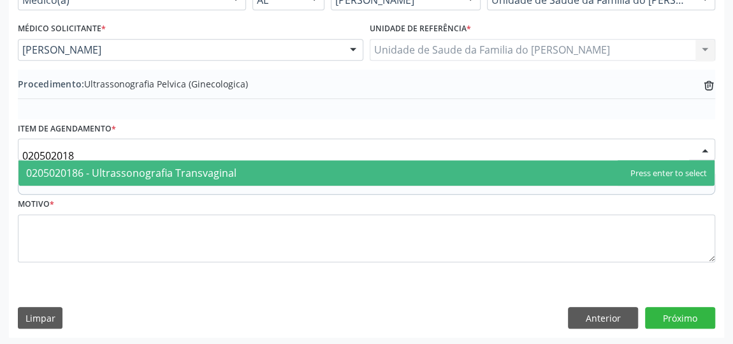
type input "0205020186"
click at [228, 171] on span "0205020186 - Ultrassonografia Transvaginal" at bounding box center [131, 173] width 210 height 14
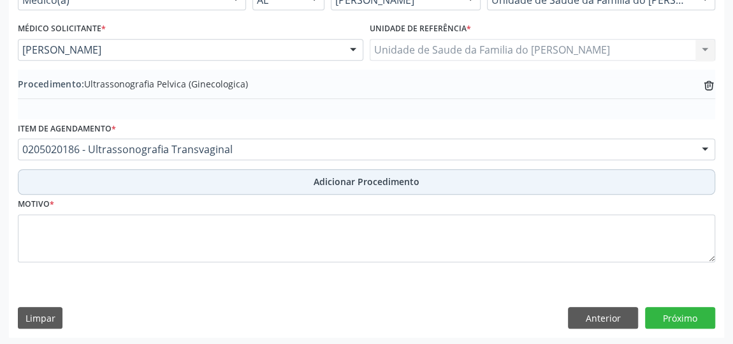
click at [228, 180] on button "Adicionar Procedimento" at bounding box center [366, 182] width 697 height 26
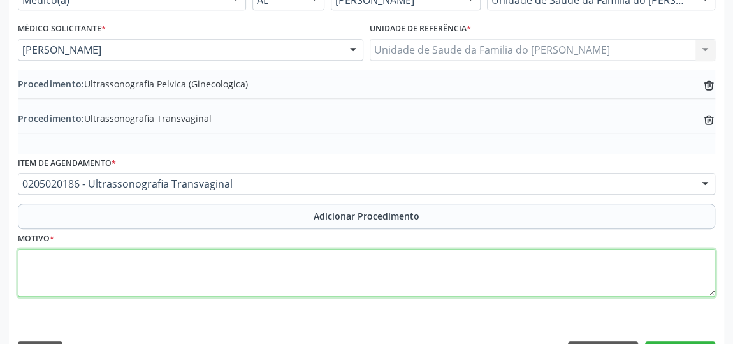
click at [187, 270] on textarea at bounding box center [366, 273] width 697 height 48
click at [155, 293] on textarea "DOR PELVICA" at bounding box center [366, 273] width 697 height 48
click at [68, 260] on textarea "DOR PELVICA" at bounding box center [366, 273] width 697 height 48
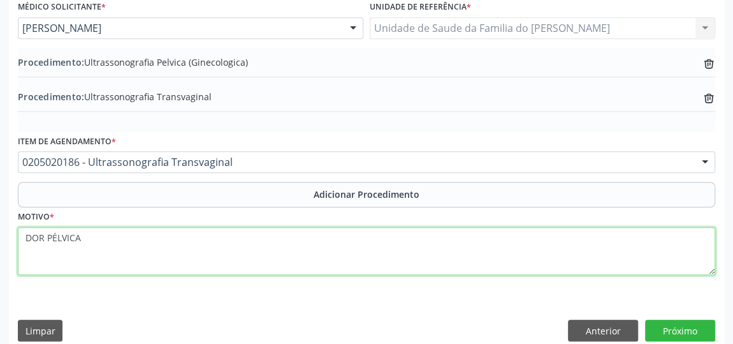
scroll to position [381, 0]
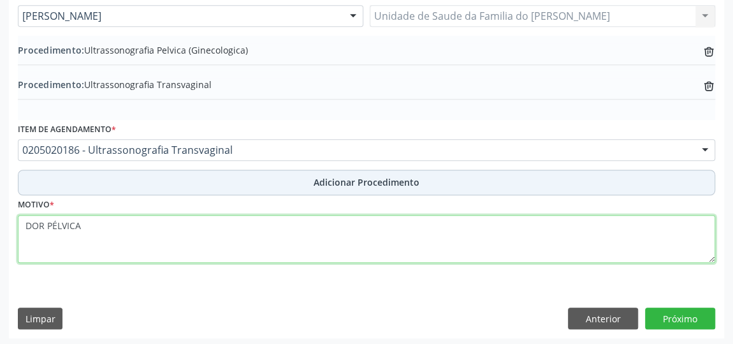
type textarea "DOR PÉLVICA"
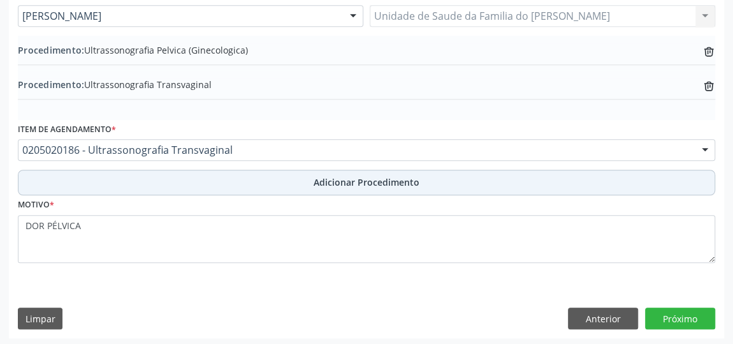
click at [396, 181] on span "Adicionar Procedimento" at bounding box center [367, 181] width 106 height 13
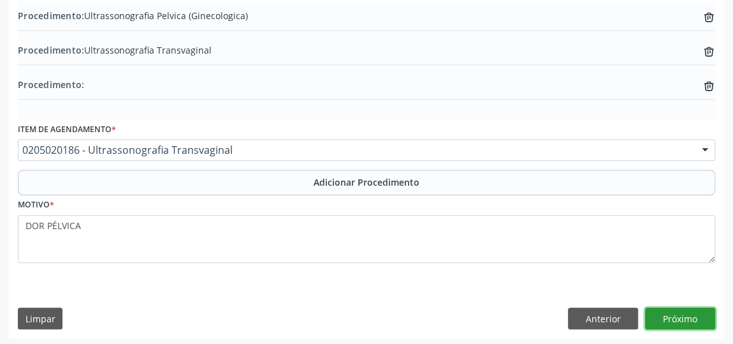
click at [688, 318] on button "Próximo" at bounding box center [680, 318] width 70 height 22
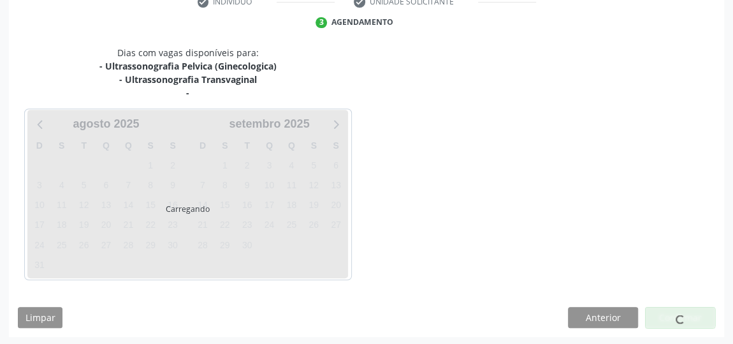
scroll to position [310, 0]
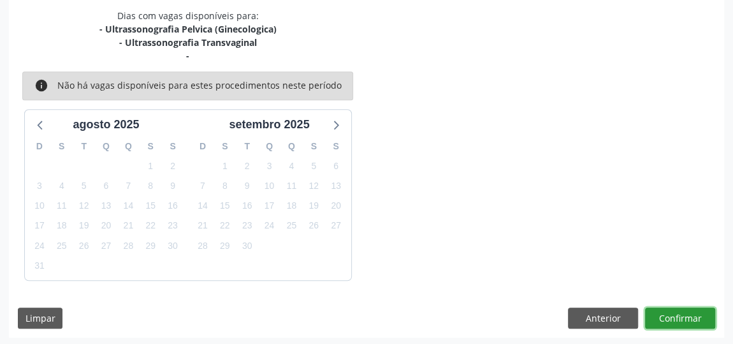
click at [662, 319] on button "Confirmar" at bounding box center [680, 318] width 70 height 22
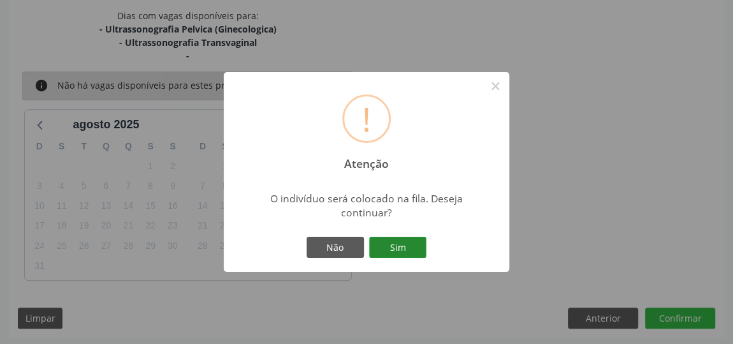
click at [412, 247] on button "Sim" at bounding box center [397, 248] width 57 height 22
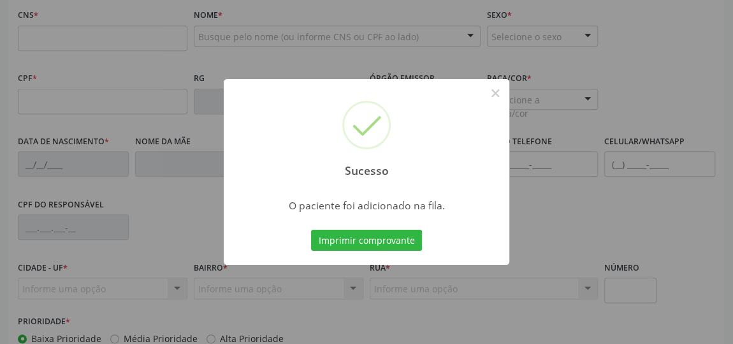
click at [411, 247] on button "Imprimir comprovante" at bounding box center [366, 241] width 111 height 22
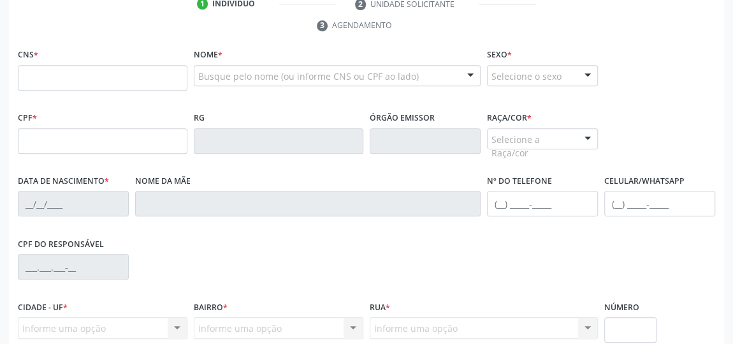
scroll to position [252, 0]
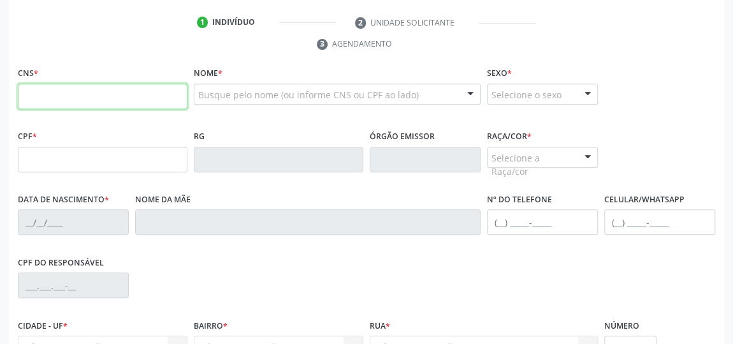
click at [119, 92] on input "text" at bounding box center [103, 97] width 170 height 26
type input "704 2042 6139 7981"
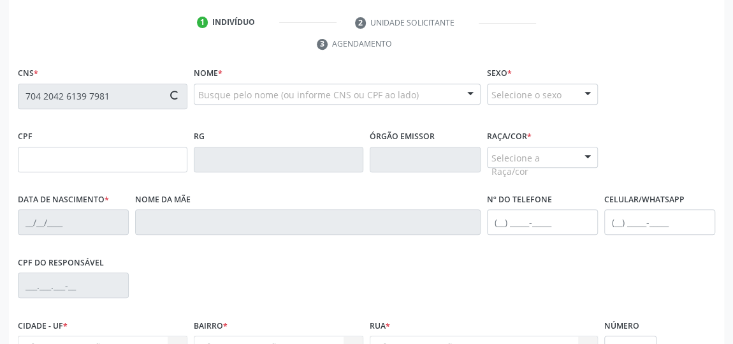
type input "006.516.734-10"
type input "16/06/2025"
type input "Karyna Moura dos Santos"
type input "(82) 99384-5264"
type input "19A"
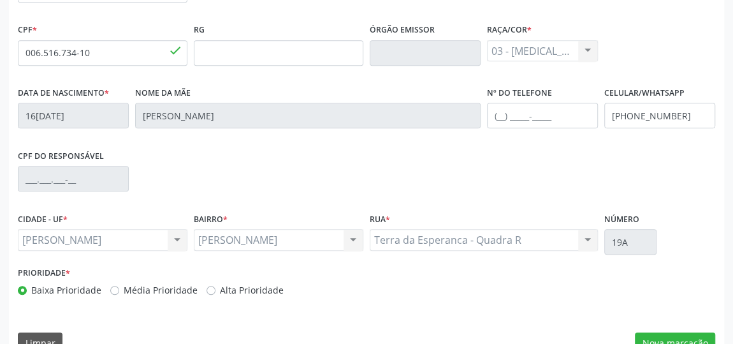
scroll to position [385, 0]
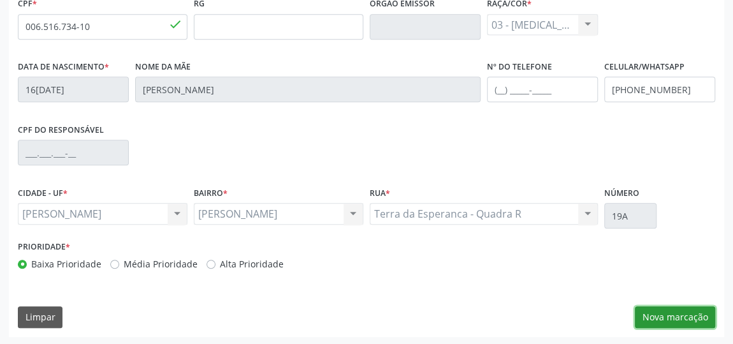
click at [669, 316] on button "Nova marcação" at bounding box center [675, 317] width 80 height 22
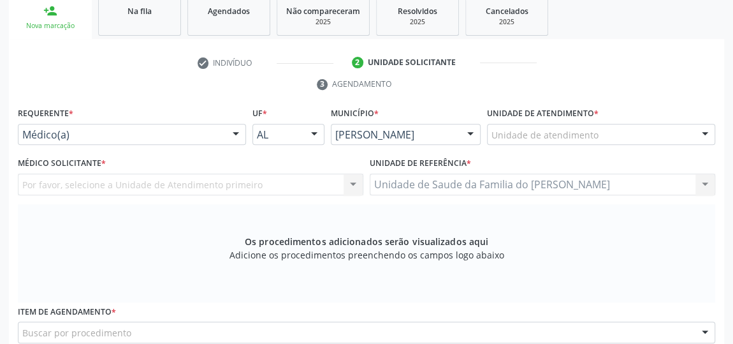
scroll to position [211, 0]
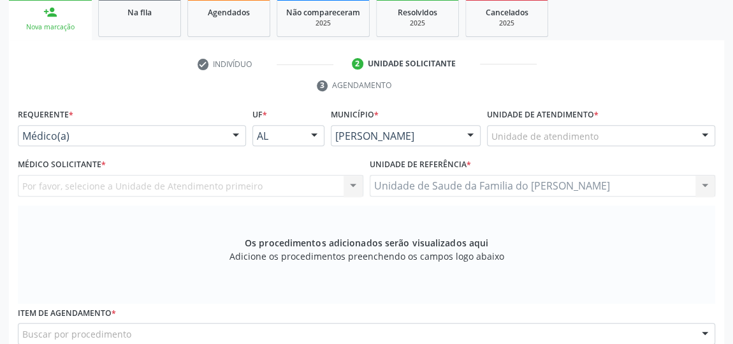
click at [224, 135] on div "Médico(a)" at bounding box center [132, 136] width 228 height 22
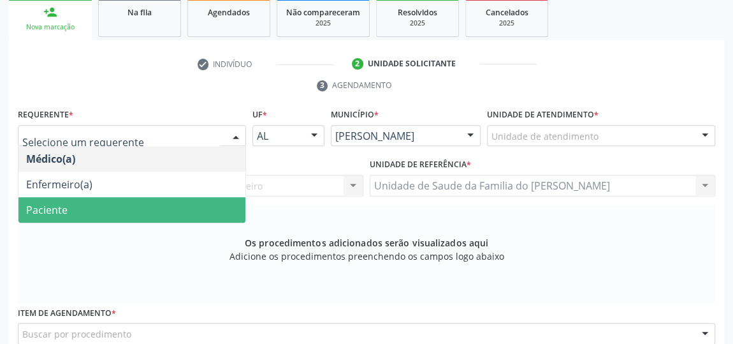
click at [174, 206] on span "Paciente" at bounding box center [131, 210] width 227 height 26
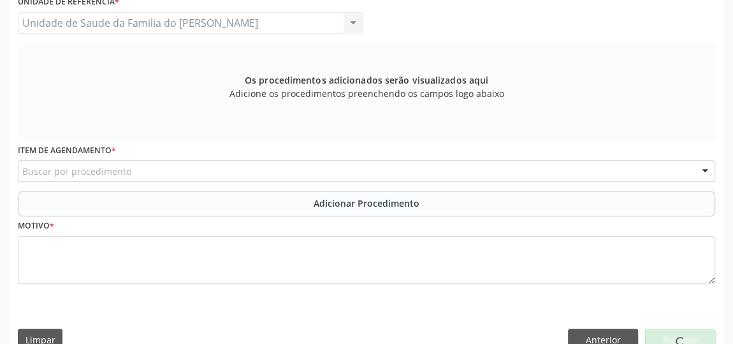
scroll to position [385, 0]
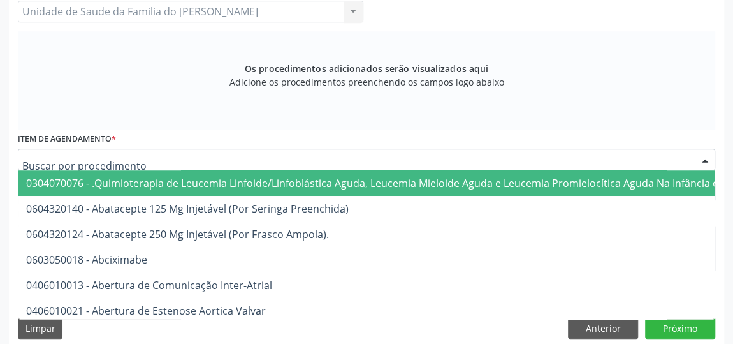
click at [184, 157] on div at bounding box center [366, 160] width 697 height 22
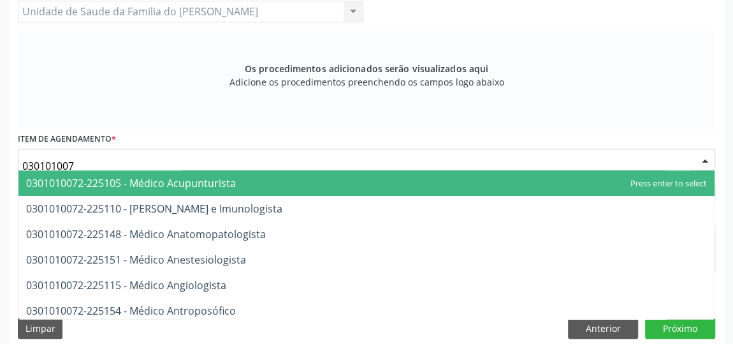
scroll to position [395, 0]
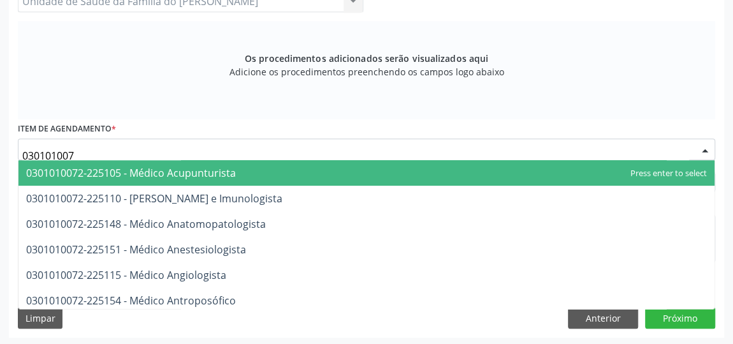
type input "0301010072"
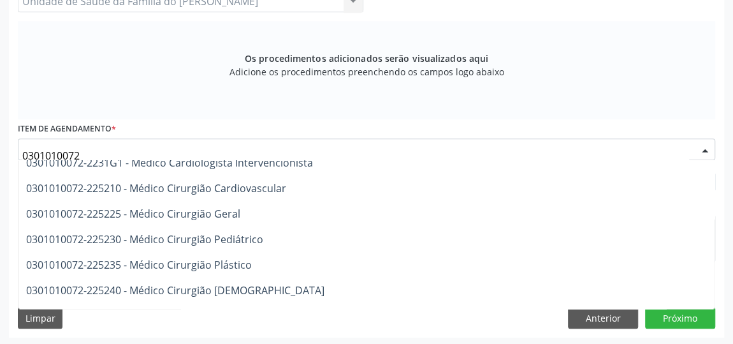
scroll to position [289, 0]
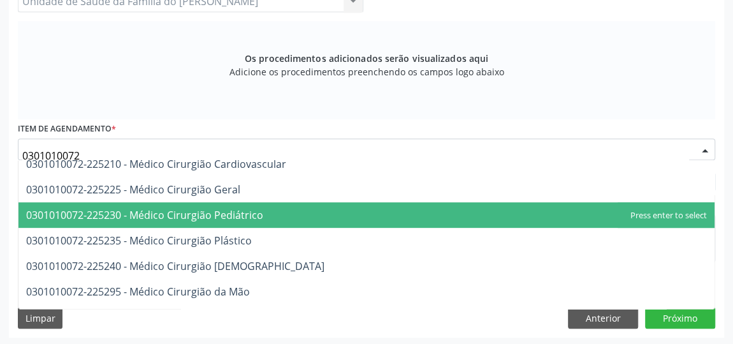
click at [298, 214] on span "0301010072-225230 - Médico Cirurgião Pediátrico" at bounding box center [366, 215] width 696 height 26
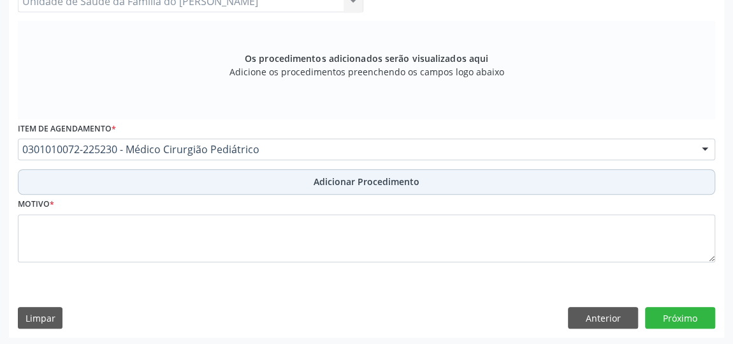
click at [303, 179] on button "Adicionar Procedimento" at bounding box center [366, 182] width 697 height 26
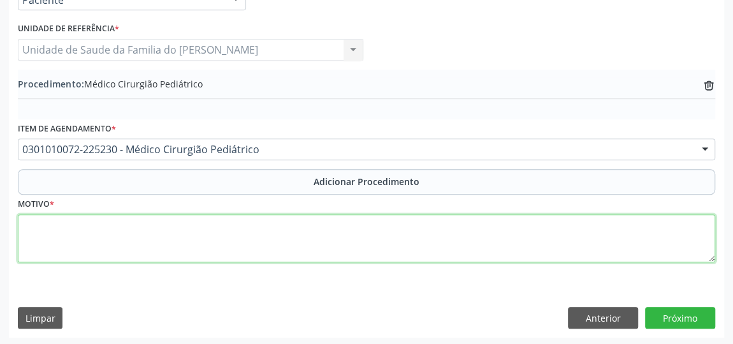
click at [293, 233] on textarea at bounding box center [366, 238] width 697 height 48
click at [34, 226] on textarea "HERNIA UMBILICAL" at bounding box center [366, 238] width 697 height 48
type textarea "HÉRNIA UMBILICAL"
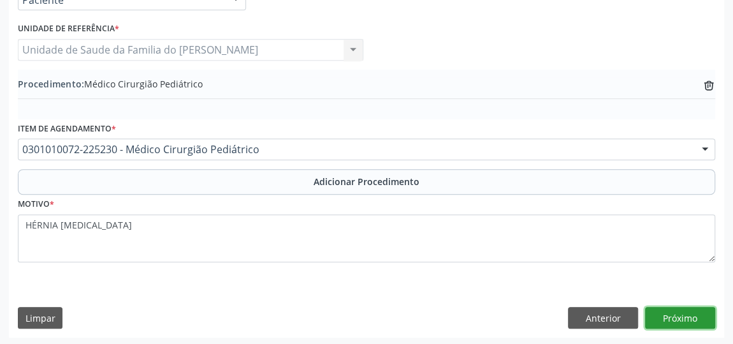
click at [664, 315] on button "Próximo" at bounding box center [680, 318] width 70 height 22
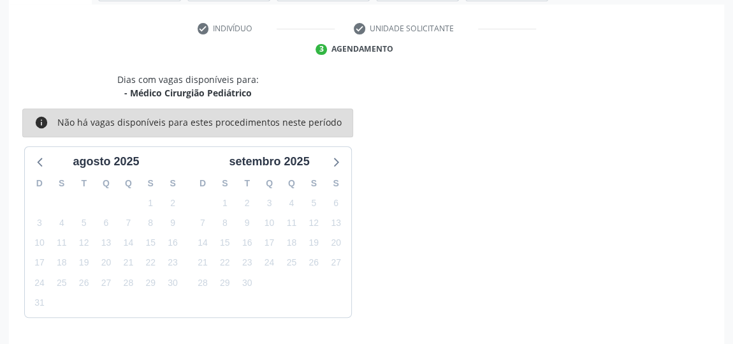
scroll to position [284, 0]
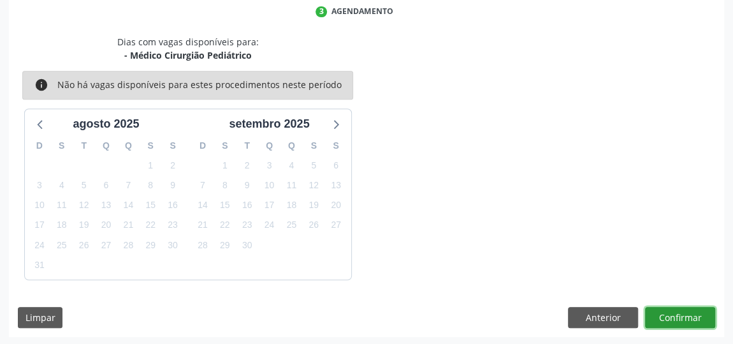
click at [674, 315] on button "Confirmar" at bounding box center [680, 318] width 70 height 22
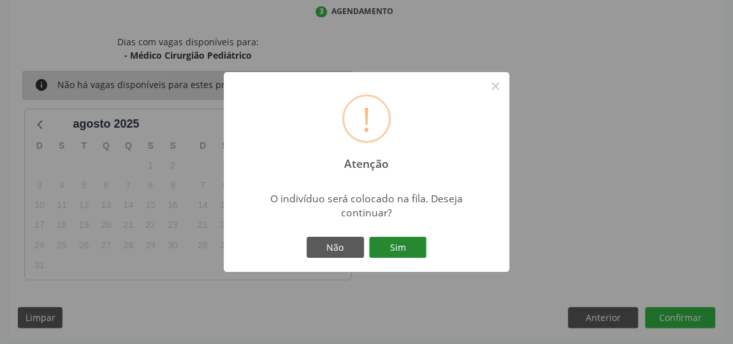
click at [417, 248] on button "Sim" at bounding box center [397, 248] width 57 height 22
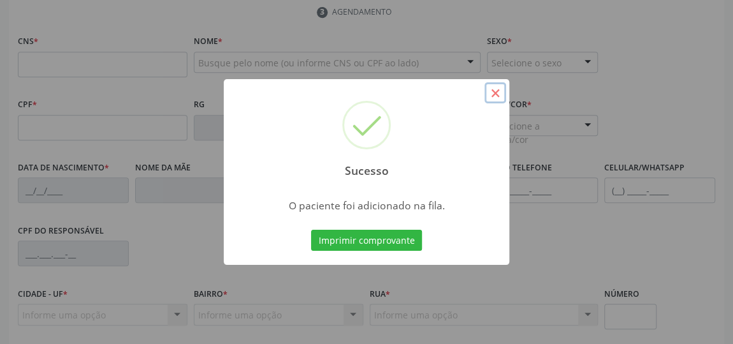
click at [499, 93] on button "×" at bounding box center [496, 93] width 22 height 22
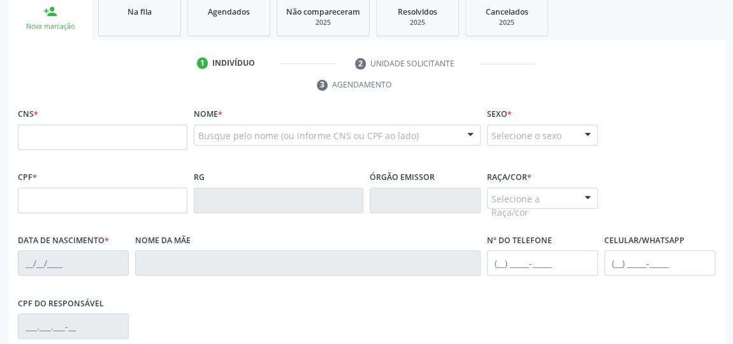
scroll to position [110, 0]
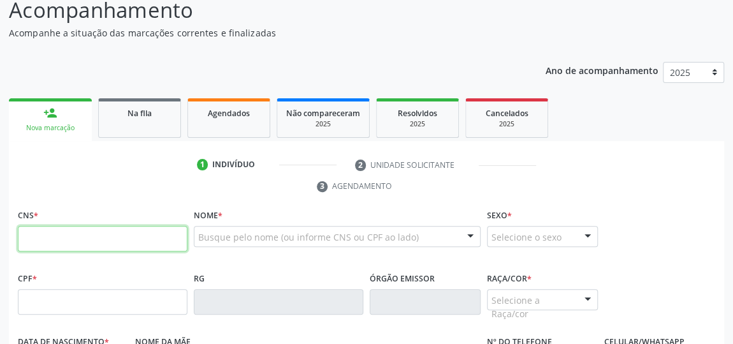
click at [80, 242] on input "text" at bounding box center [103, 239] width 170 height 26
type input "707 6012 9997 4895"
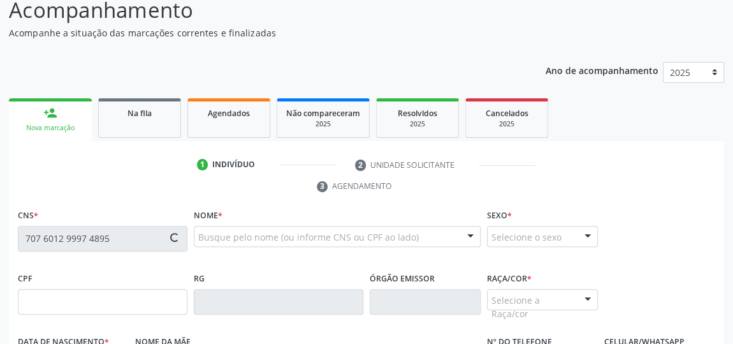
type input "21/11/1960"
type input "Ana Maria das Neves"
type input "(82) 99432-6137"
type input "S/N"
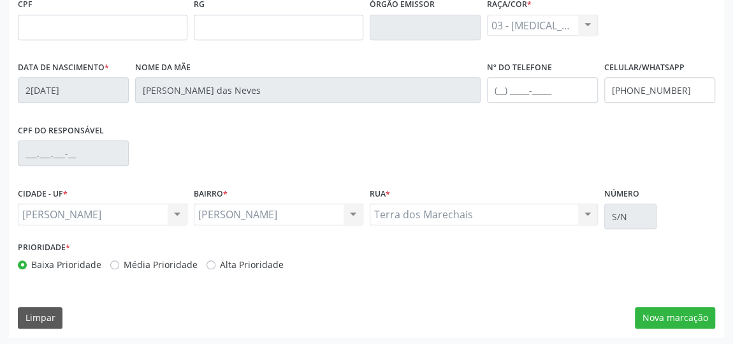
scroll to position [385, 0]
click at [655, 313] on button "Nova marcação" at bounding box center [675, 317] width 80 height 22
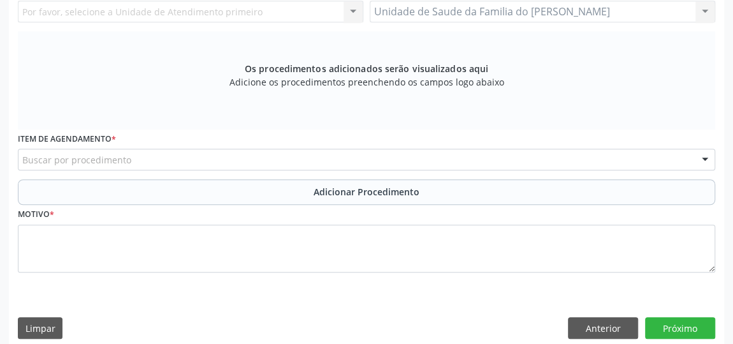
scroll to position [211, 0]
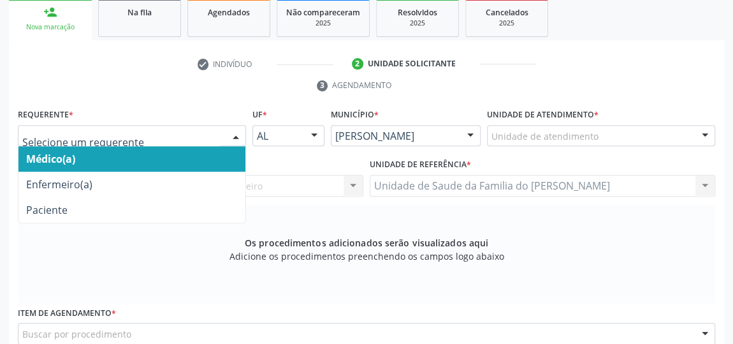
click at [228, 129] on div at bounding box center [235, 137] width 19 height 22
click at [203, 156] on span "Médico(a)" at bounding box center [131, 159] width 227 height 26
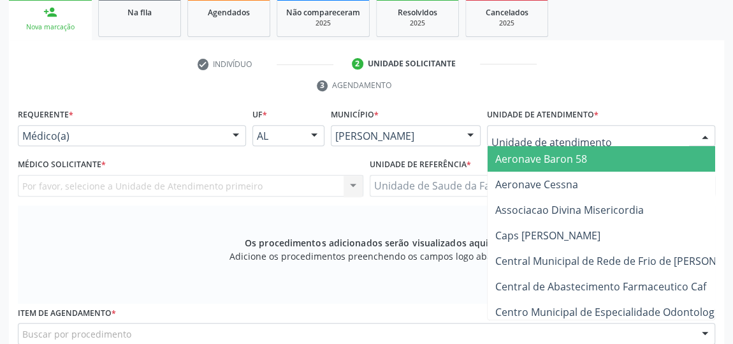
type input "J"
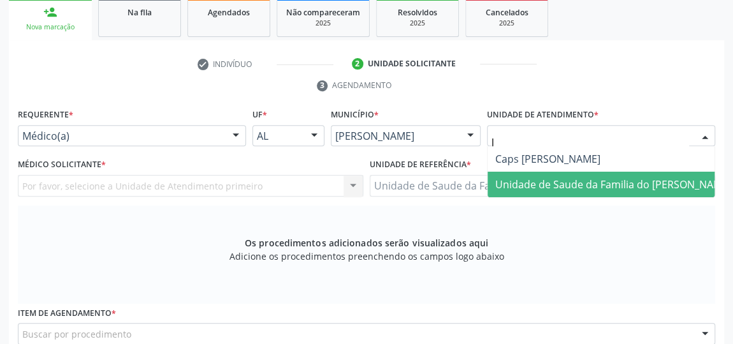
click at [550, 182] on span "Unidade de Saude da Familia do [PERSON_NAME]" at bounding box center [613, 184] width 236 height 14
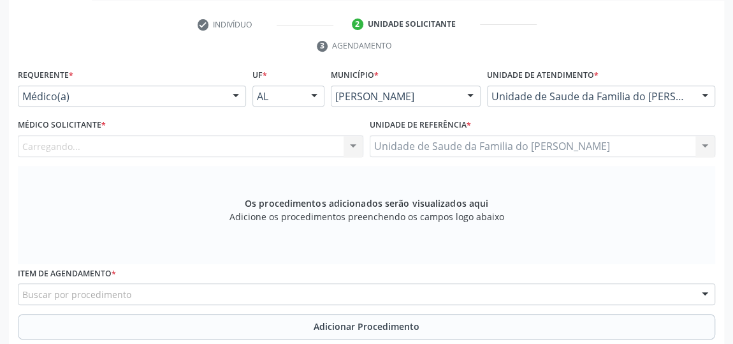
scroll to position [269, 0]
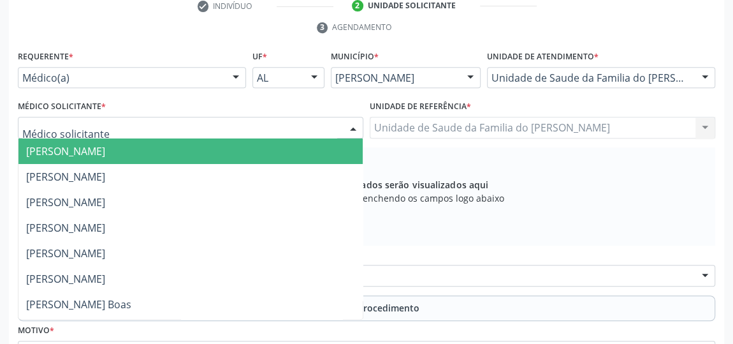
click at [346, 128] on div at bounding box center [353, 128] width 19 height 22
type input "K"
type input "J"
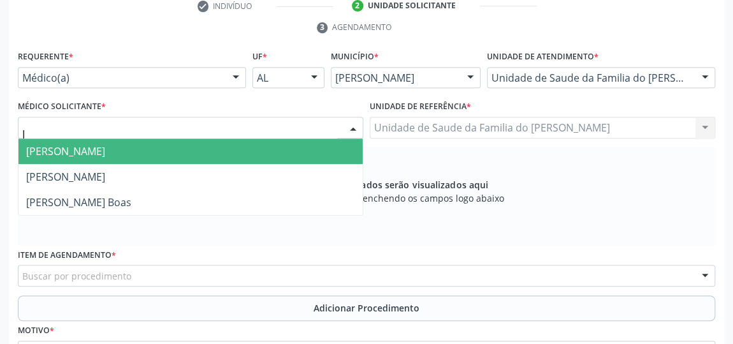
click at [302, 145] on span "[PERSON_NAME]" at bounding box center [190, 151] width 344 height 26
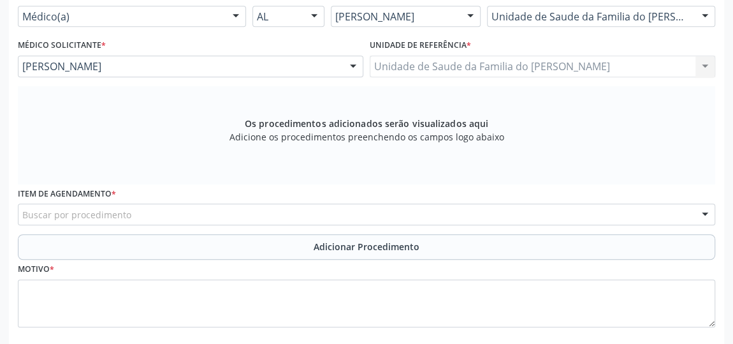
scroll to position [385, 0]
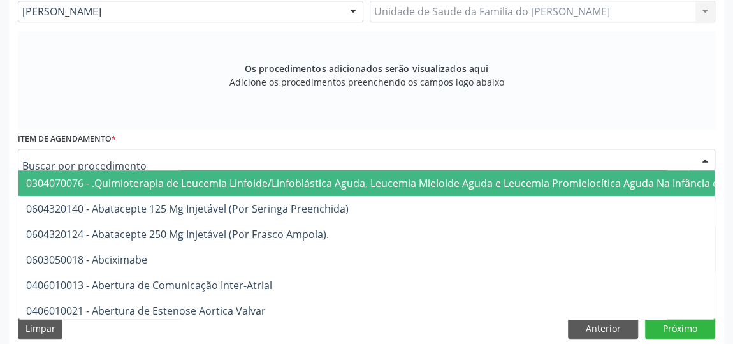
click at [250, 160] on div at bounding box center [366, 160] width 697 height 22
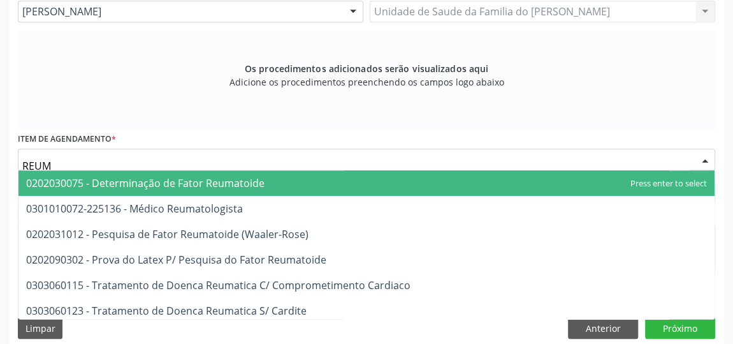
type input "REUMA"
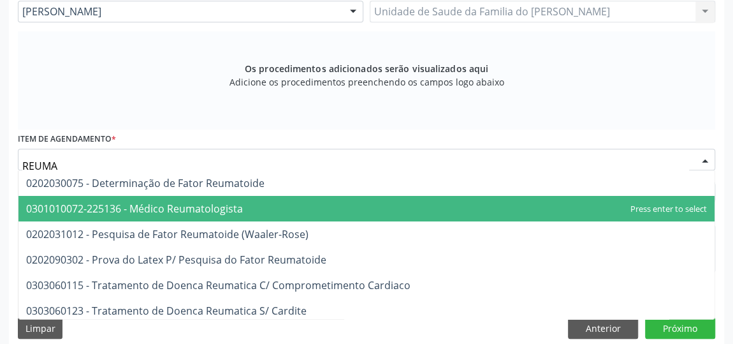
click at [239, 196] on span "0301010072-225136 - Médico Reumatologista" at bounding box center [366, 209] width 696 height 26
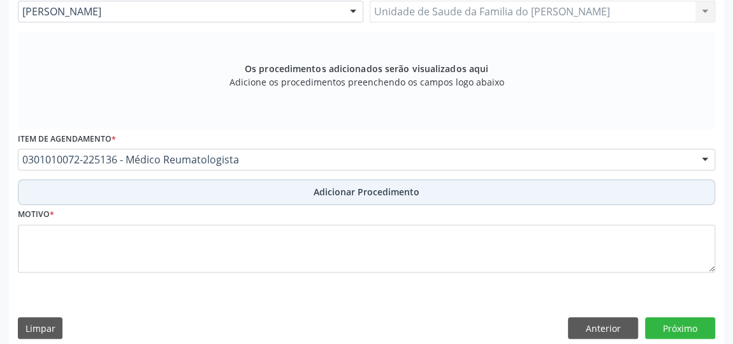
click at [240, 189] on button "Adicionar Procedimento" at bounding box center [366, 192] width 697 height 26
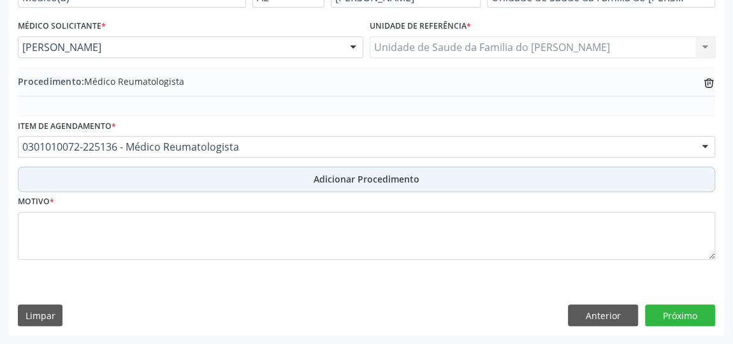
scroll to position [347, 0]
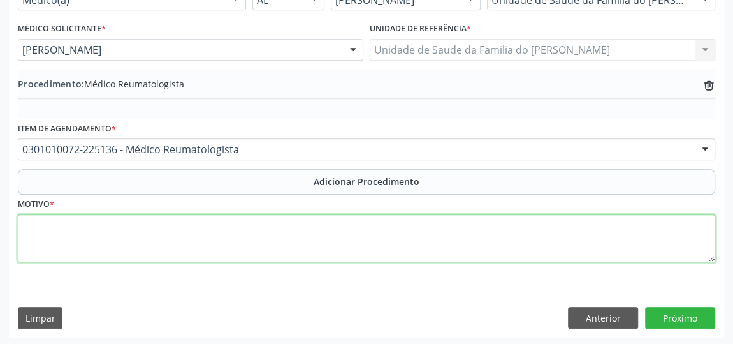
click at [208, 232] on textarea at bounding box center [366, 238] width 697 height 48
type textarea "ARTRITE"
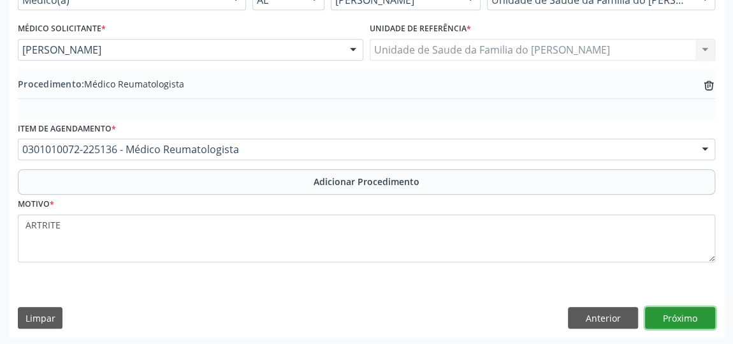
click at [659, 312] on button "Próximo" at bounding box center [680, 318] width 70 height 22
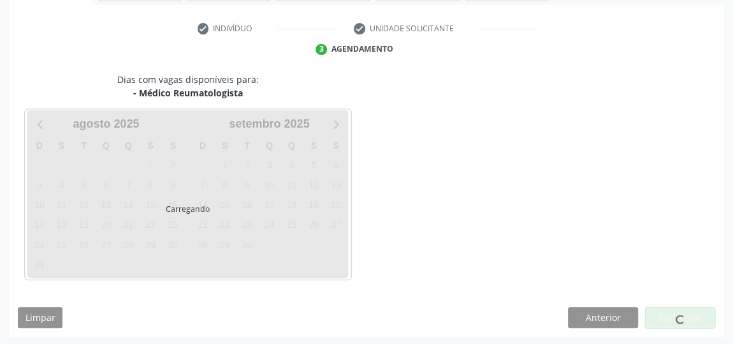
scroll to position [284, 0]
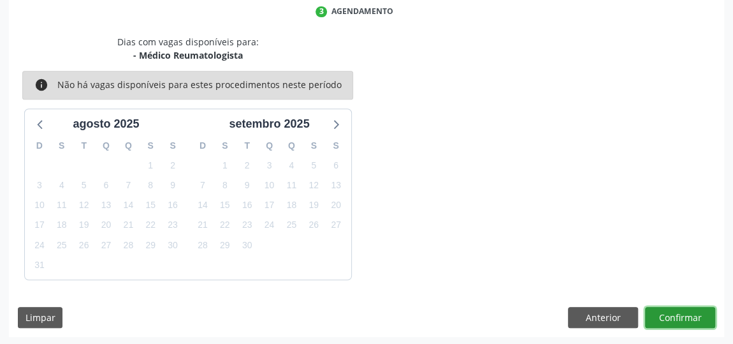
click at [671, 313] on button "Confirmar" at bounding box center [680, 318] width 70 height 22
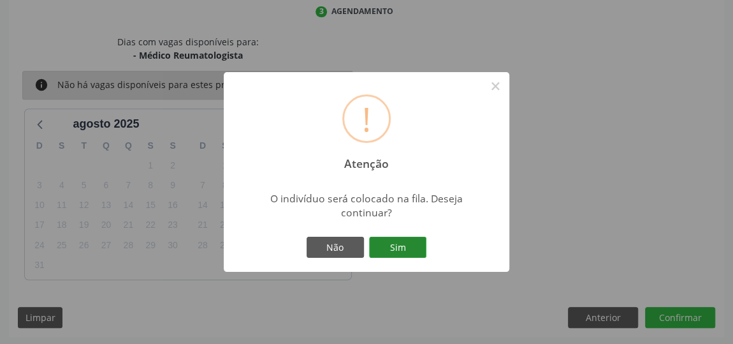
click at [408, 248] on button "Sim" at bounding box center [397, 248] width 57 height 22
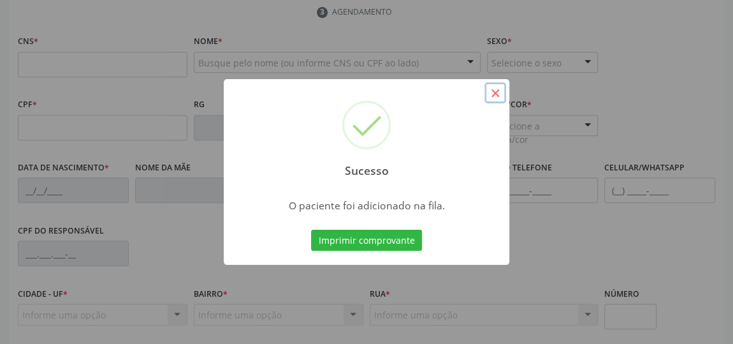
click at [498, 92] on button "×" at bounding box center [496, 93] width 22 height 22
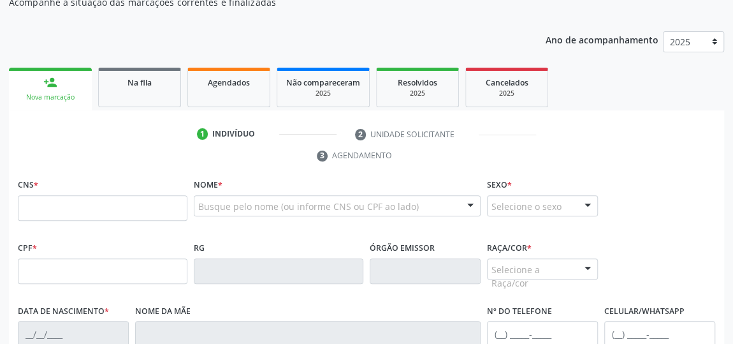
scroll to position [0, 0]
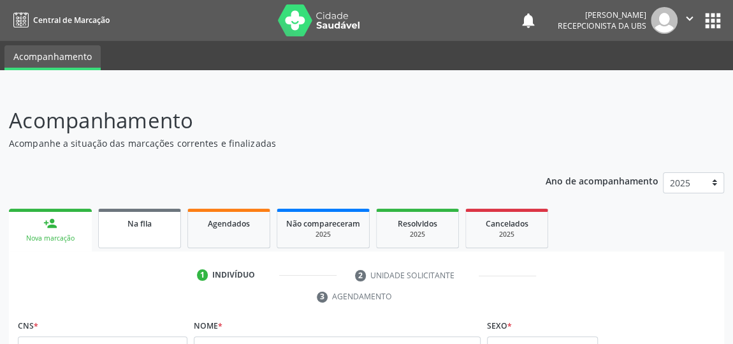
click at [133, 219] on span "Na fila" at bounding box center [140, 223] width 24 height 11
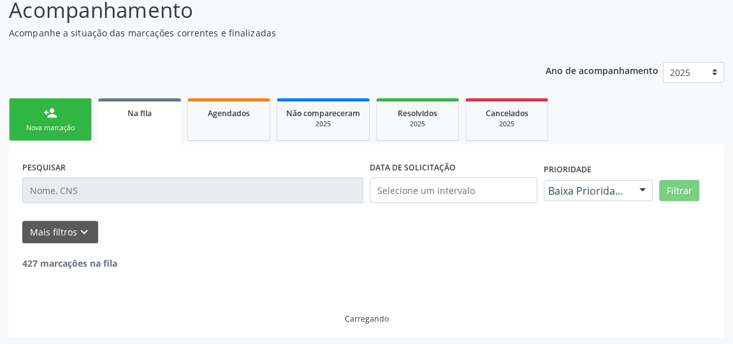
scroll to position [111, 0]
click at [141, 118] on link "Na fila" at bounding box center [139, 121] width 83 height 46
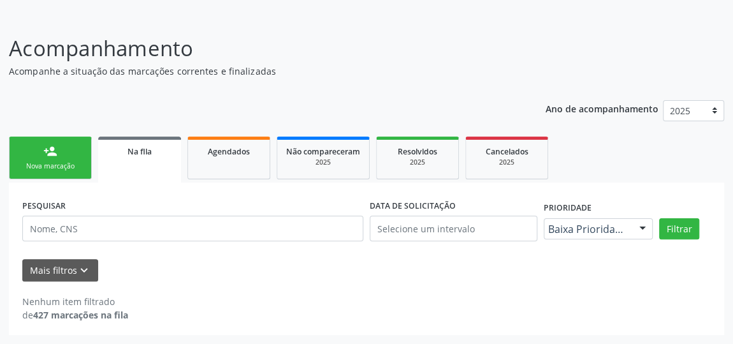
scroll to position [70, 0]
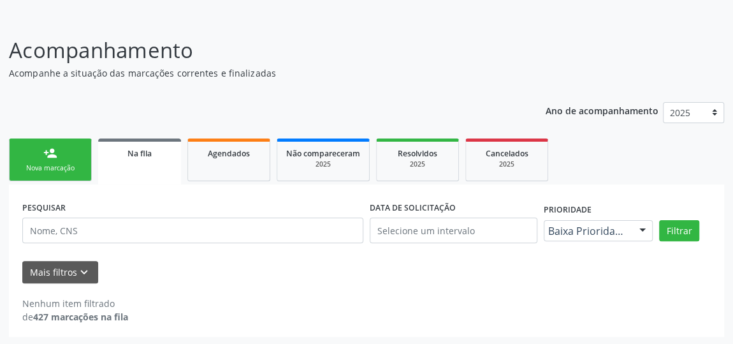
click at [603, 299] on div "Nenhum item filtrado de 427 marcações na fila" at bounding box center [366, 309] width 689 height 27
click at [73, 272] on button "Mais filtros keyboard_arrow_down" at bounding box center [60, 272] width 76 height 22
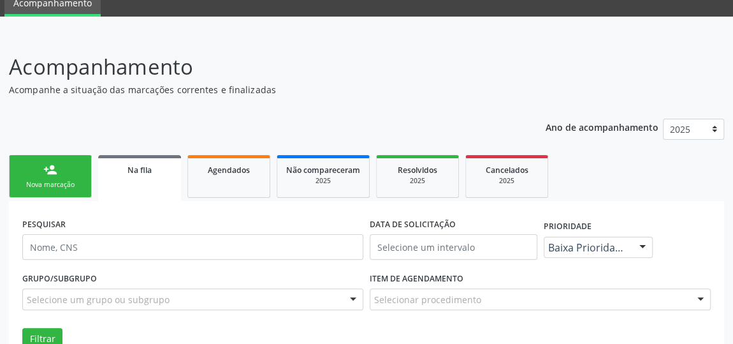
scroll to position [150, 0]
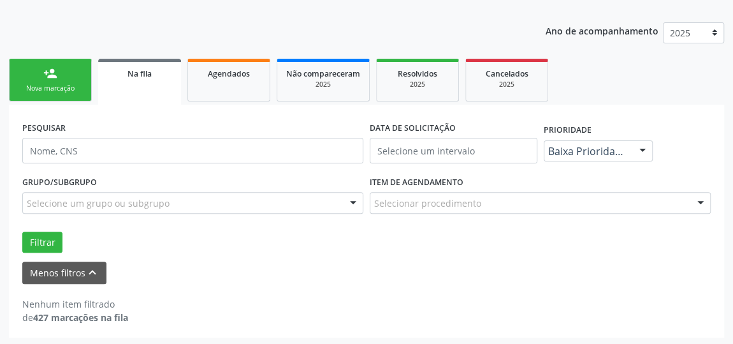
click at [175, 254] on form "PESQUISAR DATA DE SOLICITAÇÃO Prioridade Baixa Prioridade Todos Baixa Prioridad…" at bounding box center [366, 200] width 689 height 165
click at [140, 68] on span "Na fila" at bounding box center [140, 73] width 24 height 11
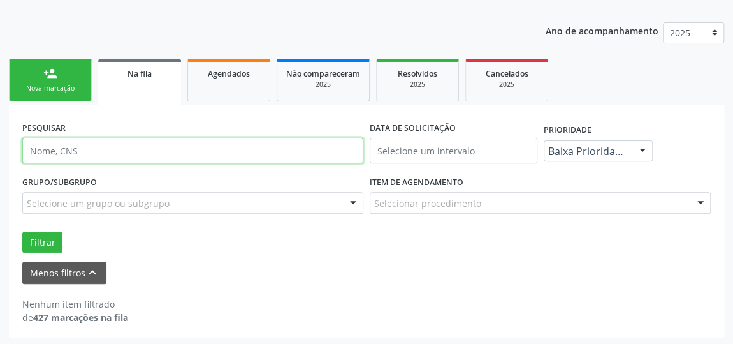
click at [165, 150] on input "text" at bounding box center [192, 151] width 341 height 26
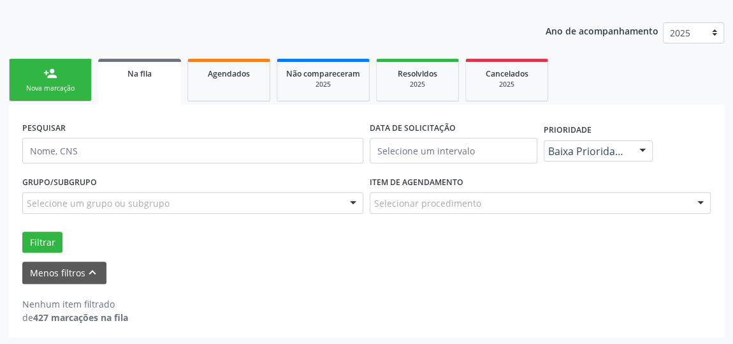
click at [139, 82] on link "Na fila" at bounding box center [139, 82] width 83 height 46
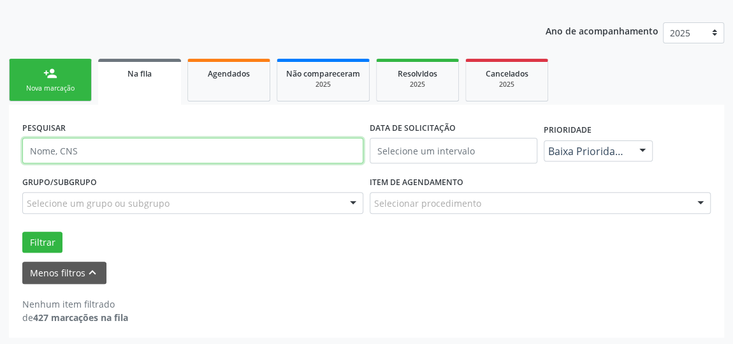
click at [61, 149] on input "text" at bounding box center [192, 151] width 341 height 26
type input "LOURDES DAS NEVES DOS SANTOS"
click at [22, 231] on button "Filtrar" at bounding box center [42, 242] width 40 height 22
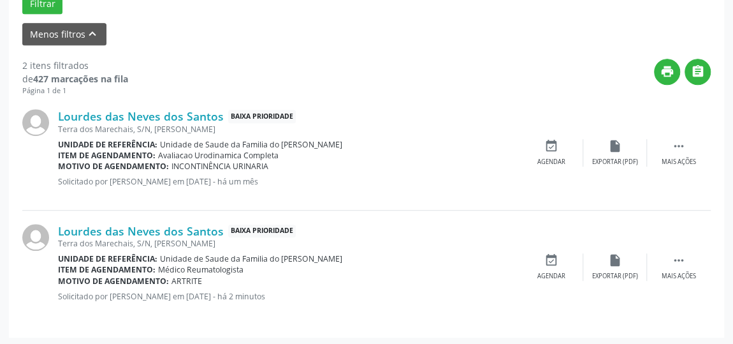
scroll to position [0, 0]
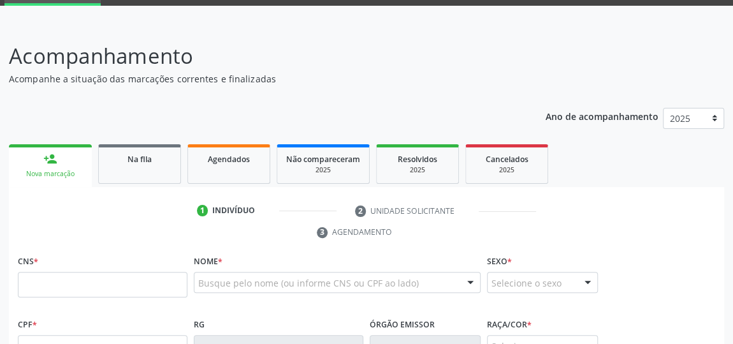
scroll to position [132, 0]
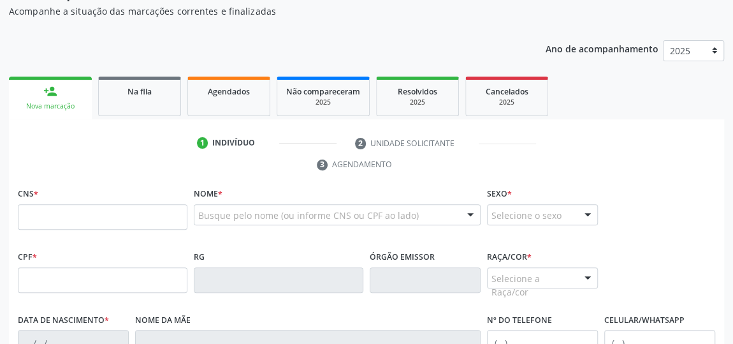
click at [71, 219] on input "text" at bounding box center [103, 217] width 170 height 26
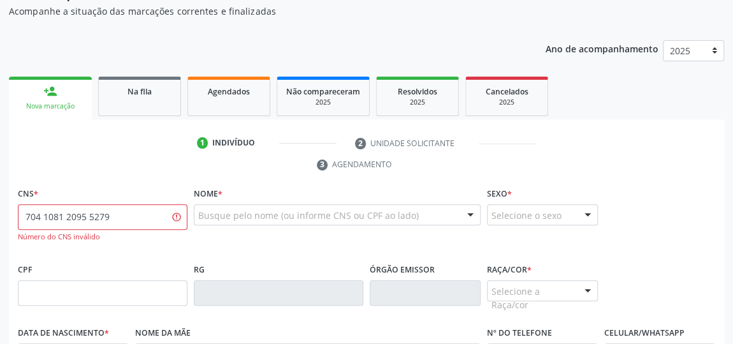
click at [41, 219] on input "704 1081 2095 5279" at bounding box center [103, 217] width 170 height 26
drag, startPoint x: 134, startPoint y: 209, endPoint x: 17, endPoint y: 216, distance: 117.5
click at [17, 216] on div "CNS * 701 0812 0955 2799 Número do CNS inválido" at bounding box center [103, 222] width 176 height 76
type input "7"
type input "704 1081 2095 5273"
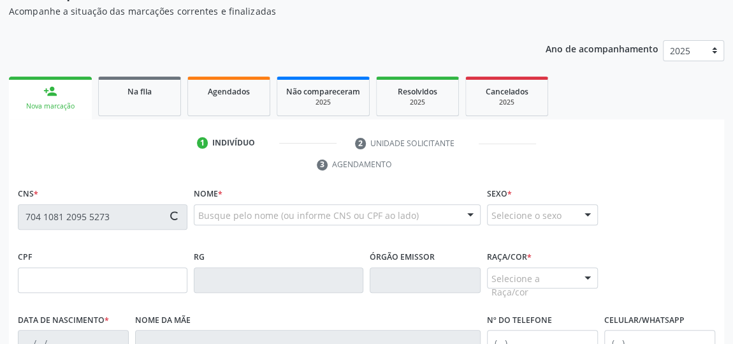
type input "051.127.314-27"
type input "2[DATE]"
type input "[PERSON_NAME]"
type input "[PHONE_NUMBER]"
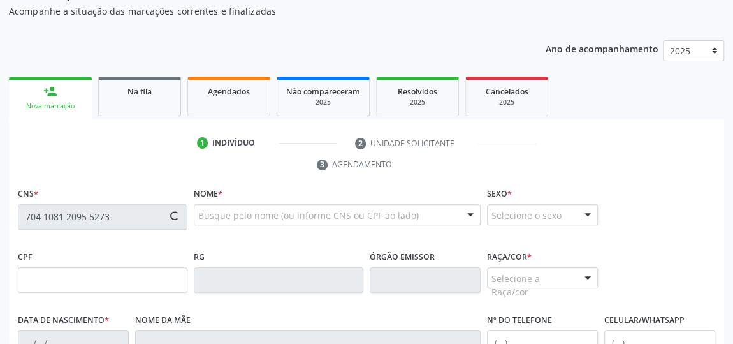
type input "14"
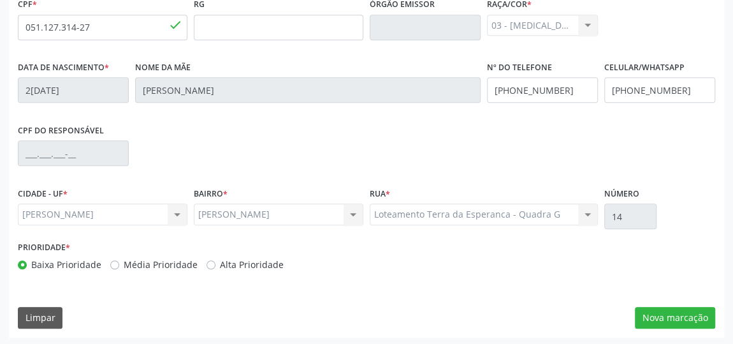
scroll to position [385, 0]
click at [655, 314] on button "Nova marcação" at bounding box center [675, 317] width 80 height 22
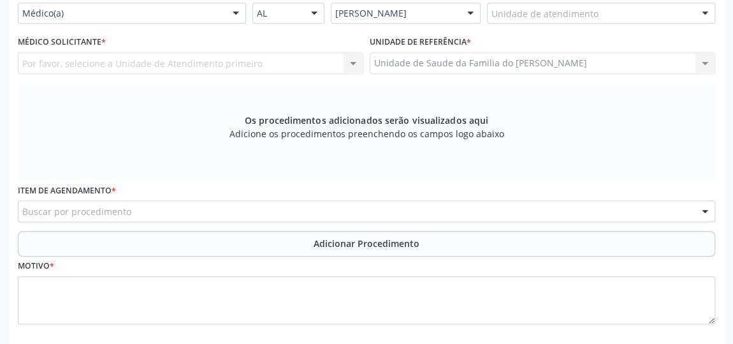
scroll to position [211, 0]
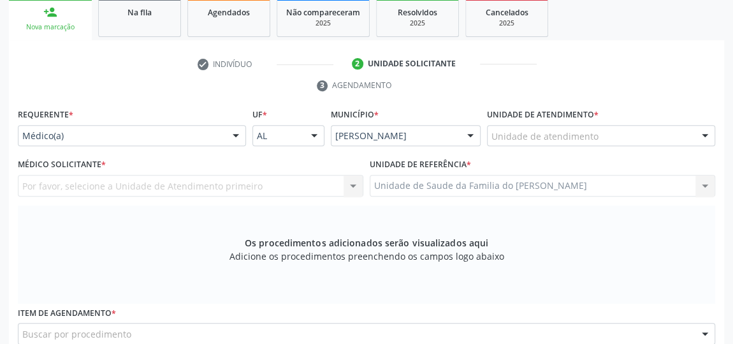
click at [234, 138] on div at bounding box center [235, 137] width 19 height 22
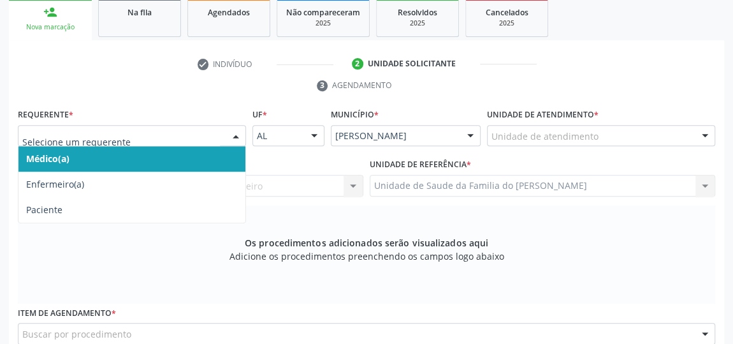
click at [201, 157] on span "Médico(a)" at bounding box center [131, 159] width 227 height 26
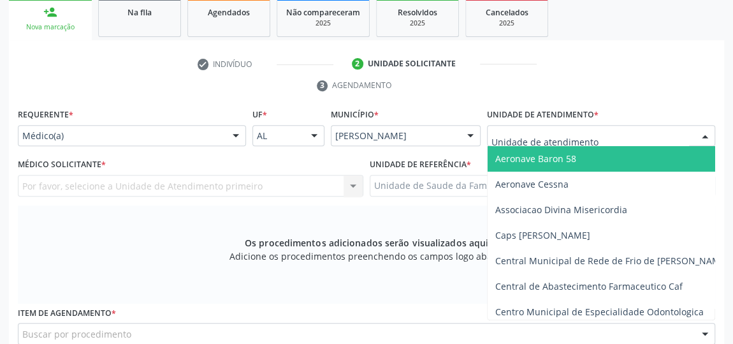
type input "j"
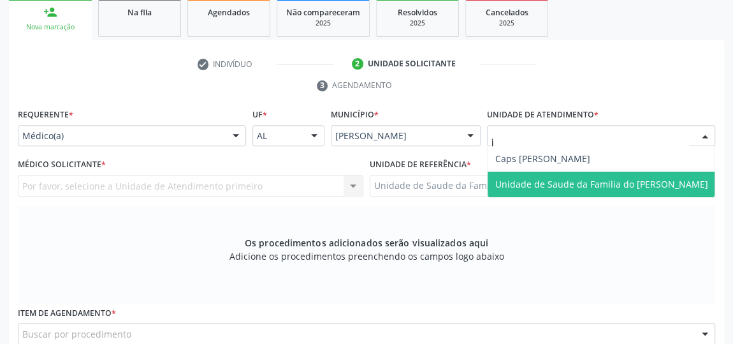
click at [557, 178] on span "Unidade de Saude da Familia do [PERSON_NAME]" at bounding box center [601, 184] width 213 height 12
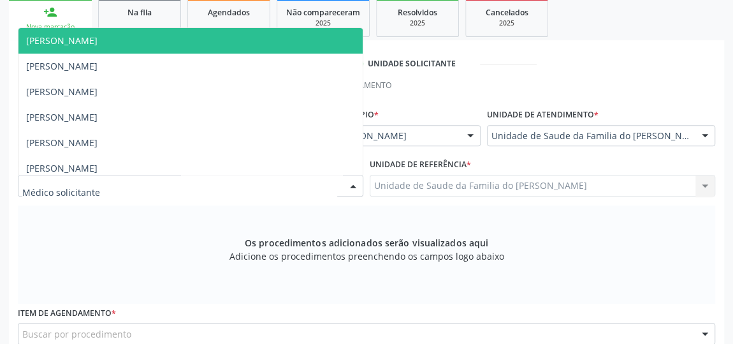
click at [354, 184] on div at bounding box center [353, 186] width 19 height 22
type input "j"
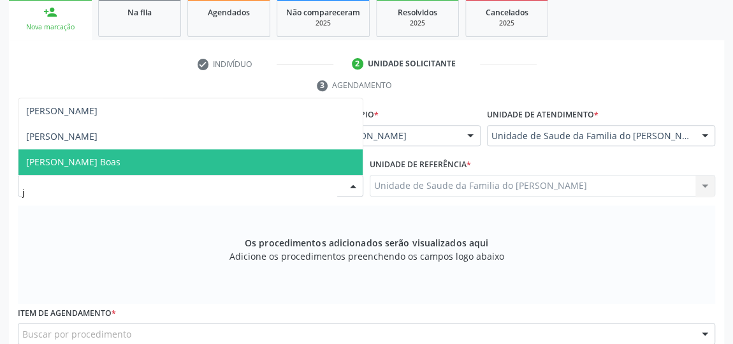
click at [238, 161] on span "[PERSON_NAME] Boas" at bounding box center [190, 162] width 344 height 26
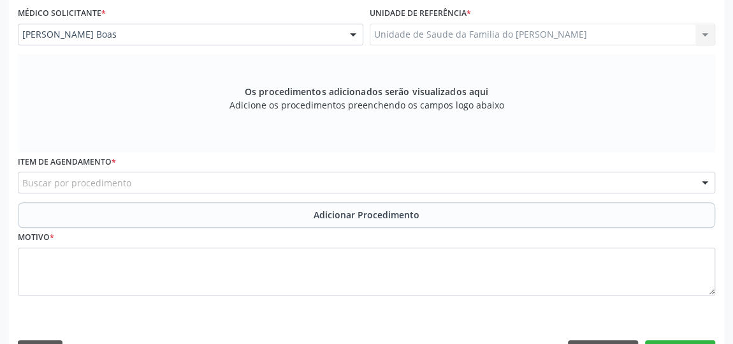
scroll to position [385, 0]
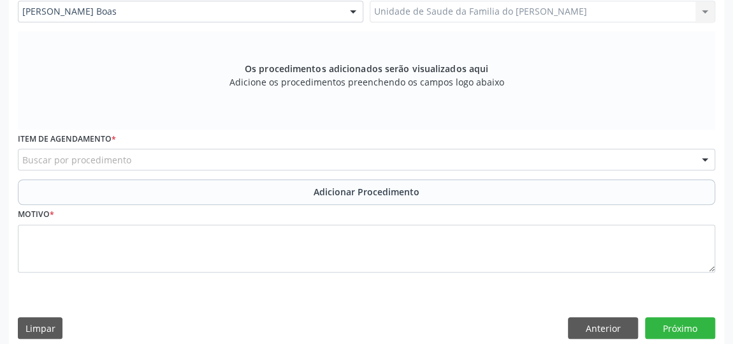
click at [235, 165] on div "Buscar por procedimento" at bounding box center [366, 160] width 697 height 22
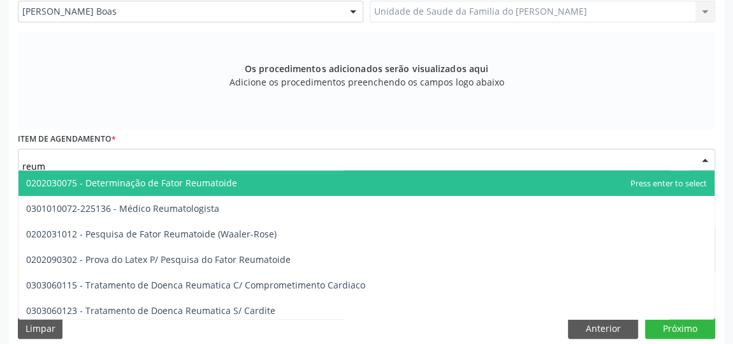
type input "reuma"
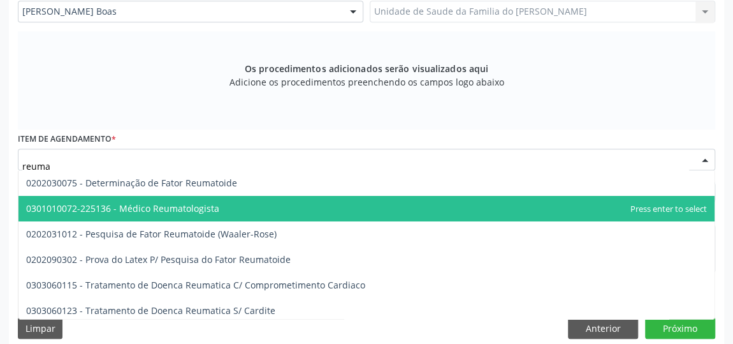
click at [212, 204] on span "0301010072-225136 - Médico Reumatologista" at bounding box center [122, 208] width 193 height 12
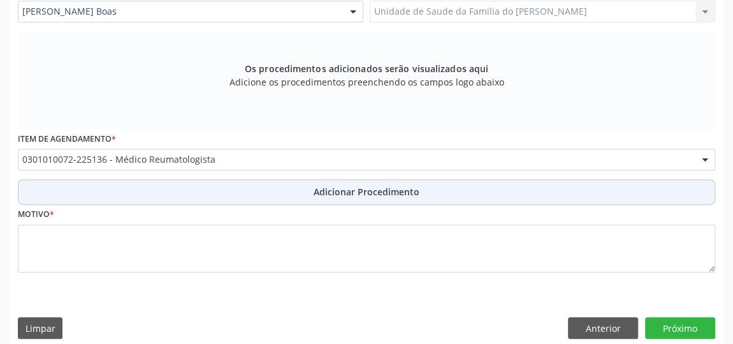
click at [234, 191] on button "Adicionar Procedimento" at bounding box center [366, 192] width 697 height 26
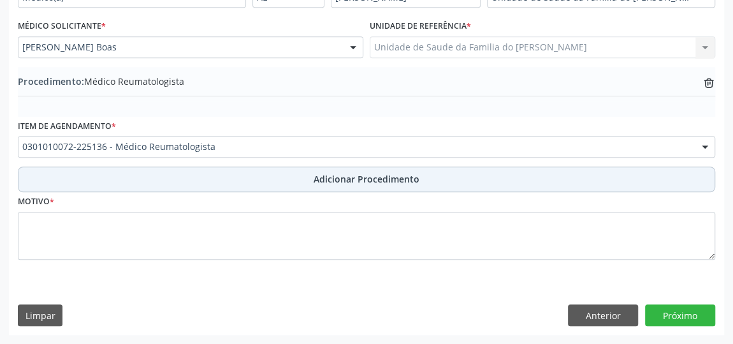
scroll to position [347, 0]
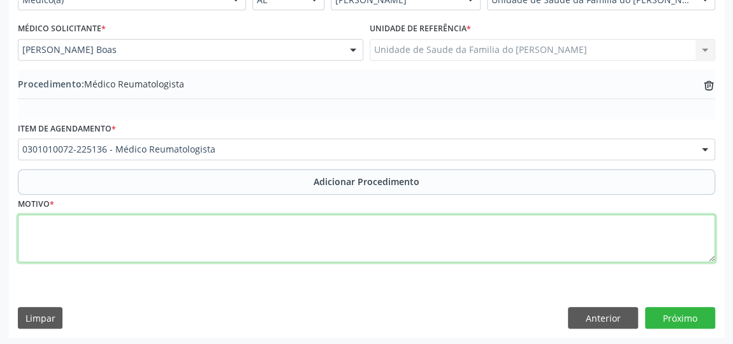
click at [197, 244] on textarea at bounding box center [366, 238] width 697 height 48
click at [96, 223] on textarea "dor em articulacoes" at bounding box center [366, 238] width 697 height 48
drag, startPoint x: 96, startPoint y: 223, endPoint x: 76, endPoint y: 243, distance: 27.9
click at [76, 243] on textarea "dor em articulacoes" at bounding box center [366, 238] width 697 height 48
click at [29, 220] on textarea "dor em articulacoes" at bounding box center [366, 238] width 697 height 48
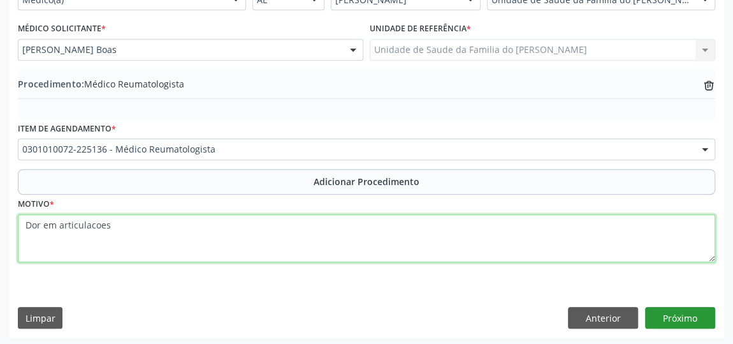
type textarea "Dor em articulacoes"
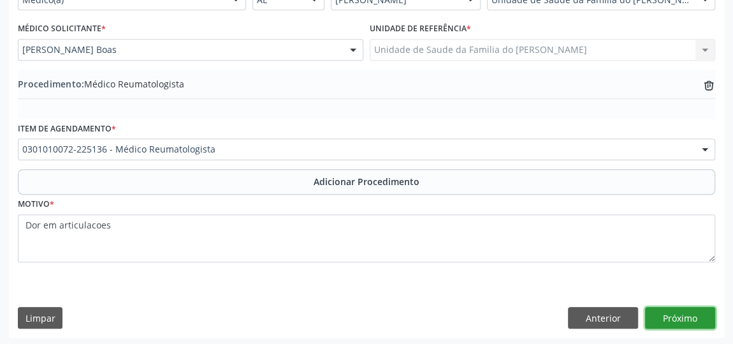
click at [692, 315] on button "Próximo" at bounding box center [680, 318] width 70 height 22
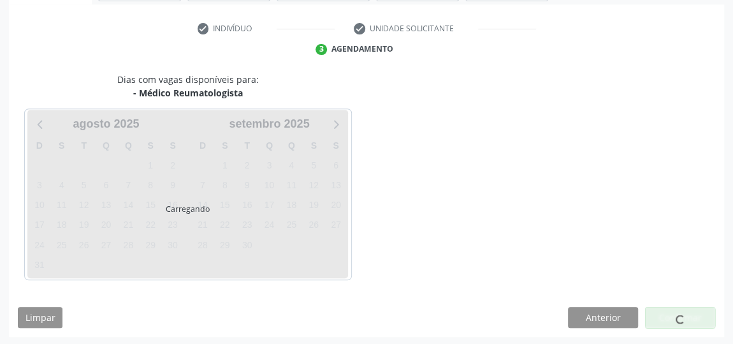
scroll to position [284, 0]
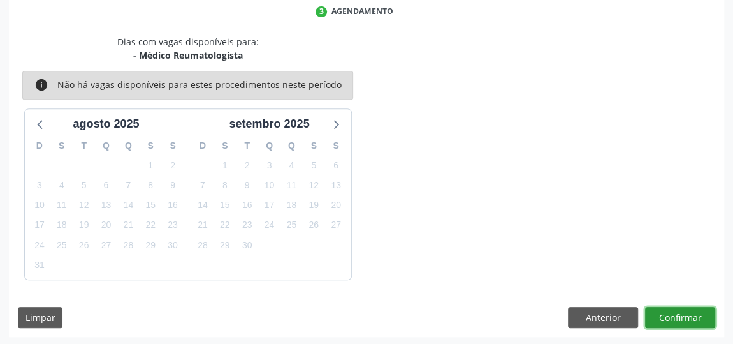
click at [690, 315] on button "Confirmar" at bounding box center [680, 318] width 70 height 22
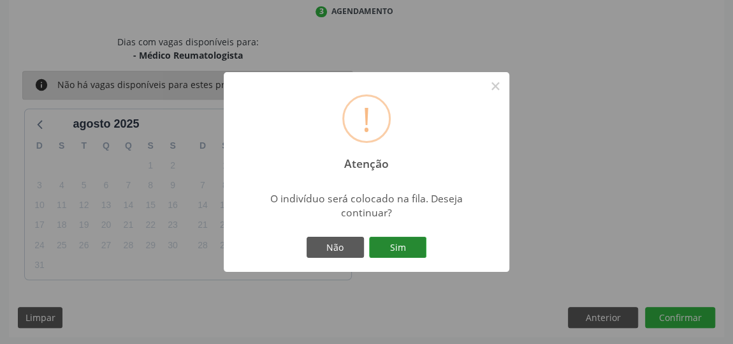
click at [399, 240] on button "Sim" at bounding box center [397, 248] width 57 height 22
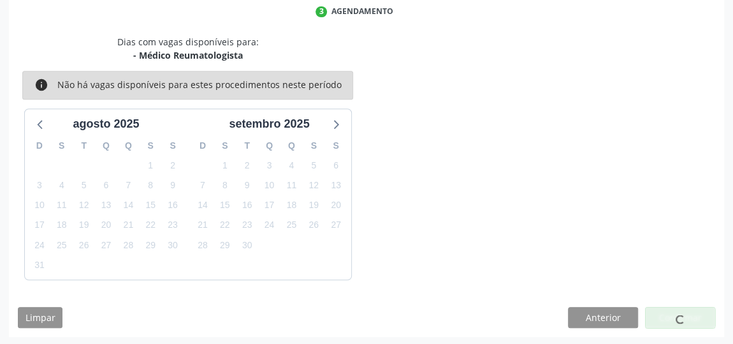
scroll to position [98, 0]
